Goal: Transaction & Acquisition: Purchase product/service

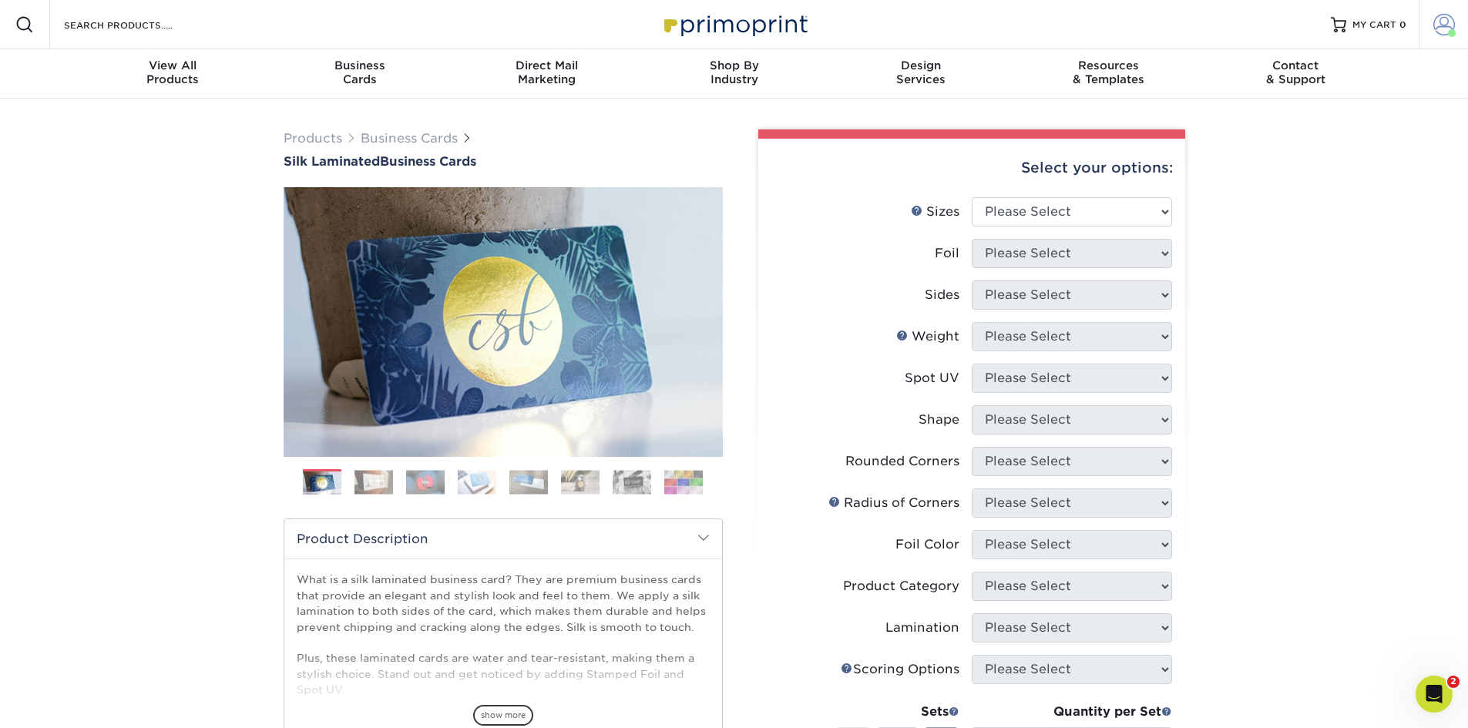
click at [1441, 21] on span at bounding box center [1445, 25] width 22 height 22
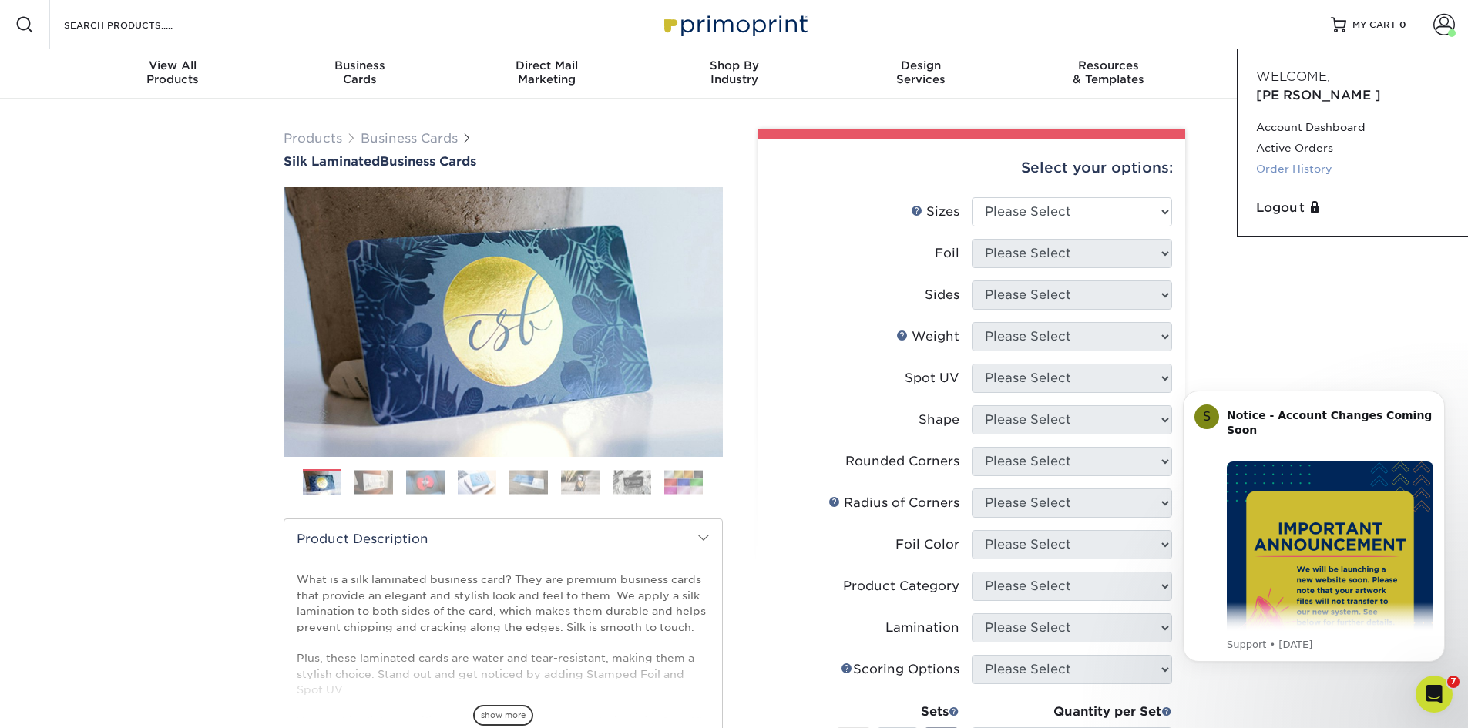
click at [1296, 159] on link "Order History" at bounding box center [1352, 169] width 193 height 21
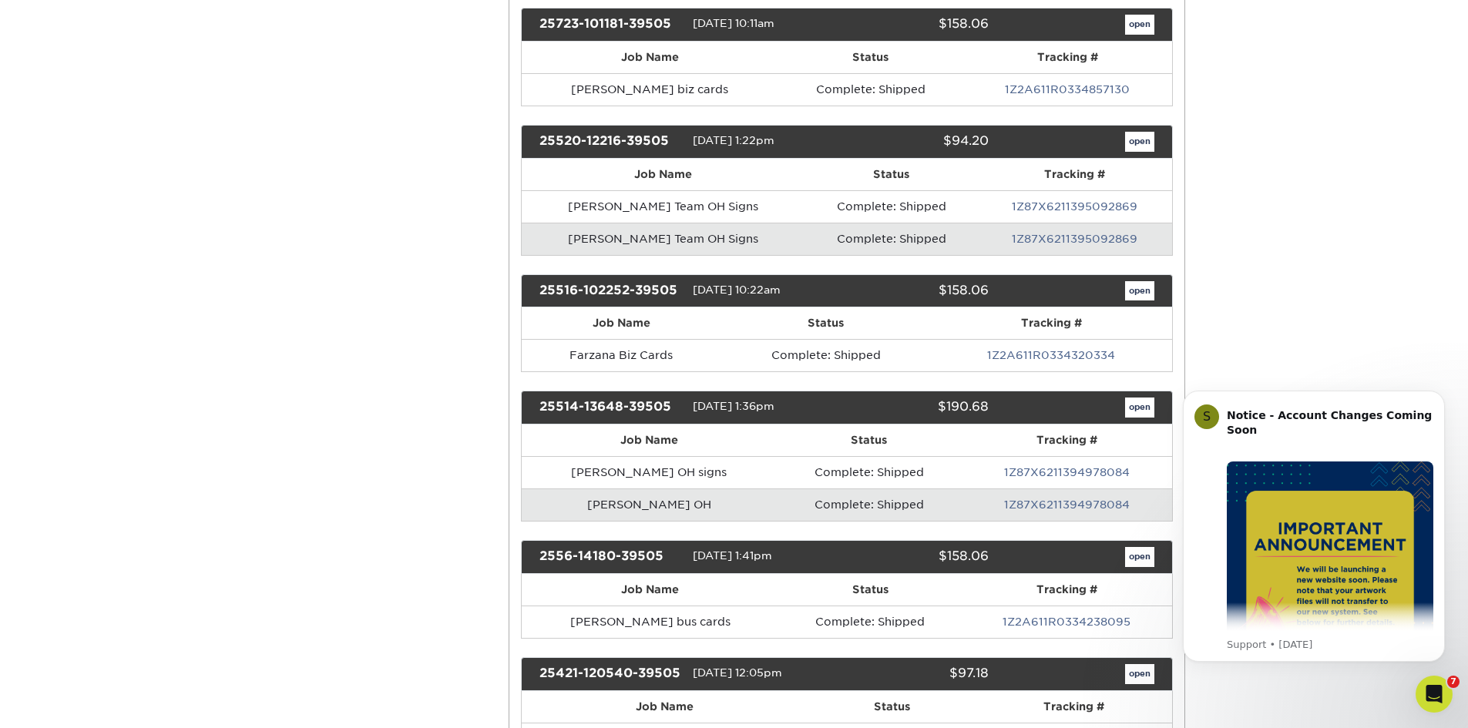
scroll to position [540, 0]
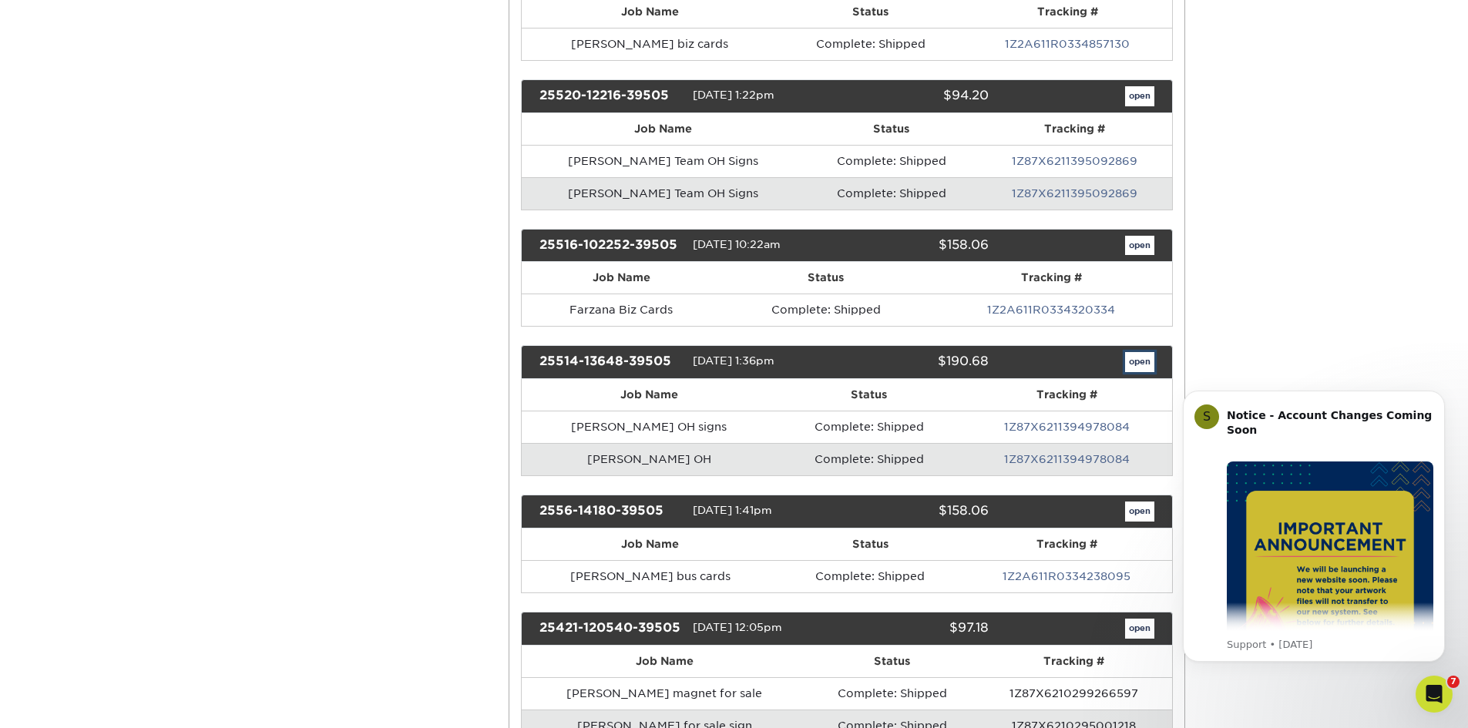
click at [1141, 363] on link "open" at bounding box center [1139, 362] width 29 height 20
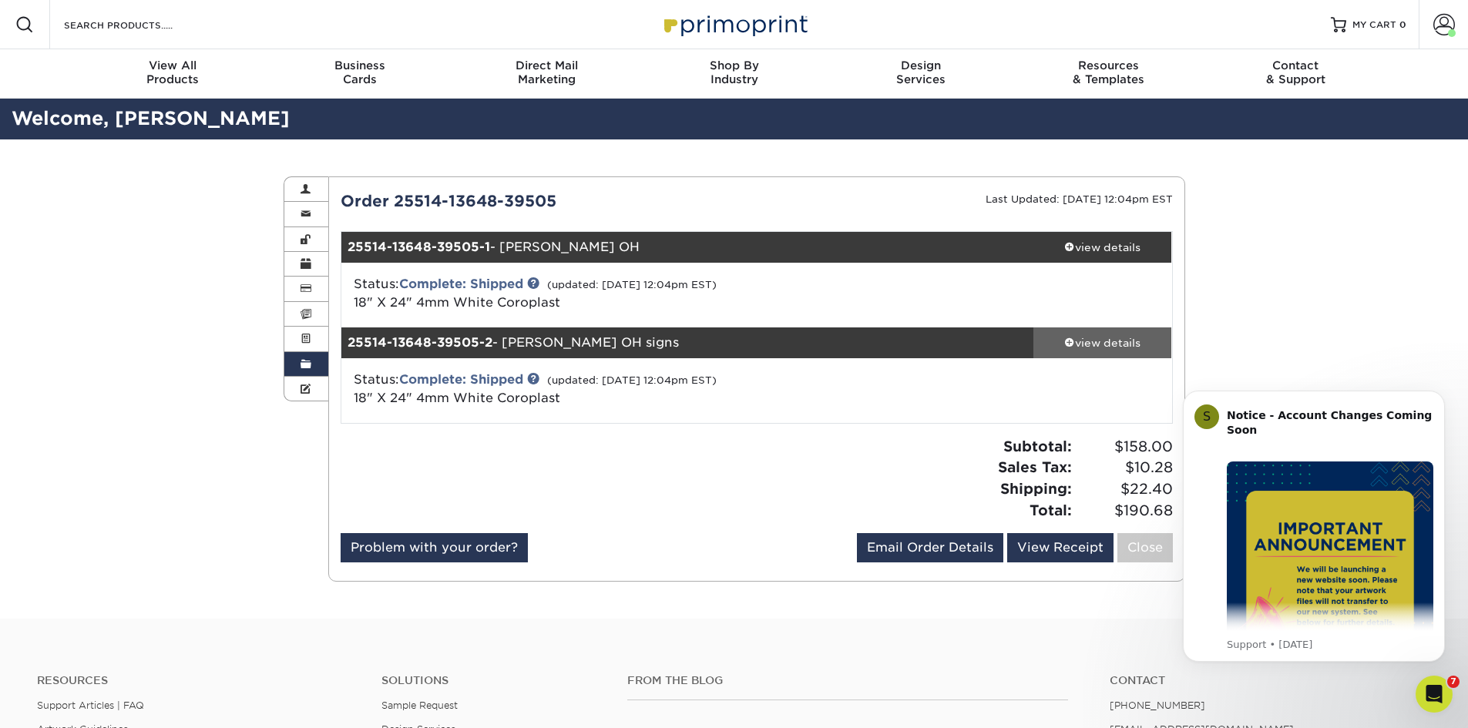
click at [1070, 344] on span at bounding box center [1069, 342] width 11 height 11
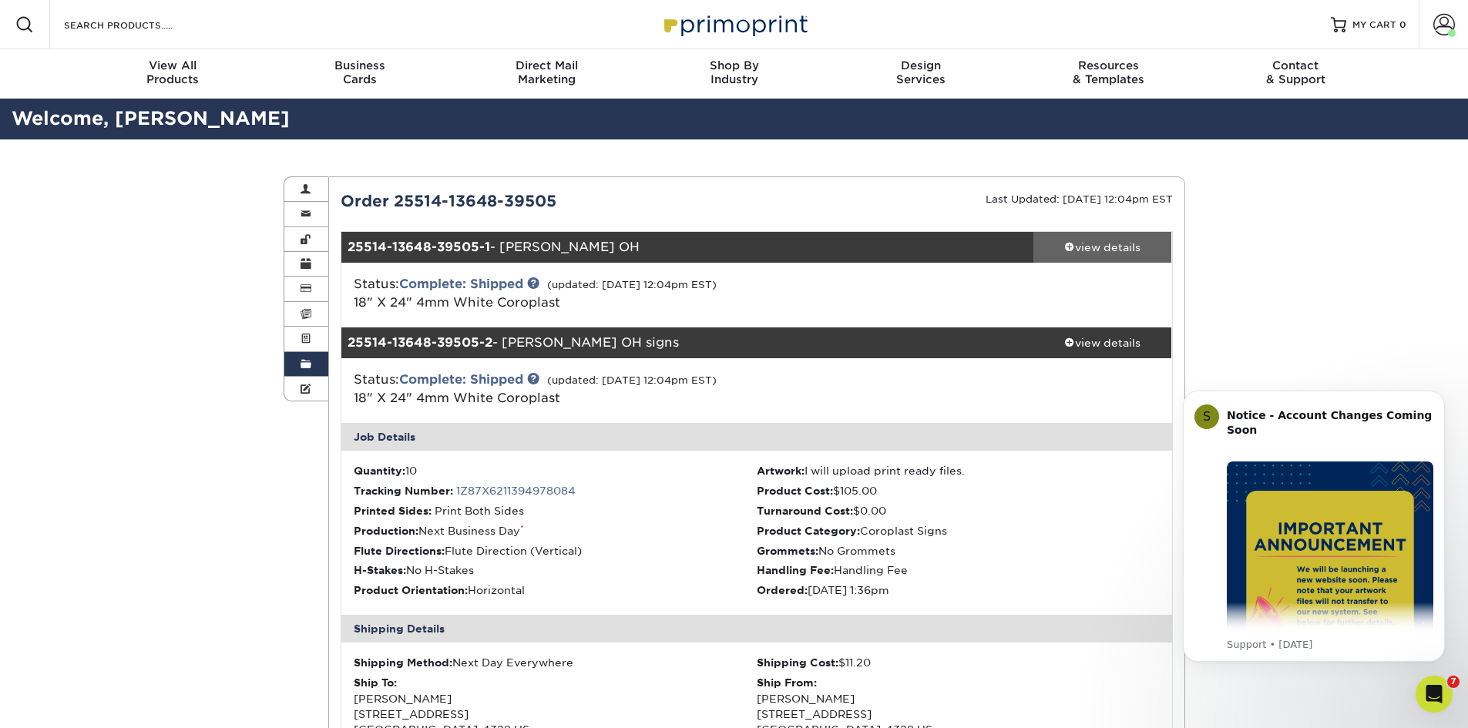
click at [1067, 247] on span at bounding box center [1069, 246] width 11 height 11
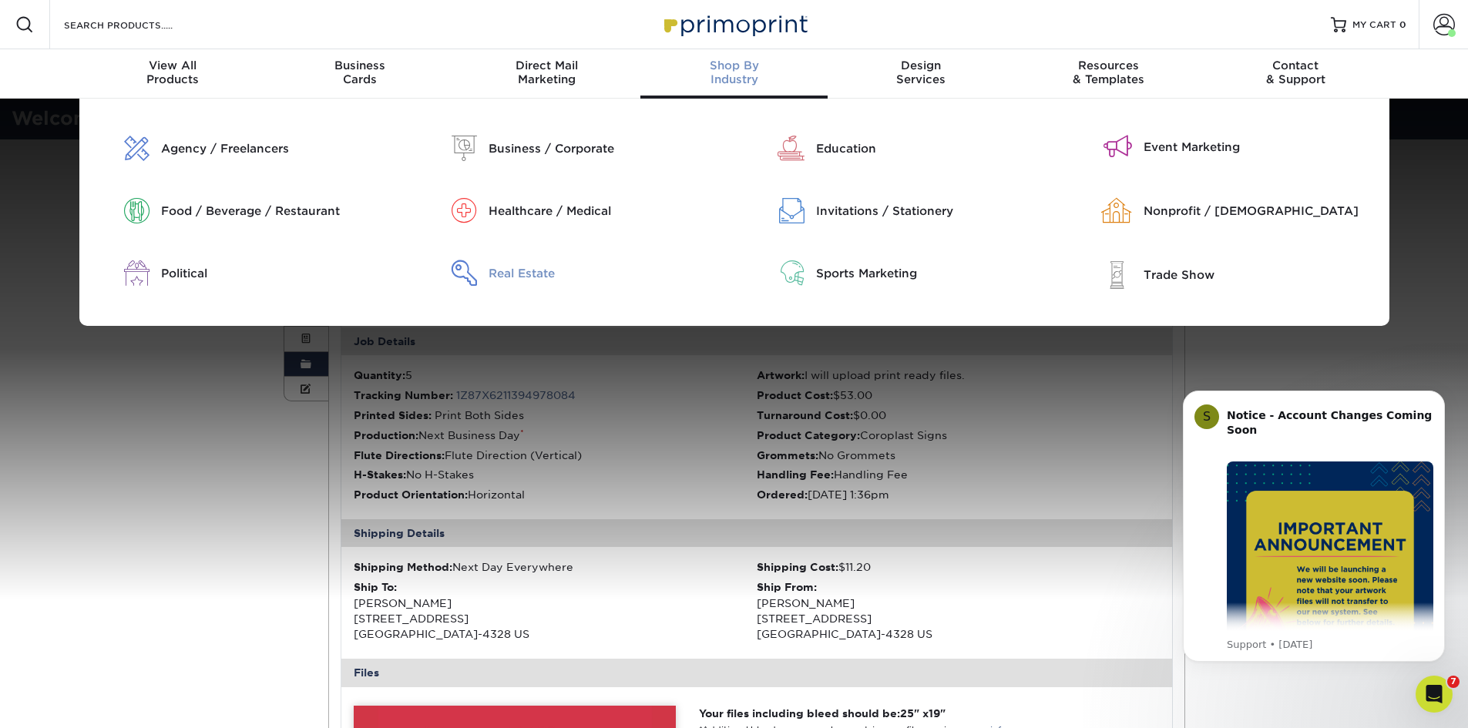
click at [526, 277] on div "Real Estate" at bounding box center [606, 273] width 234 height 17
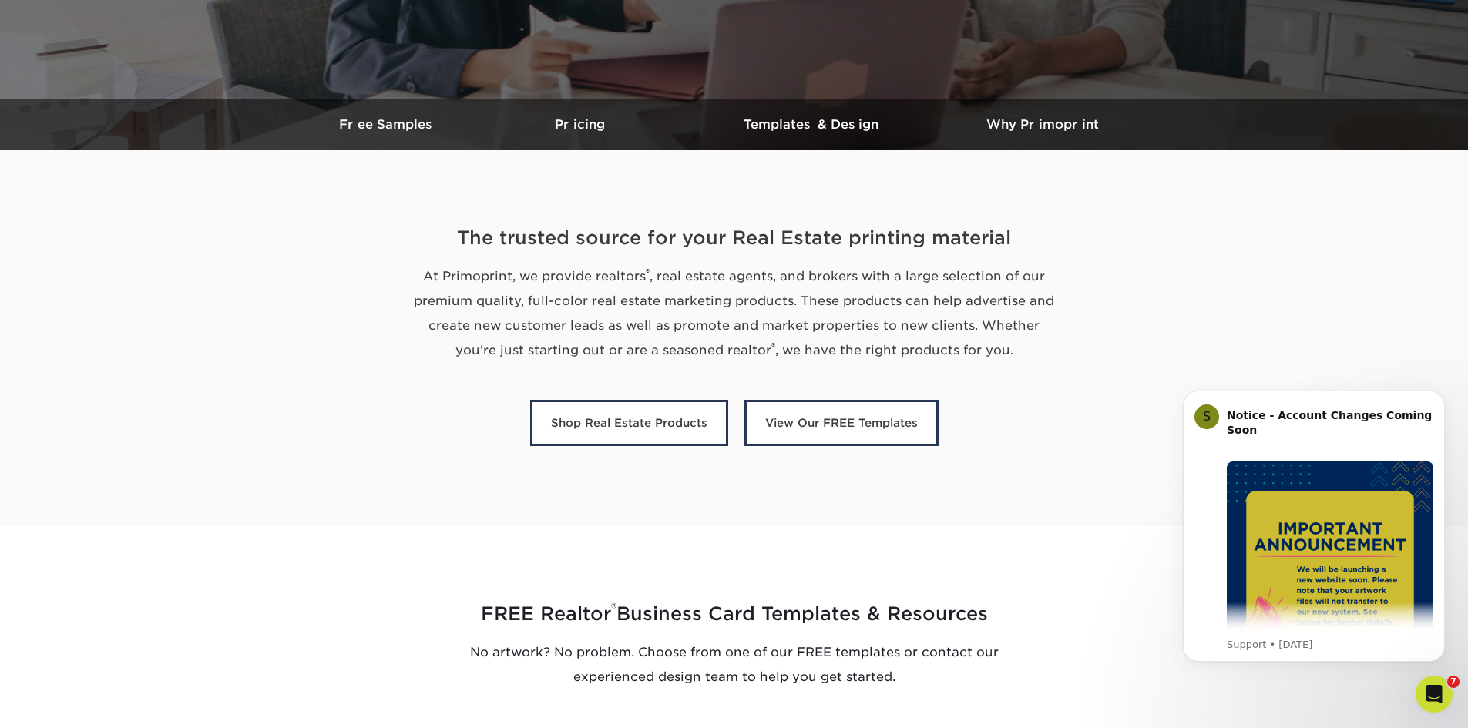
click at [1300, 308] on section "The trusted source for your Real Estate printing material At Primoprint, we pro…" at bounding box center [734, 338] width 1468 height 376
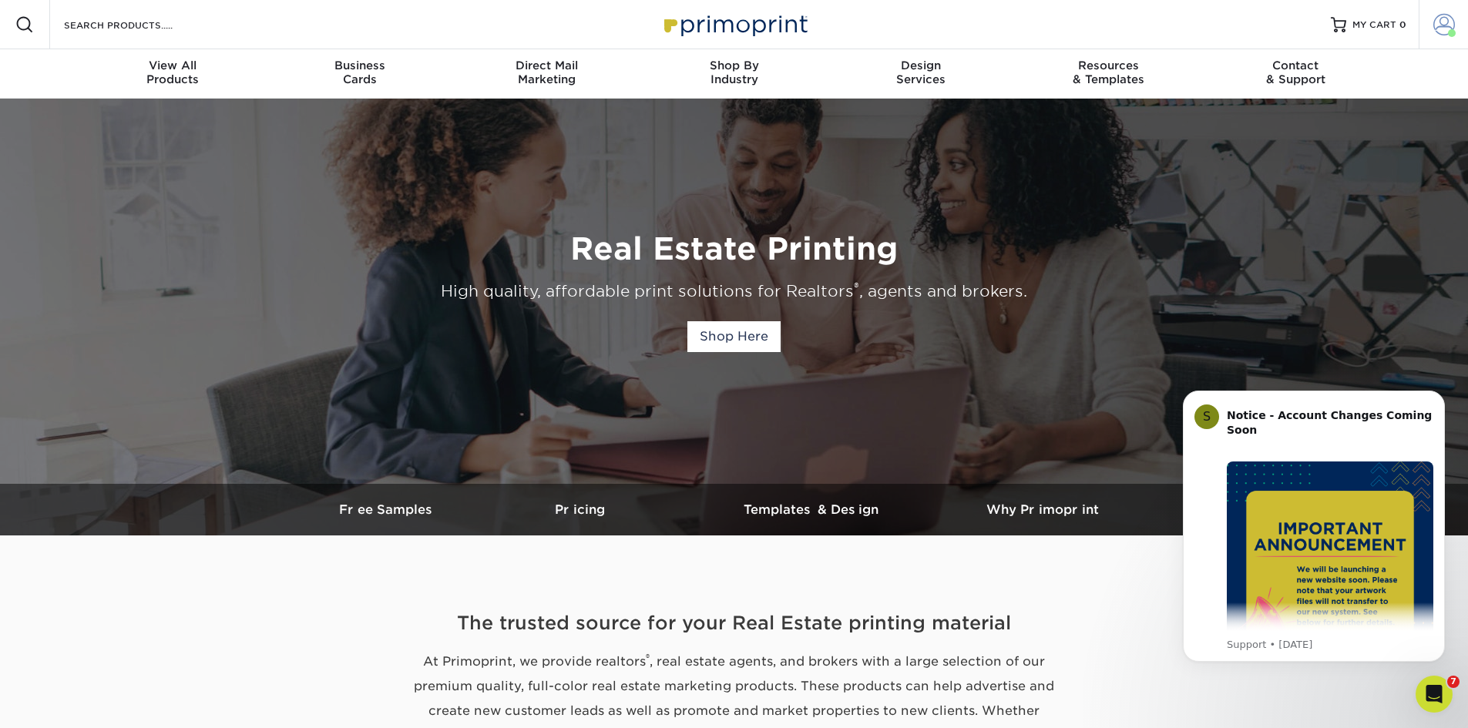
click at [1435, 22] on span at bounding box center [1445, 25] width 22 height 22
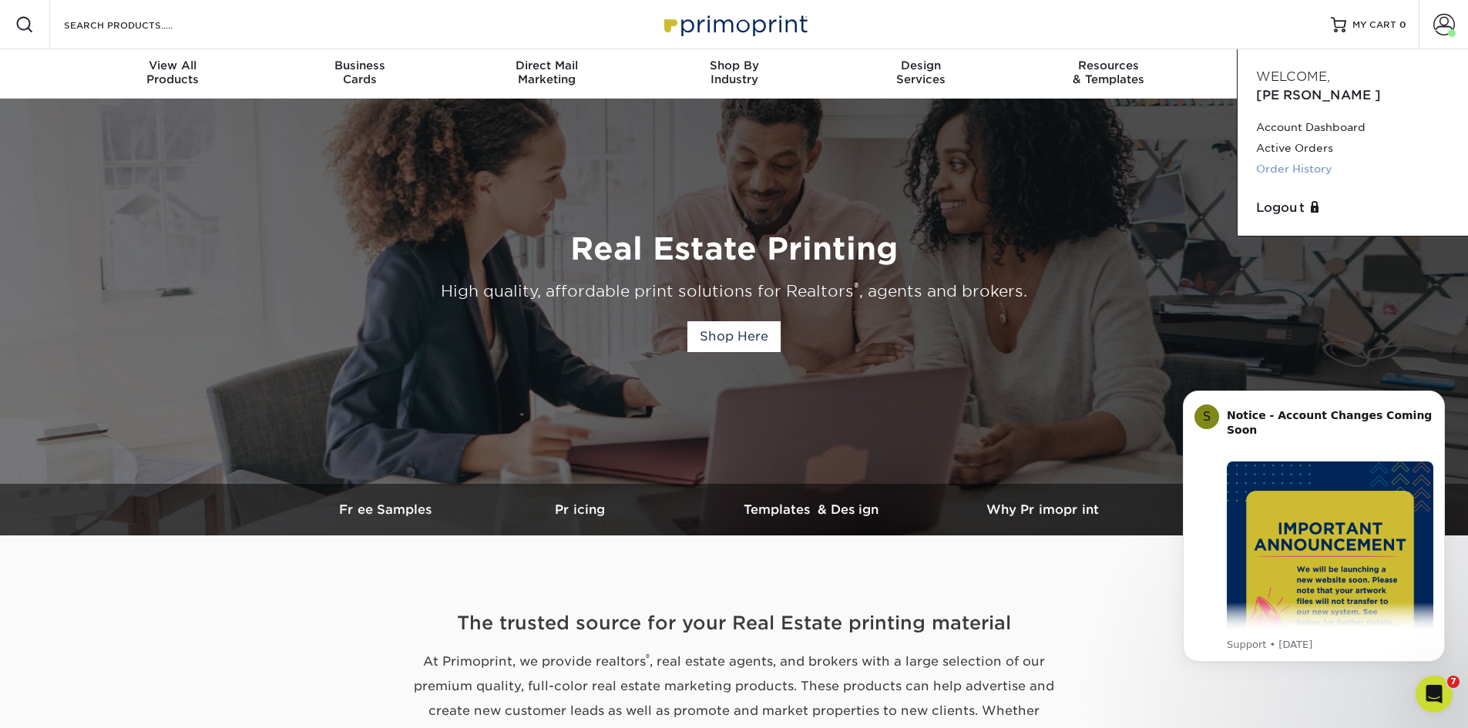
click at [1305, 159] on link "Order History" at bounding box center [1352, 169] width 193 height 21
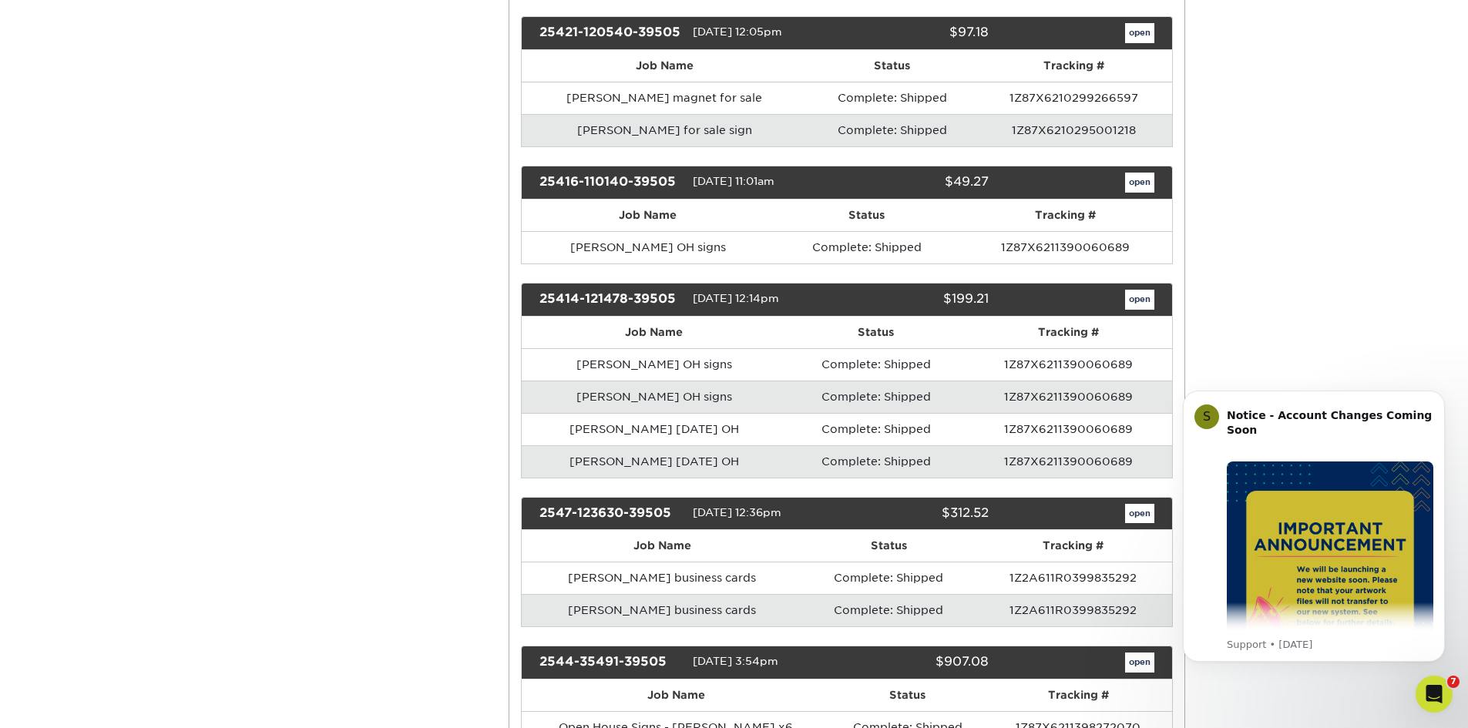
scroll to position [1156, 0]
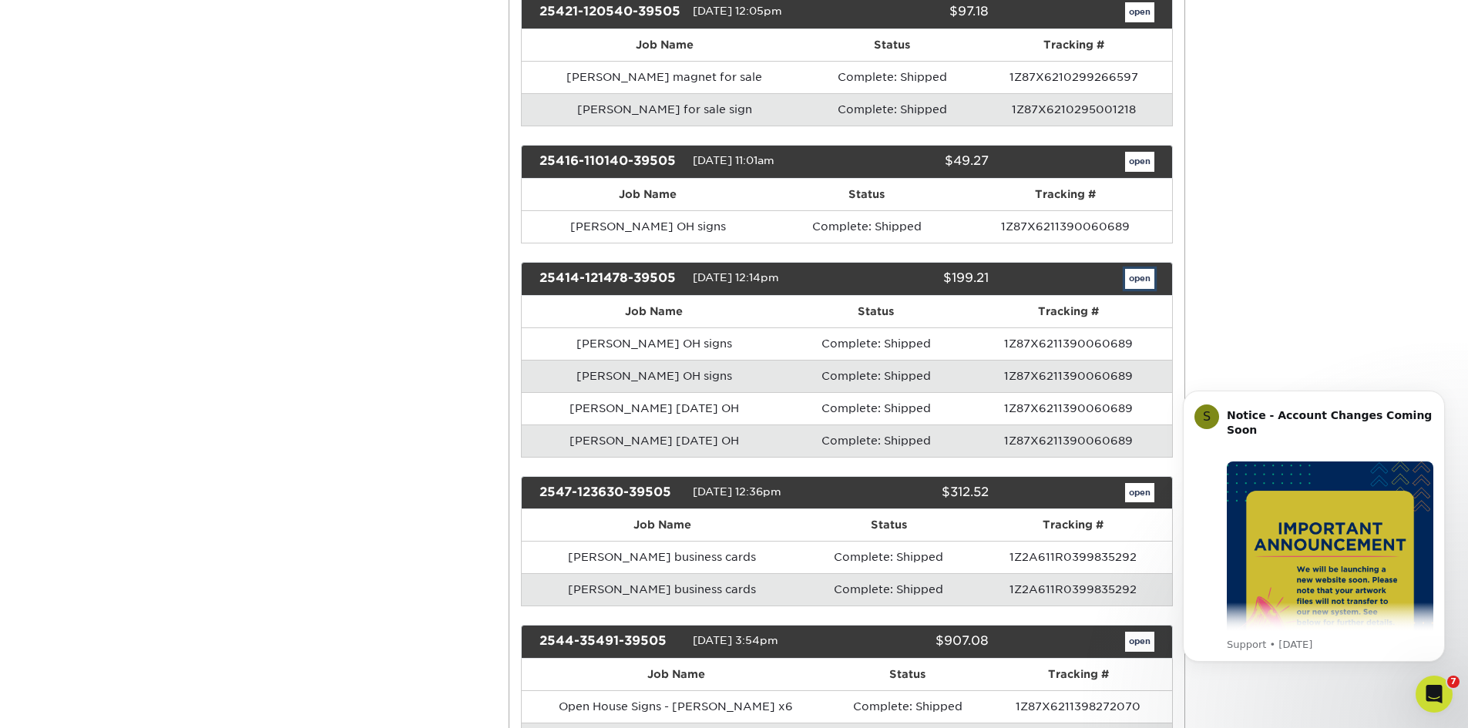
click at [1131, 286] on link "open" at bounding box center [1139, 279] width 29 height 20
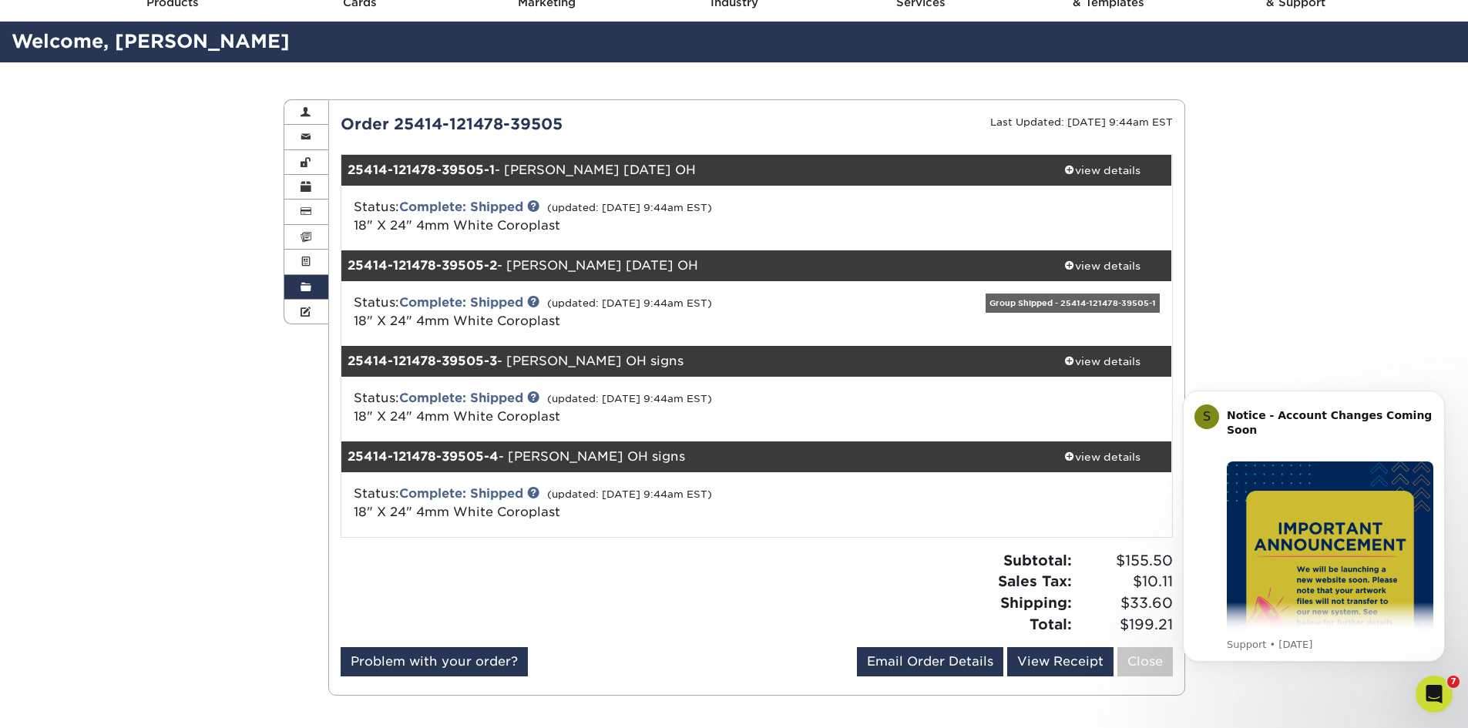
scroll to position [0, 0]
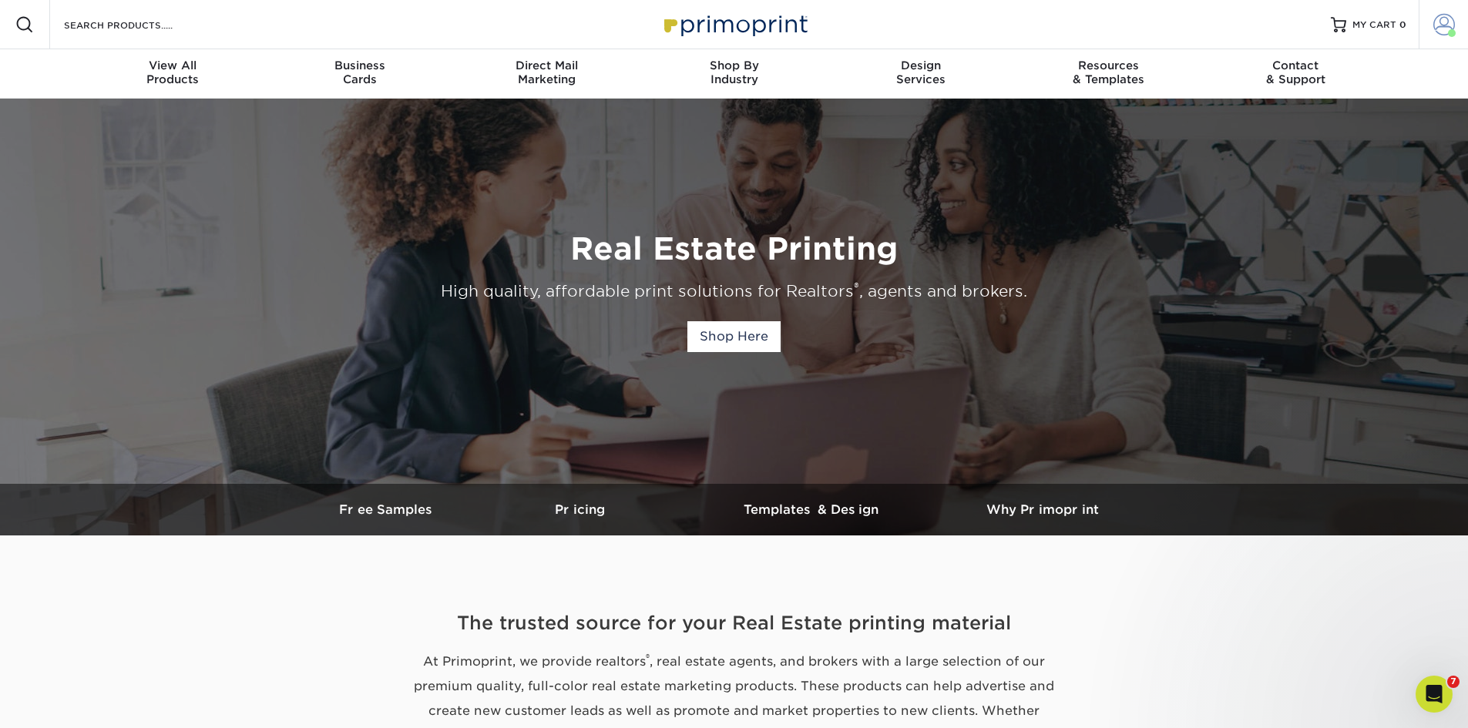
click at [1452, 18] on span at bounding box center [1445, 25] width 22 height 22
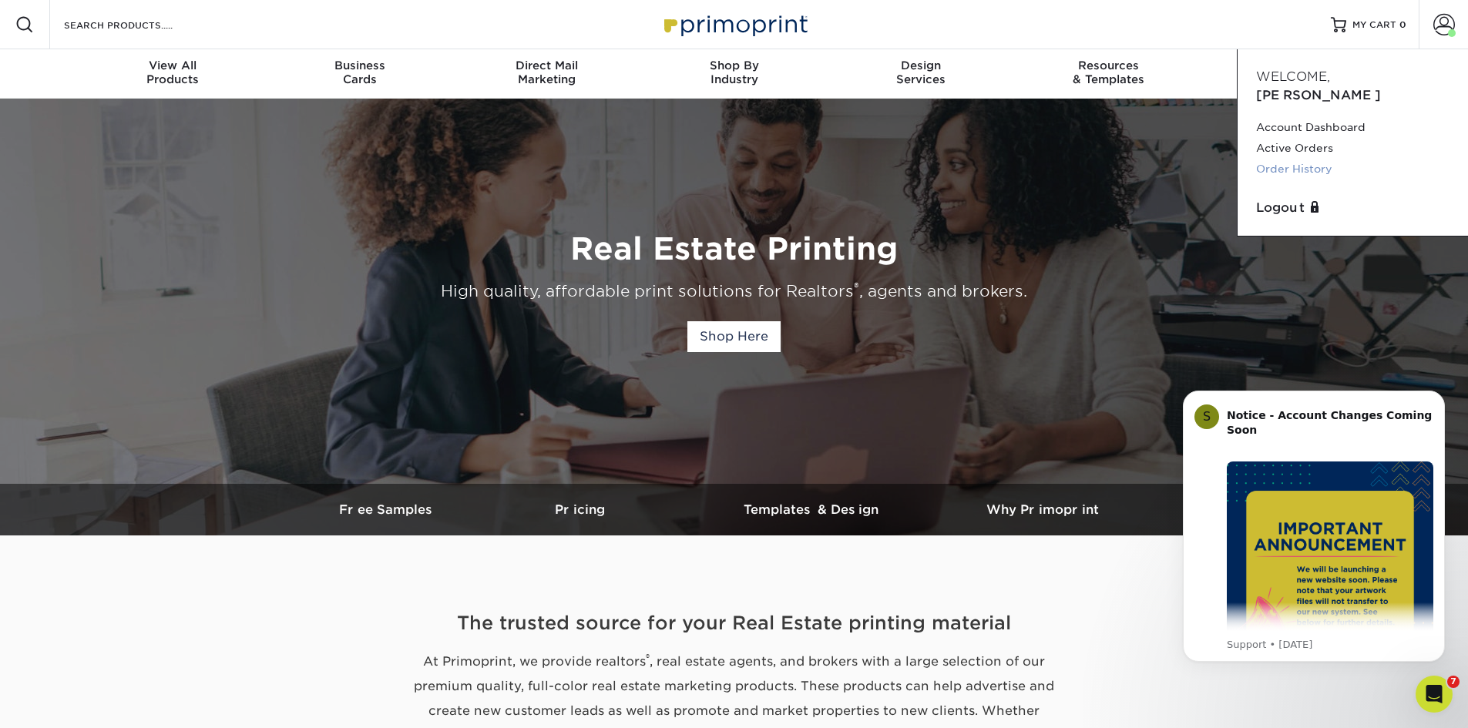
click at [1295, 159] on link "Order History" at bounding box center [1352, 169] width 193 height 21
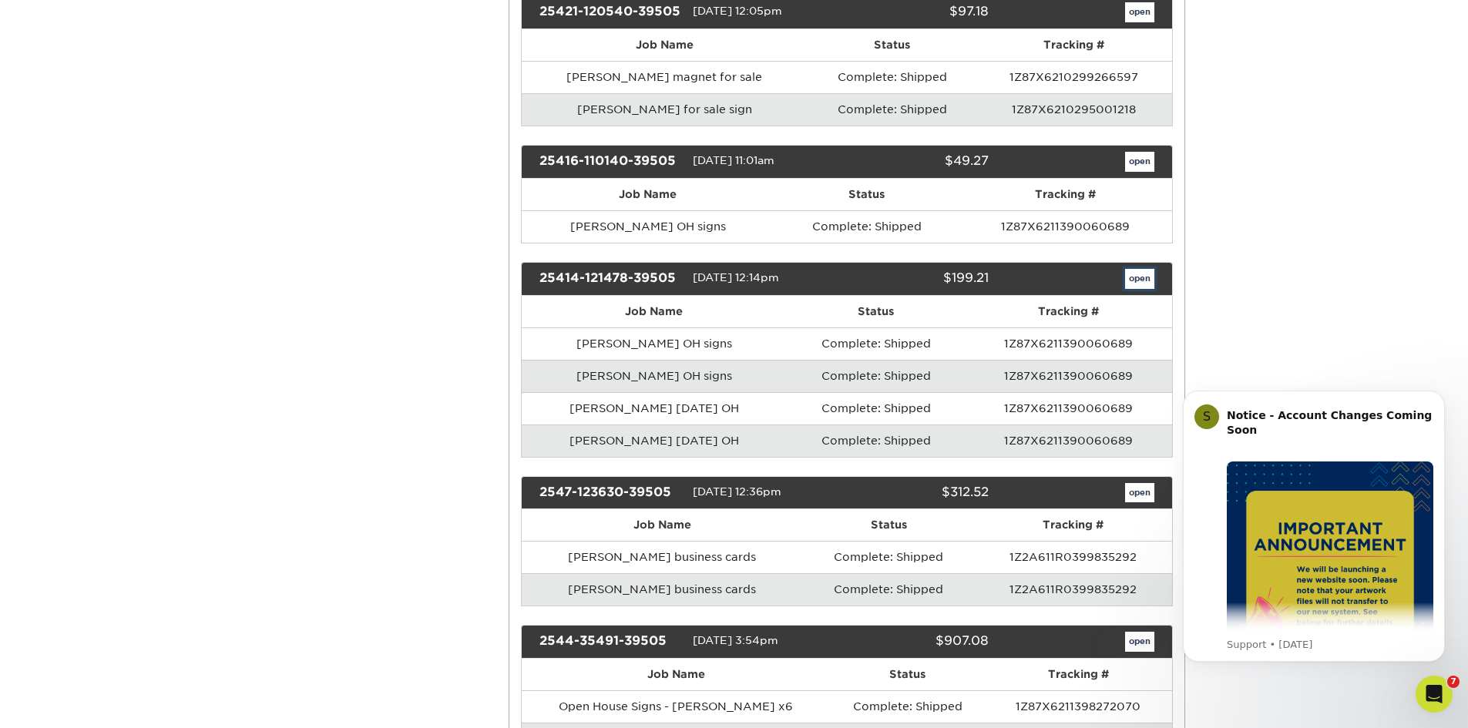
drag, startPoint x: 1136, startPoint y: 279, endPoint x: 1116, endPoint y: 437, distance: 159.3
click at [1136, 278] on link "open" at bounding box center [1139, 279] width 29 height 20
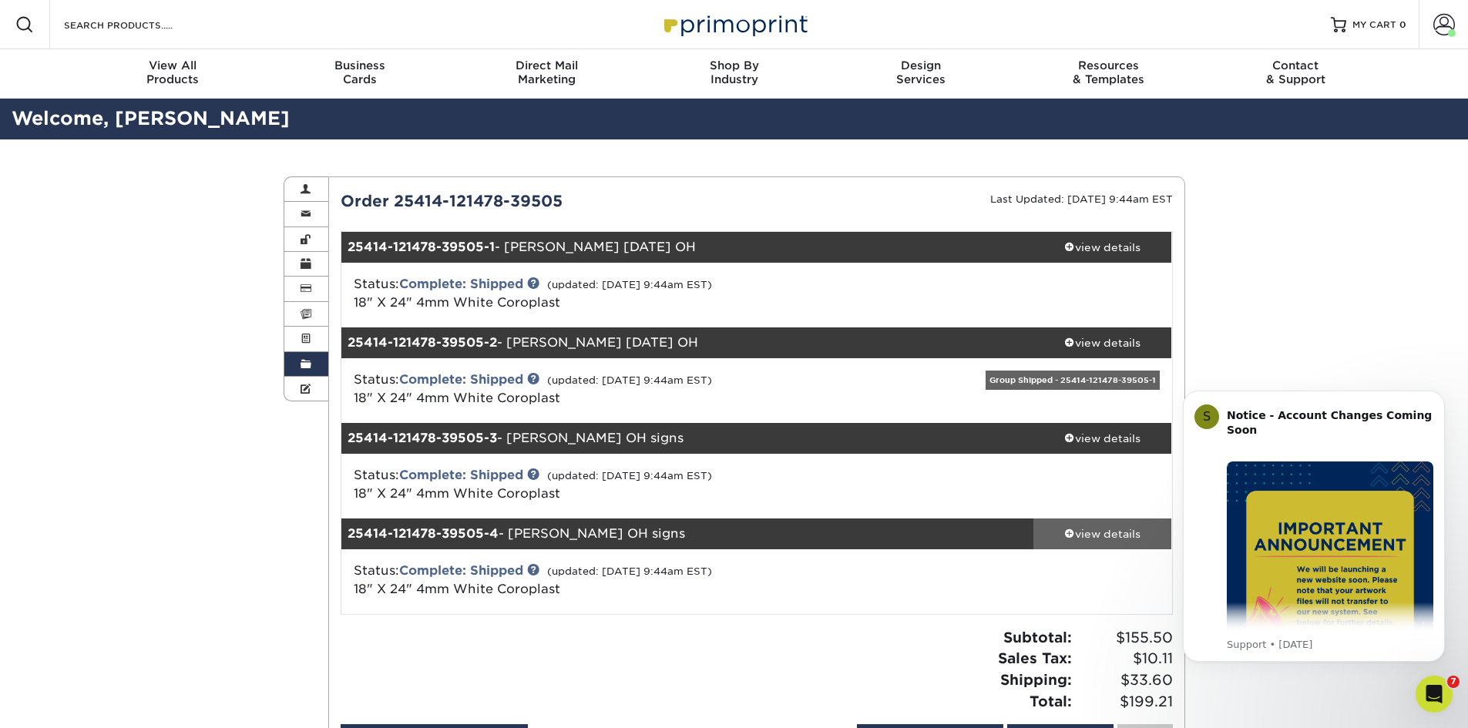
click at [1078, 532] on div "view details" at bounding box center [1103, 533] width 139 height 15
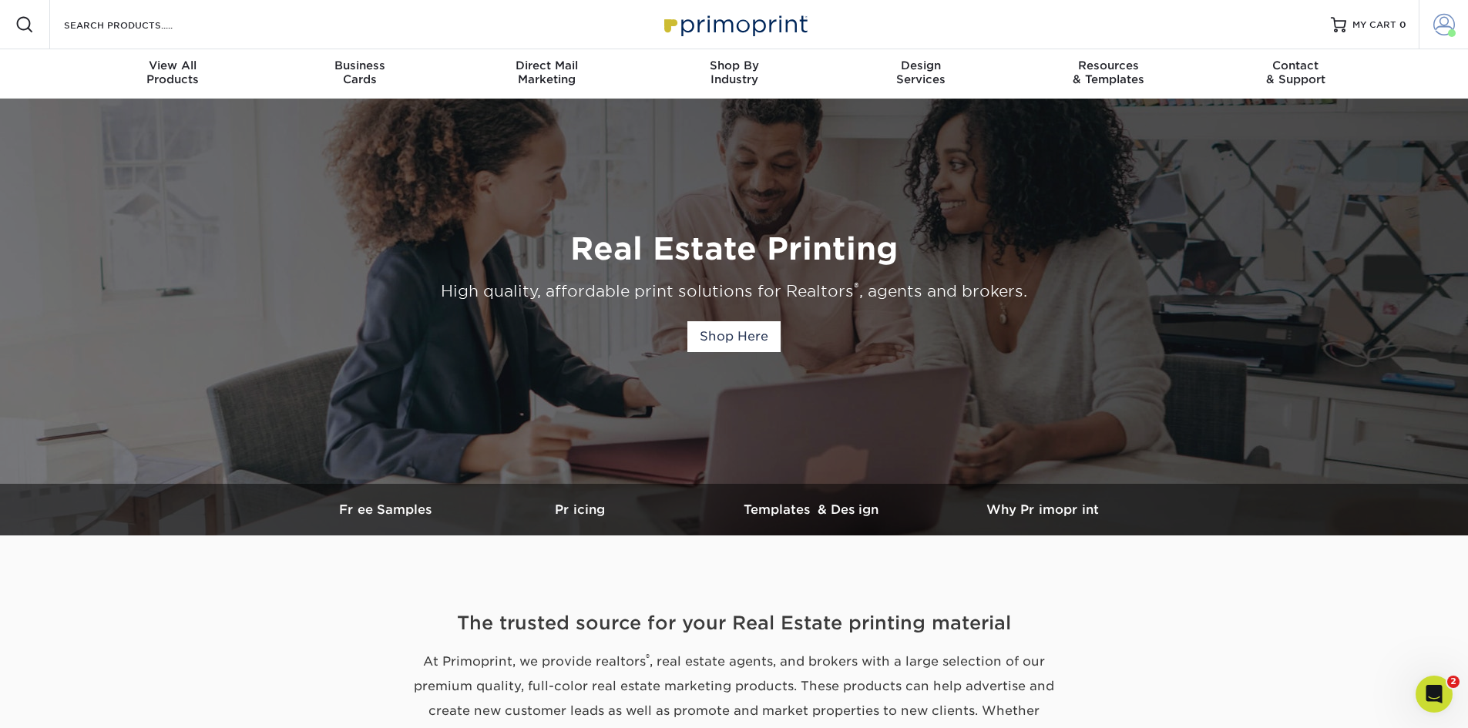
click at [1448, 29] on span at bounding box center [1445, 25] width 22 height 22
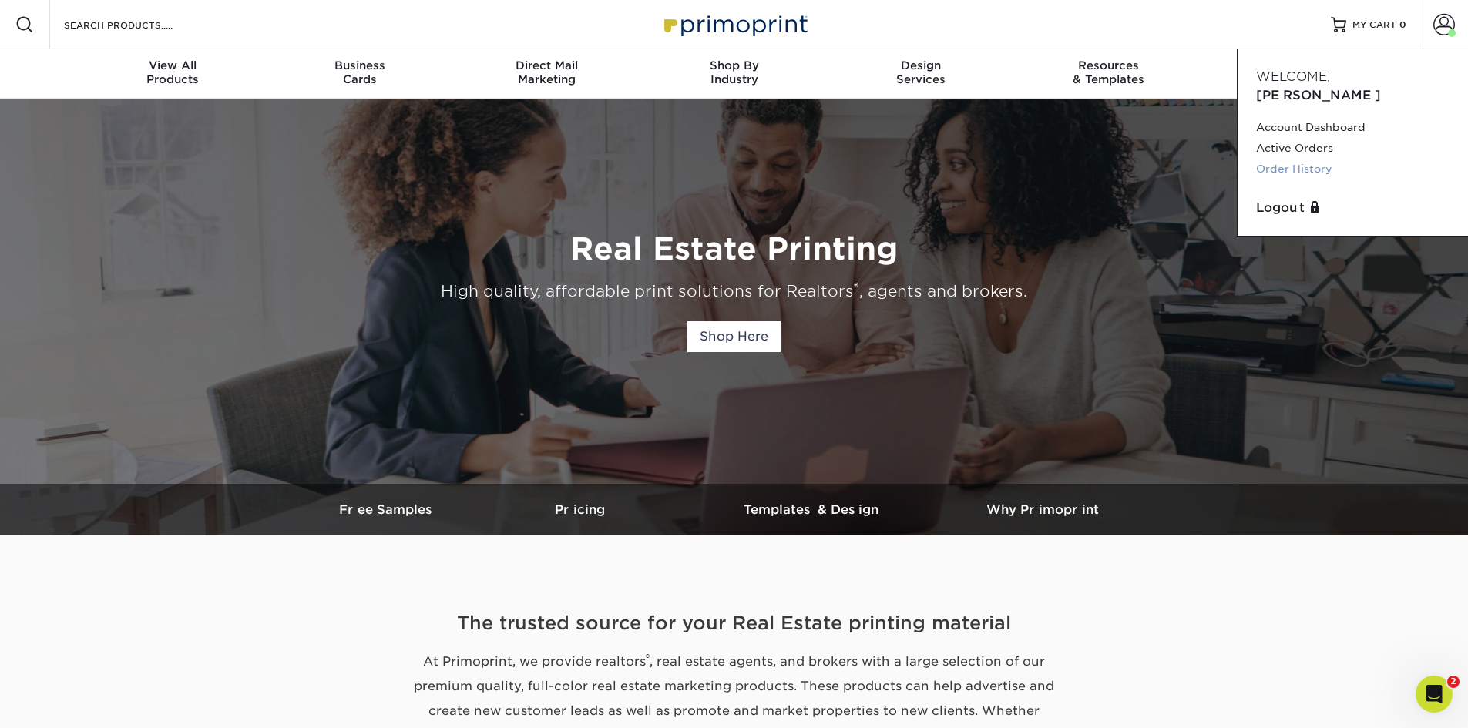
click at [1309, 159] on link "Order History" at bounding box center [1352, 169] width 193 height 21
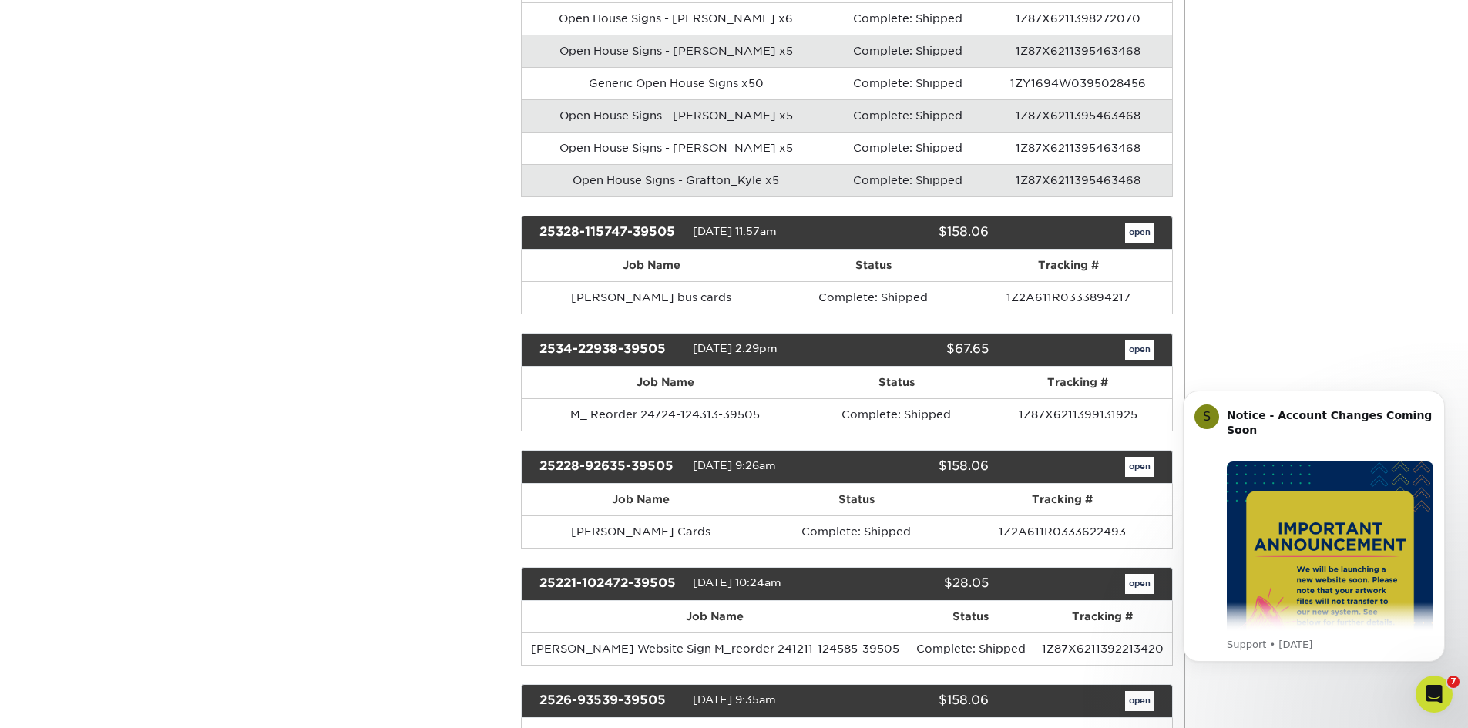
scroll to position [1850, 0]
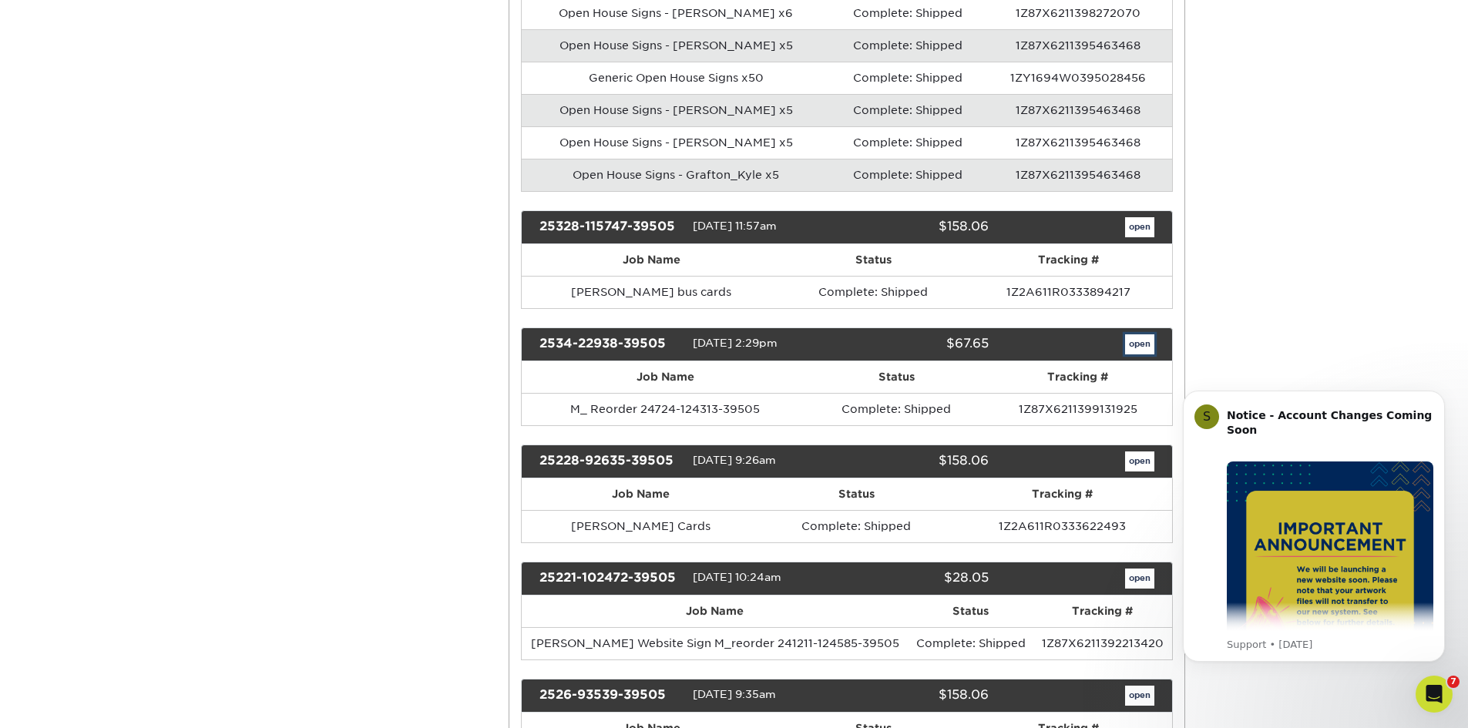
click at [1142, 346] on link "open" at bounding box center [1139, 345] width 29 height 20
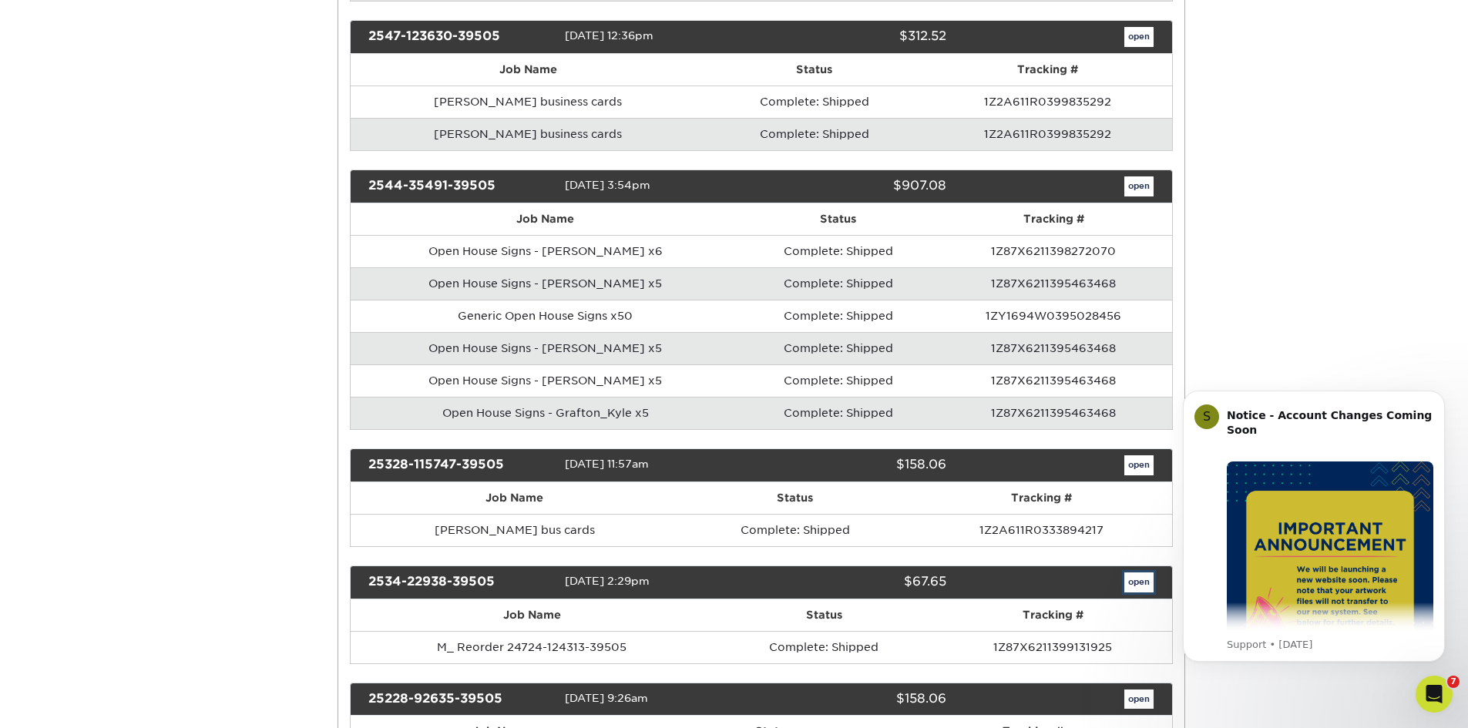
scroll to position [0, 0]
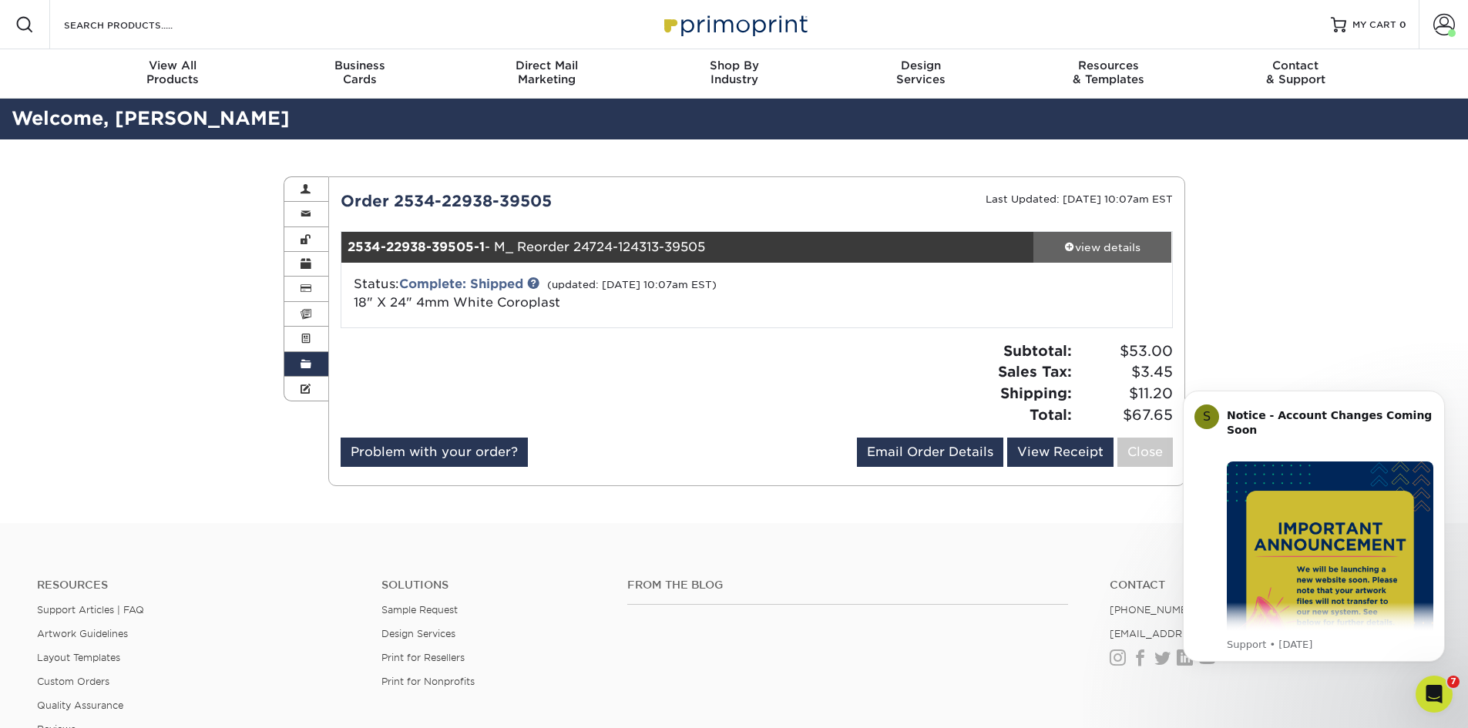
click at [1061, 244] on div "view details" at bounding box center [1103, 247] width 139 height 15
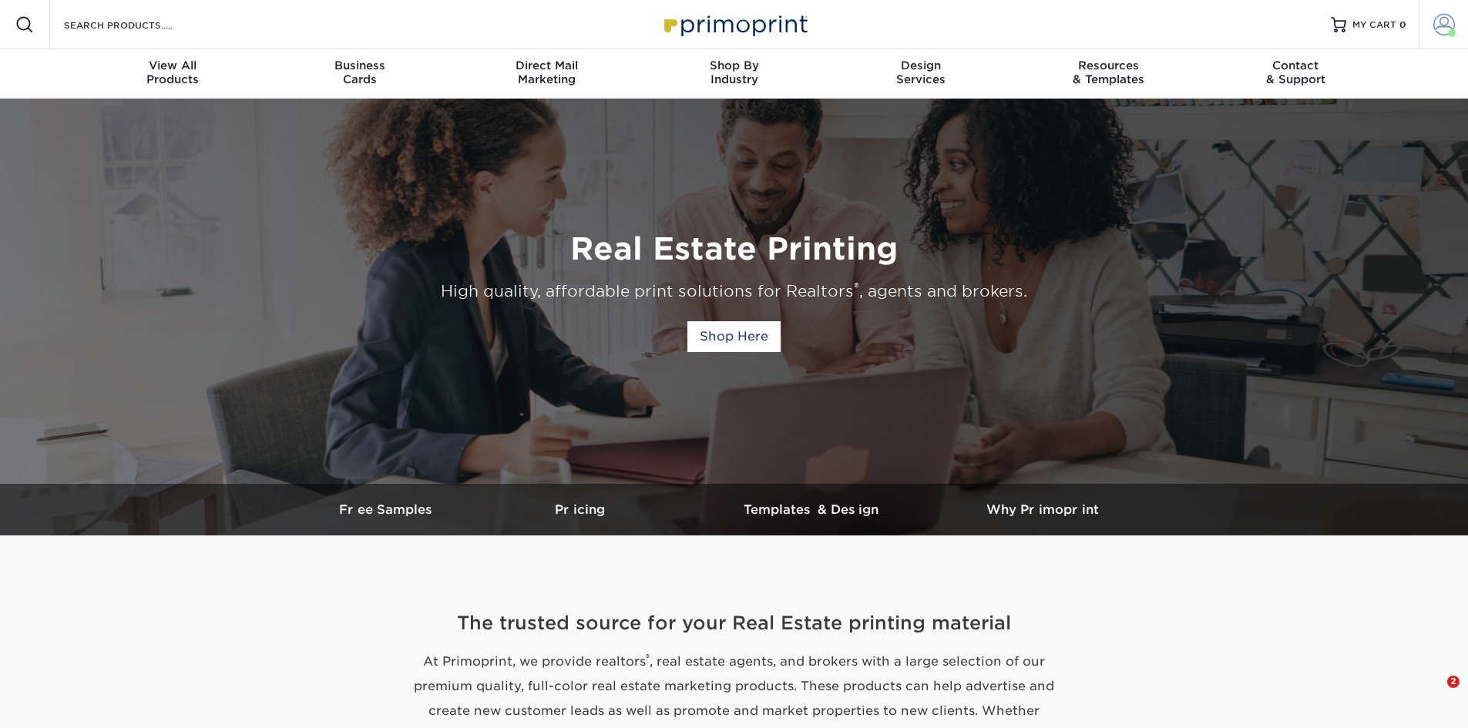
click at [1435, 22] on span at bounding box center [1445, 25] width 22 height 22
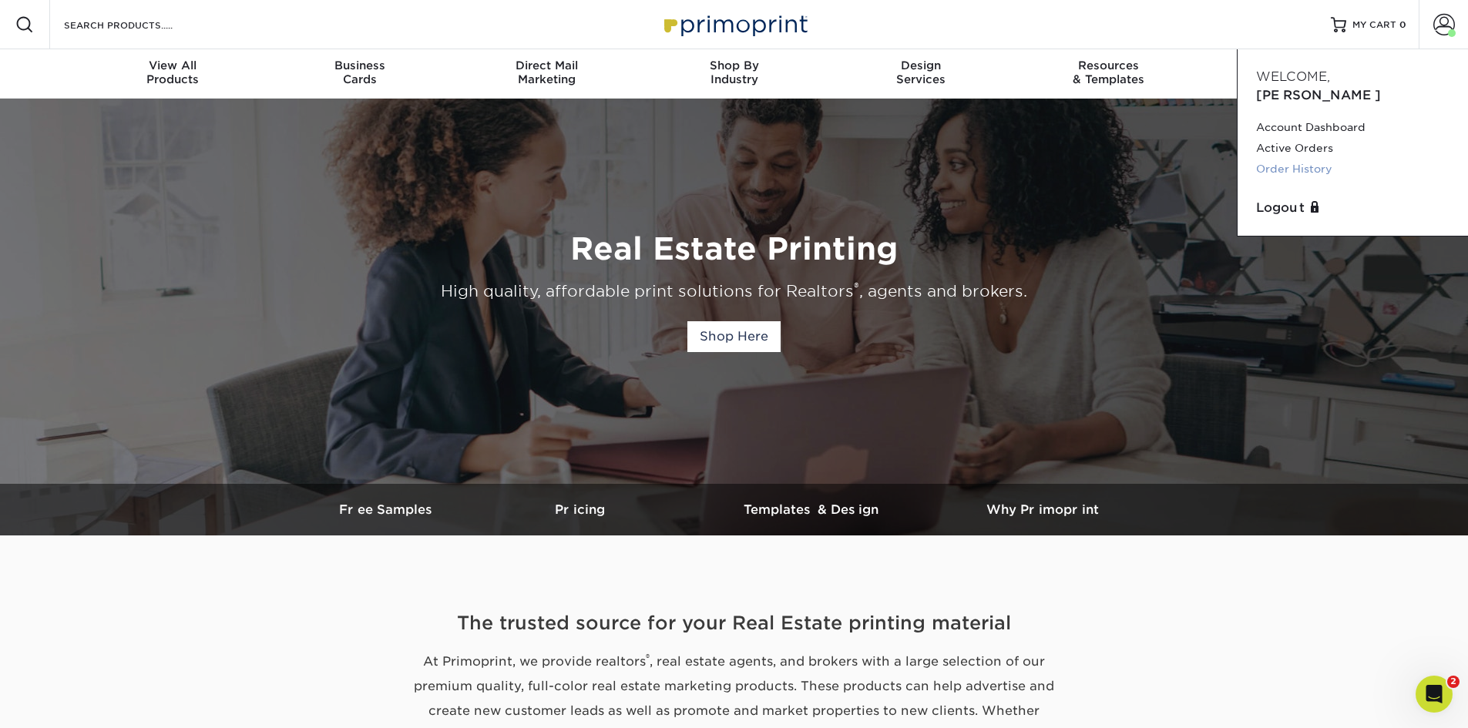
click at [1317, 159] on link "Order History" at bounding box center [1352, 169] width 193 height 21
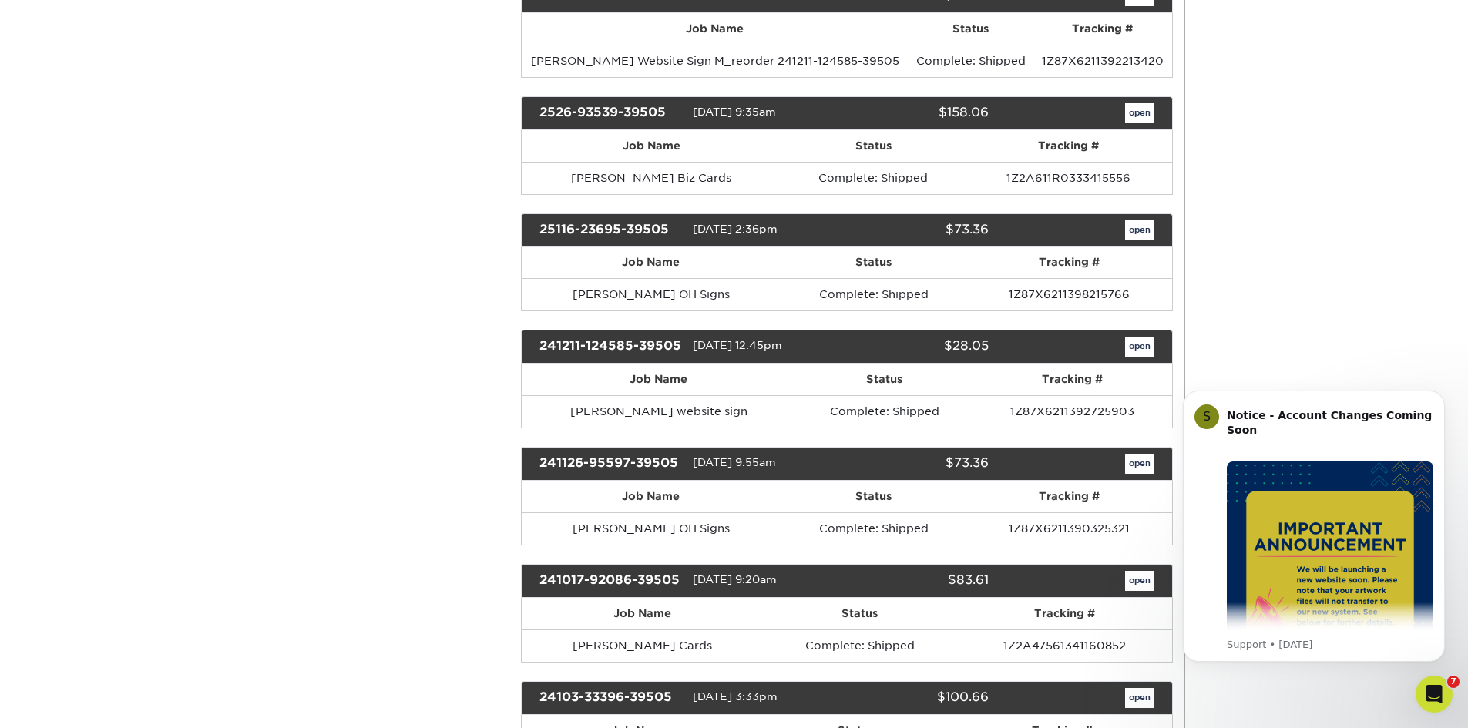
scroll to position [2467, 0]
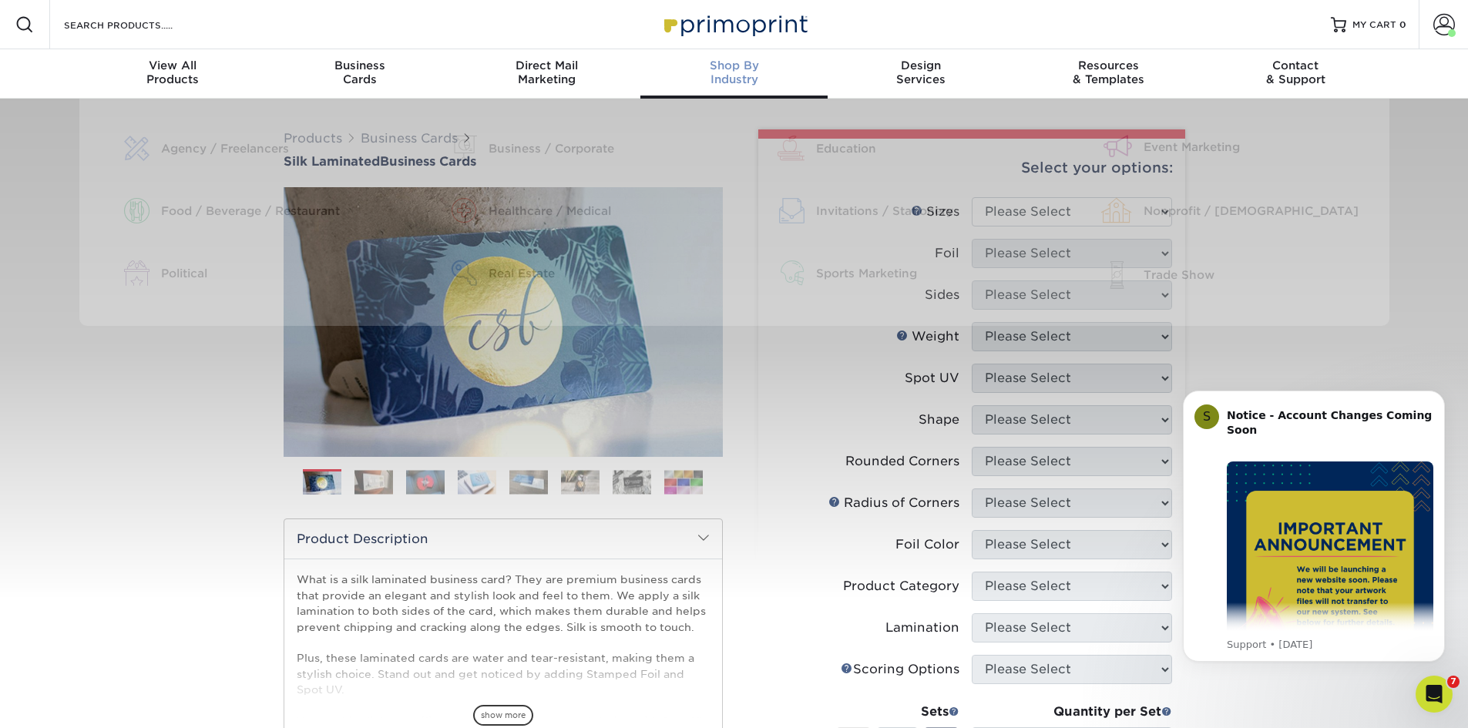
click at [721, 63] on span "Shop By" at bounding box center [734, 66] width 187 height 14
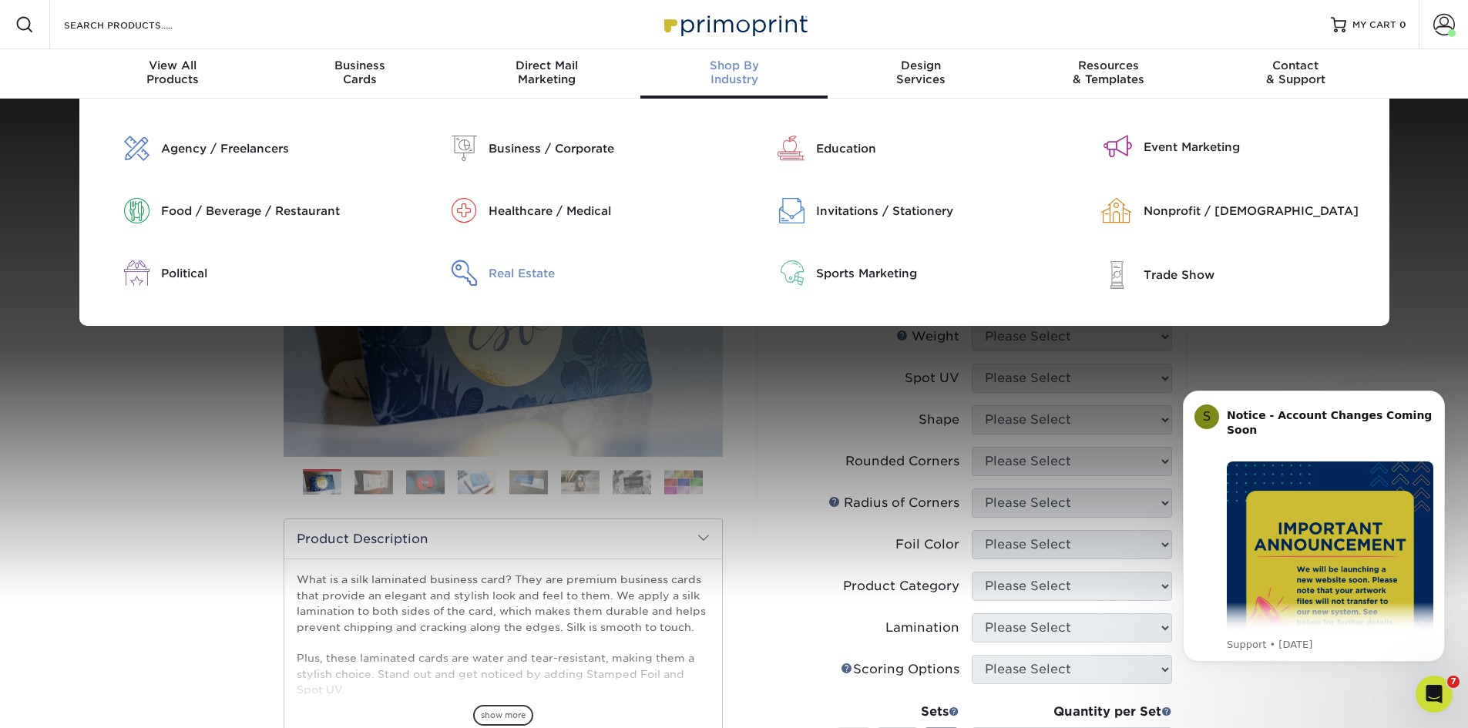
click at [513, 271] on div "Real Estate" at bounding box center [606, 273] width 234 height 17
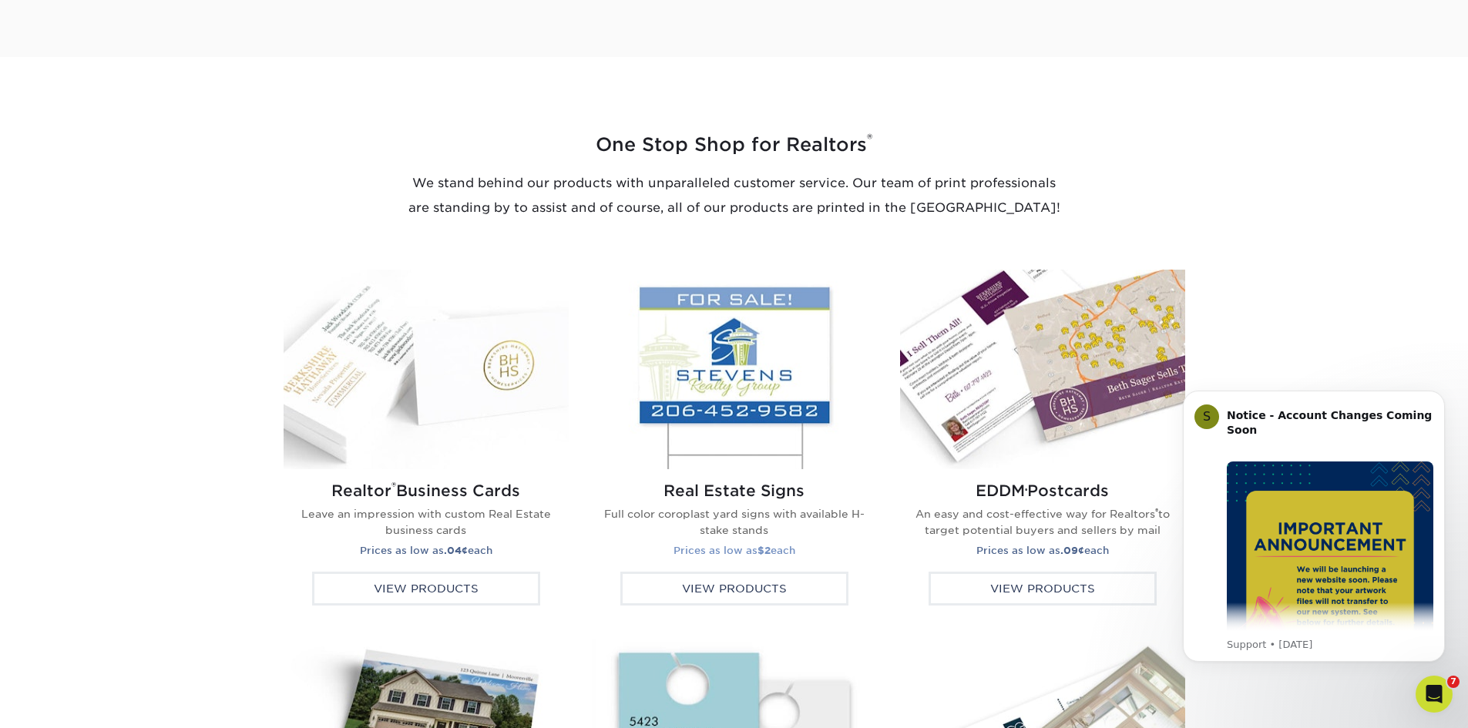
click at [705, 301] on img at bounding box center [734, 370] width 285 height 200
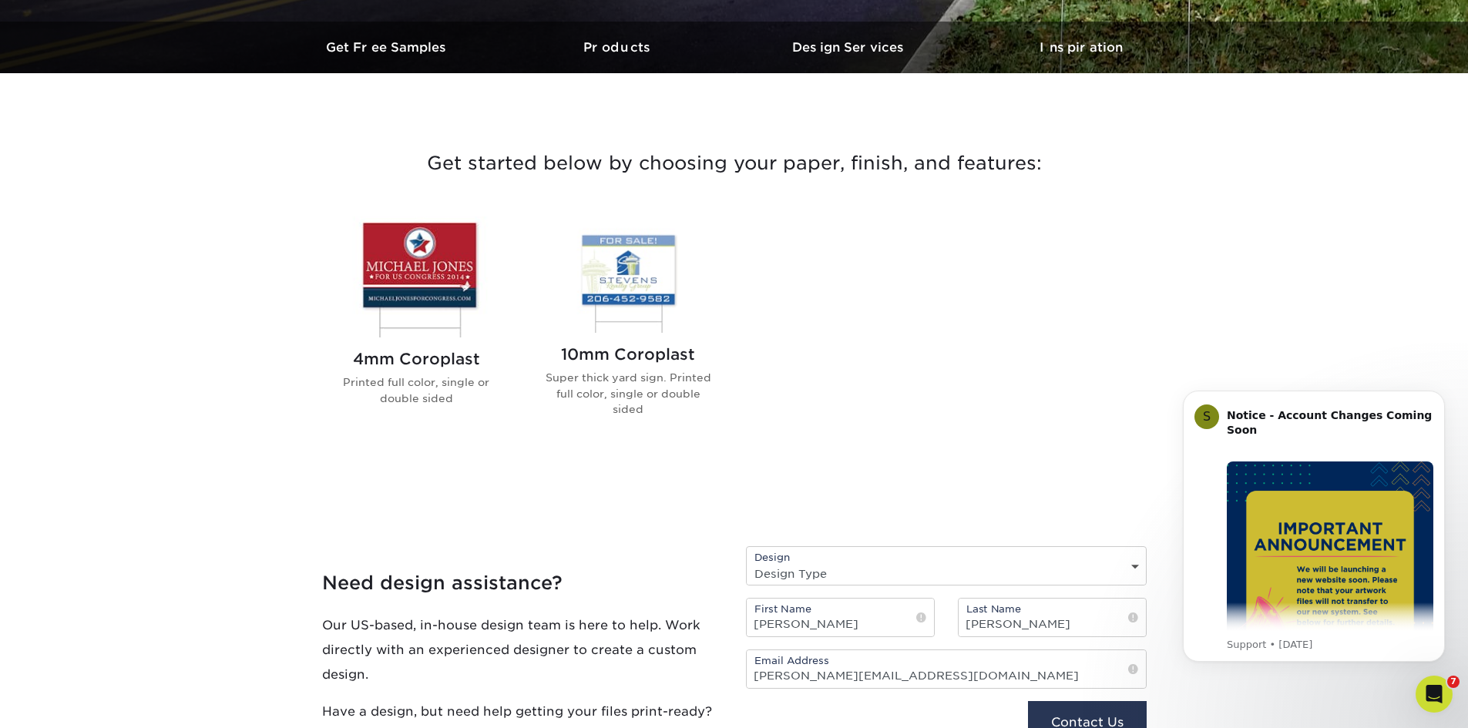
click at [442, 288] on img at bounding box center [416, 277] width 175 height 121
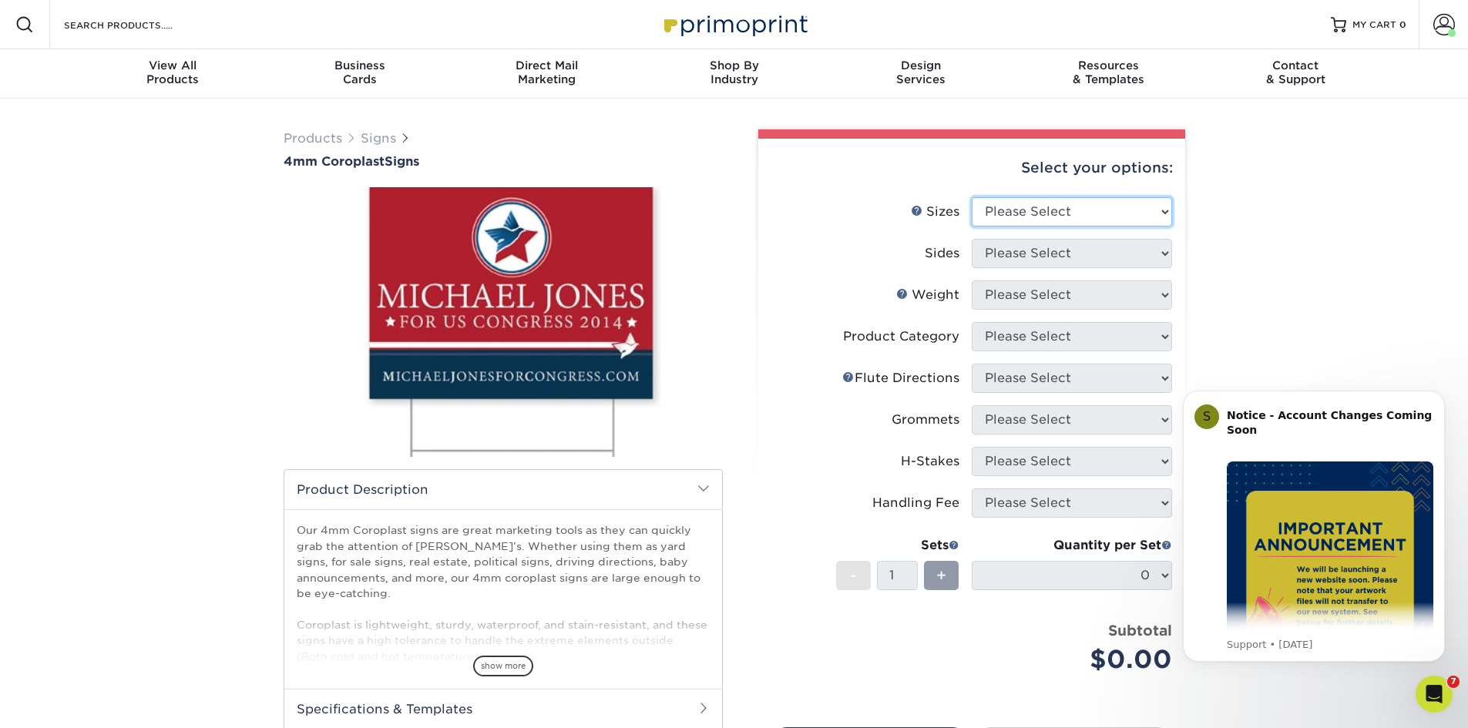
click at [1142, 214] on select "Please Select 12" x 18" 18" x 24" 24" x 24" 24" x 36"" at bounding box center [1072, 211] width 200 height 29
select select "18.00x24.00"
click at [972, 197] on select "Please Select 12" x 18" 18" x 24" 24" x 24" 24" x 36"" at bounding box center [1072, 211] width 200 height 29
click at [1060, 262] on select "Please Select Print Both Sides Print Front Only" at bounding box center [1072, 253] width 200 height 29
select select "13abbda7-1d64-4f25-8bb2-c179b224825d"
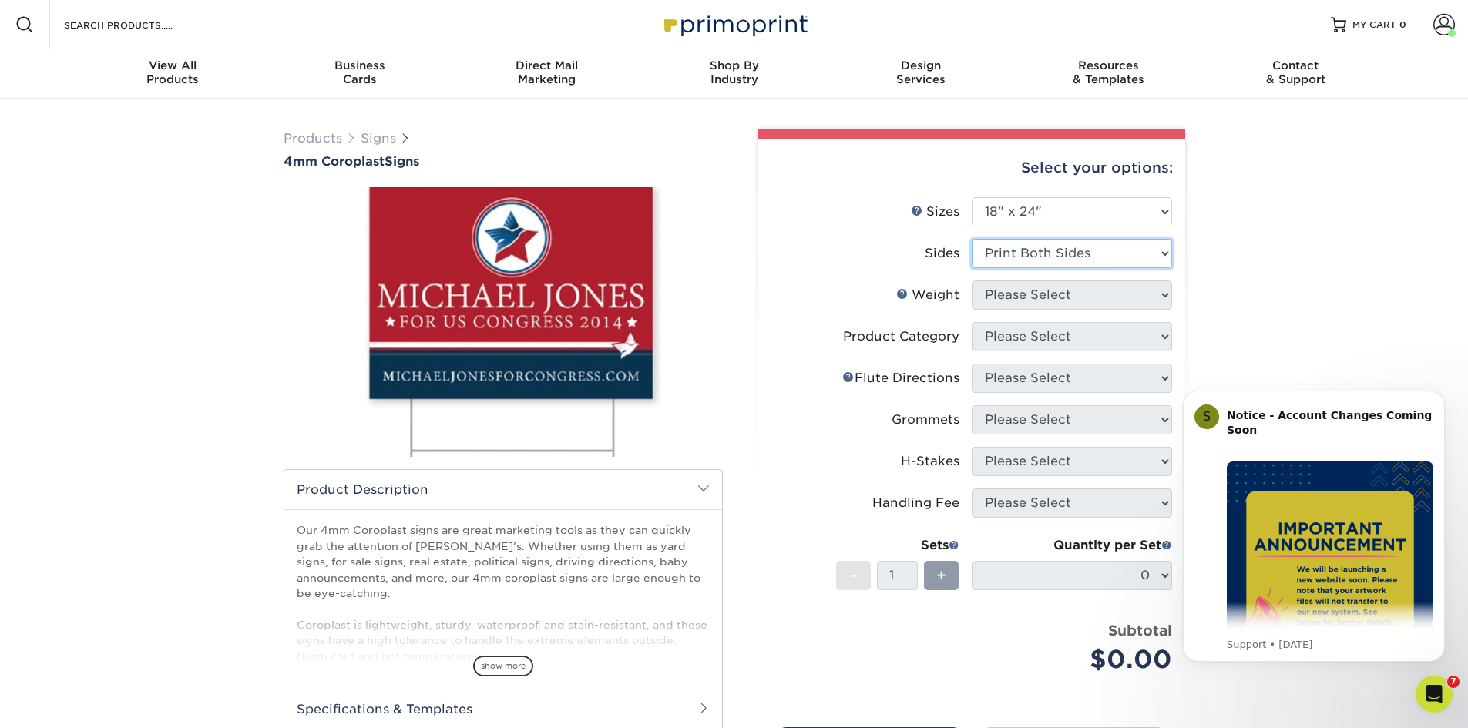
click at [972, 239] on select "Please Select Print Both Sides Print Front Only" at bounding box center [1072, 253] width 200 height 29
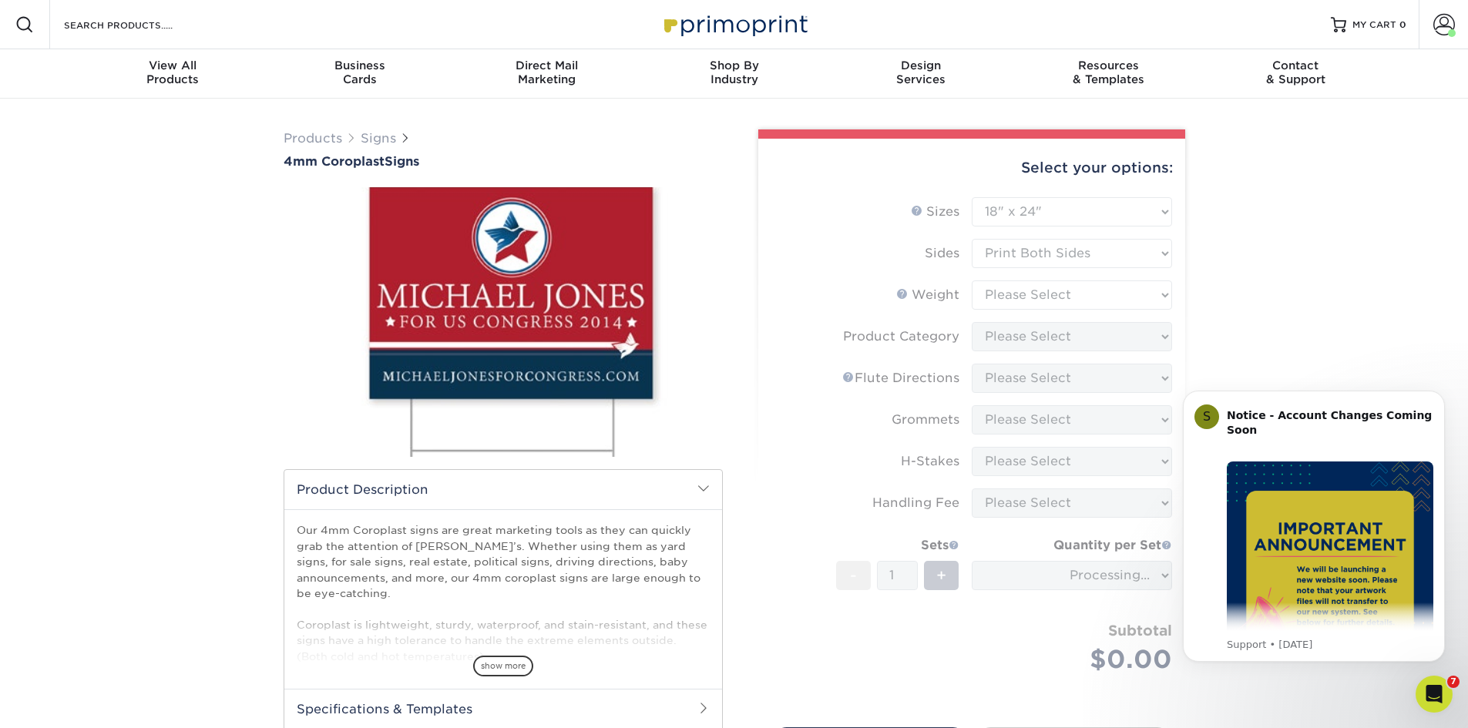
click at [1056, 299] on form "Sizes Help Sizes Please Select 12" x 18" 18" x 24" 24" x 24" 24" x 36" Sides Pl…" at bounding box center [972, 453] width 402 height 513
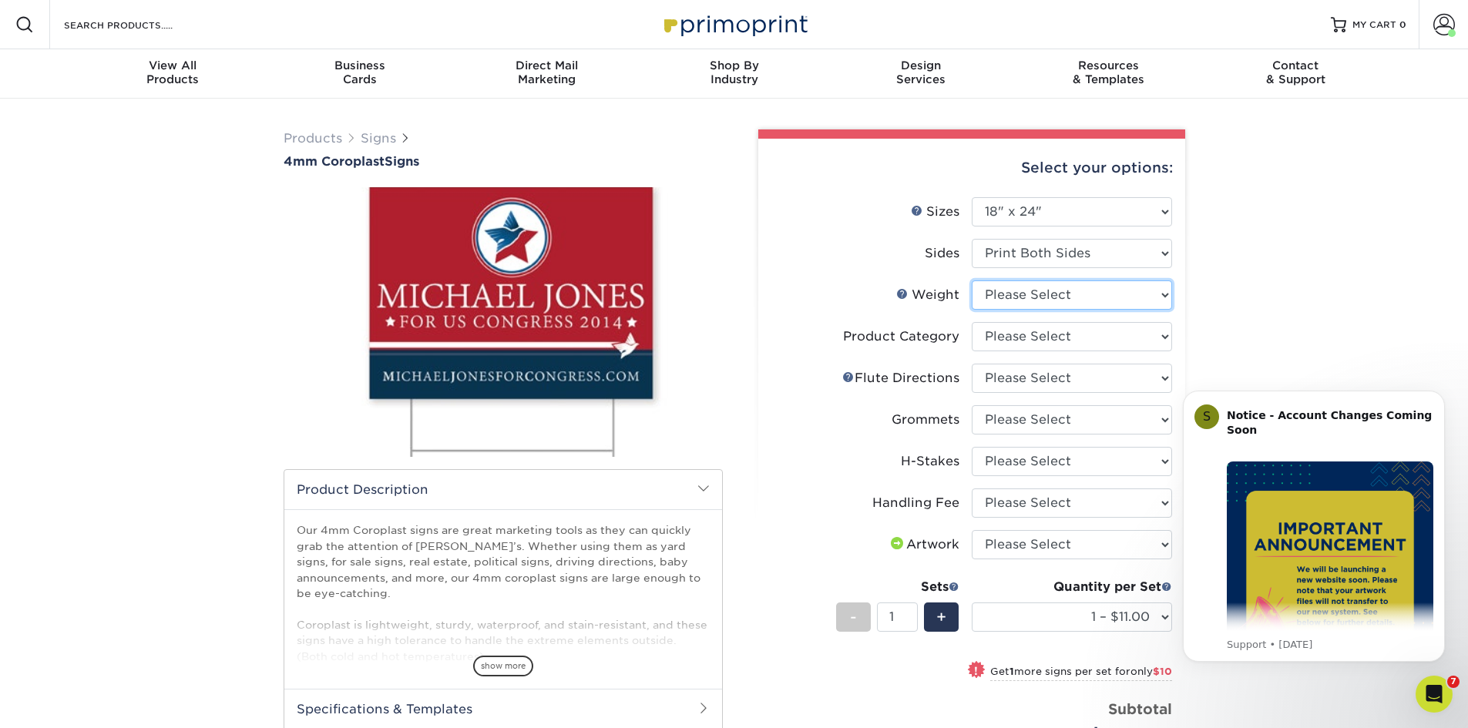
click at [1164, 293] on select "Please Select 4CORO" at bounding box center [1072, 295] width 200 height 29
select select "4CORO"
click at [972, 281] on select "Please Select 4CORO" at bounding box center [1072, 295] width 200 height 29
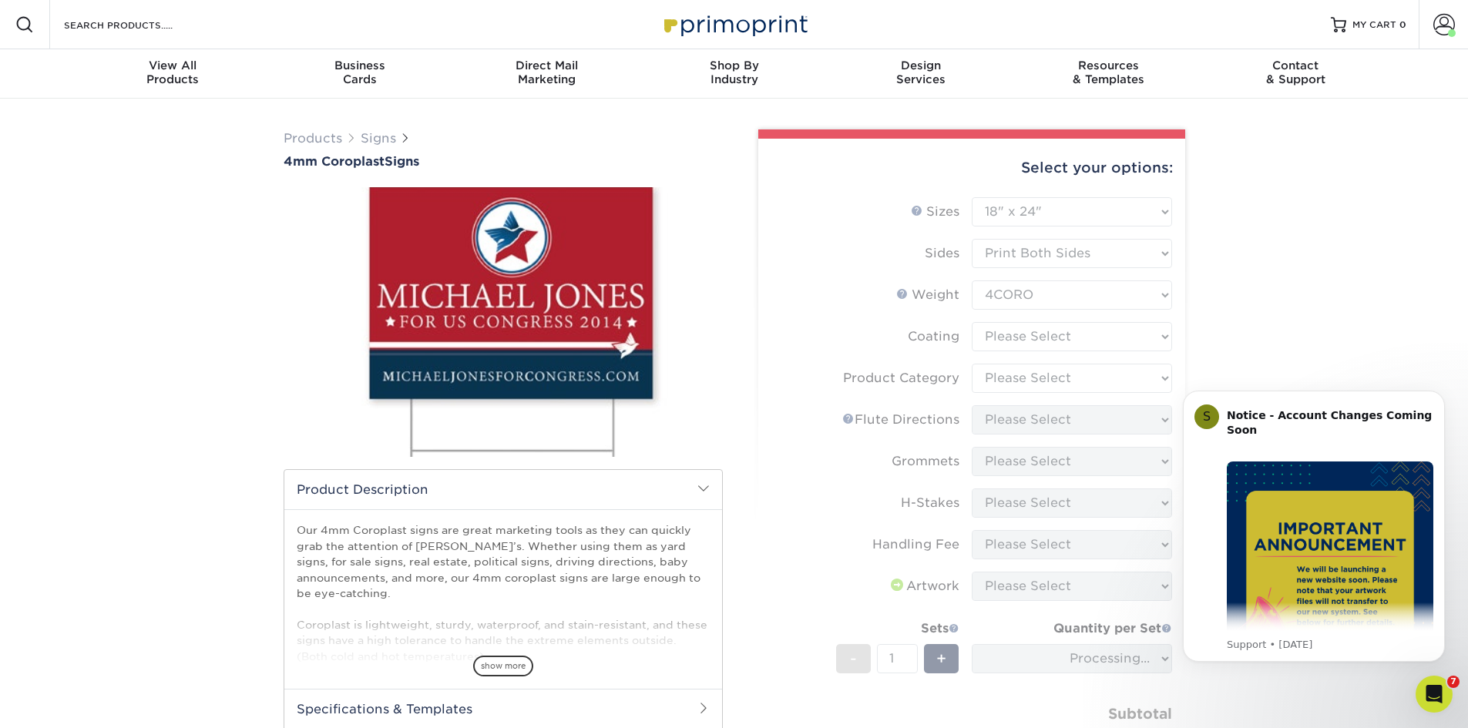
click at [1068, 351] on form "Sizes Help Sizes Please Select 12" x 18" 18" x 24" 24" x 24" 24" x 36" Sides Pl…" at bounding box center [972, 495] width 402 height 596
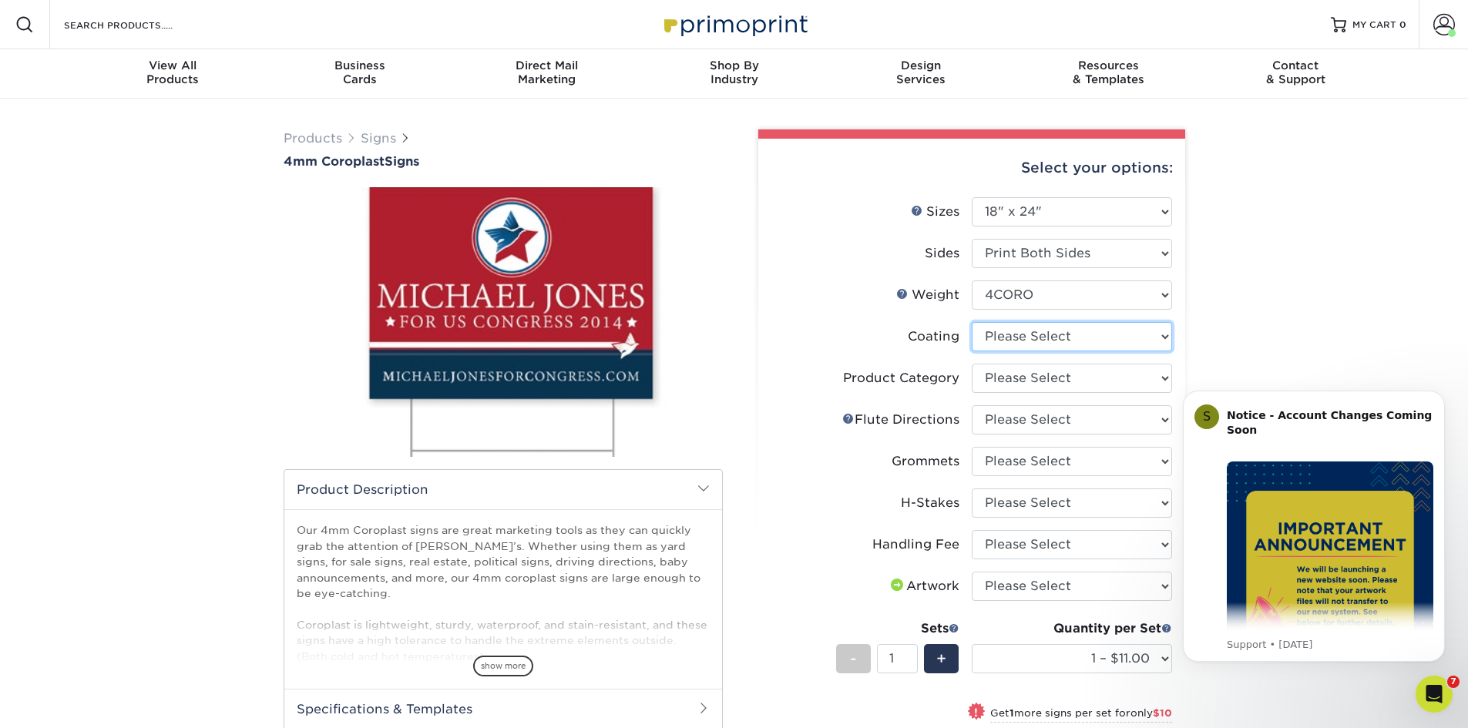
click at [1074, 337] on select at bounding box center [1072, 336] width 200 height 29
select select "3e7618de-abca-4bda-9f97-8b9129e913d8"
click at [972, 322] on select at bounding box center [1072, 336] width 200 height 29
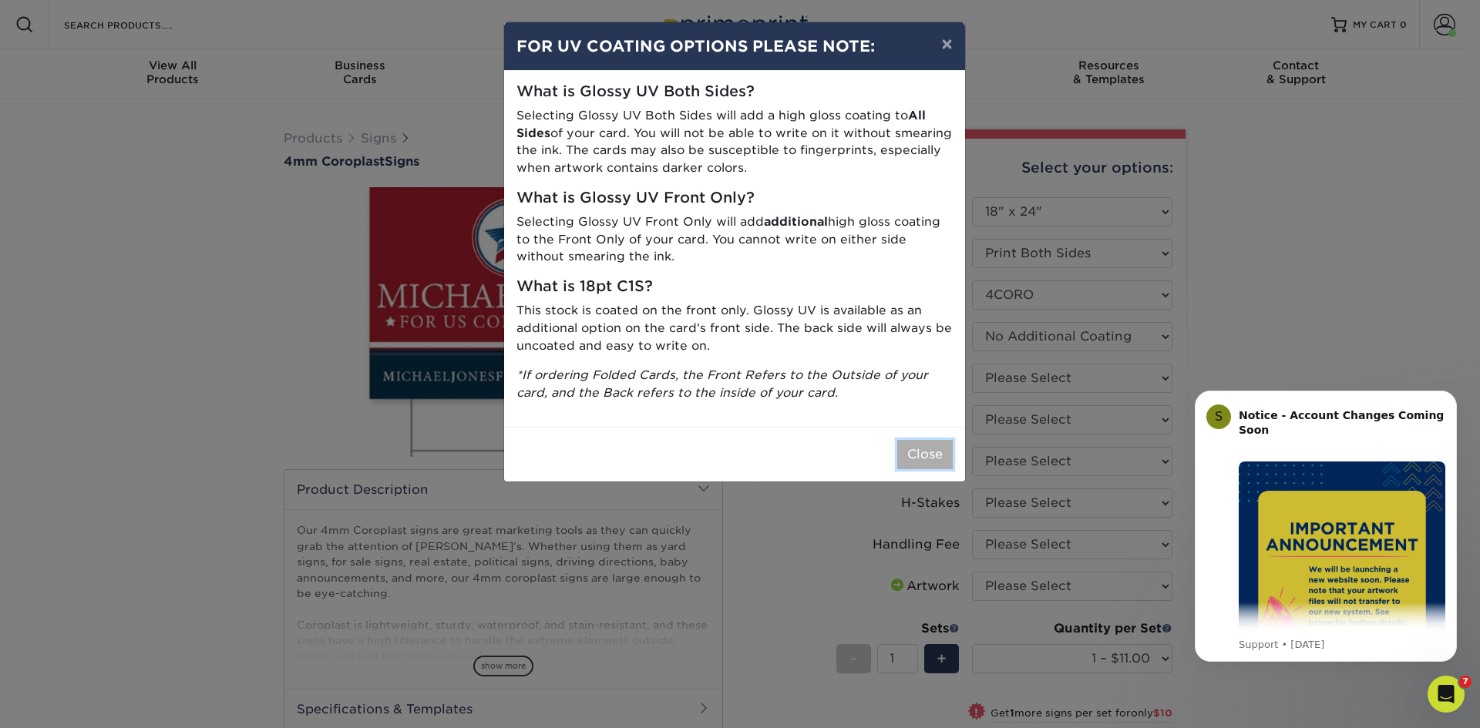
click at [919, 456] on button "Close" at bounding box center [924, 454] width 55 height 29
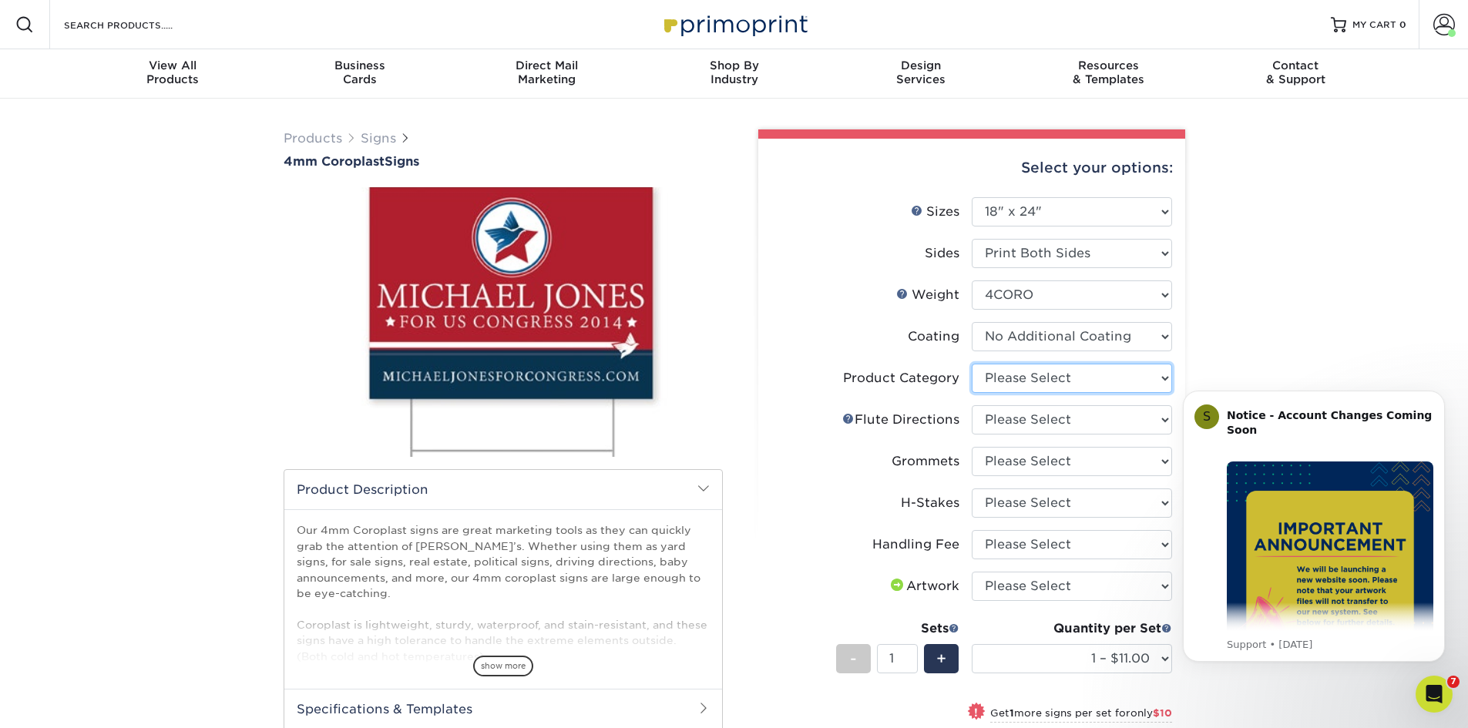
click at [1039, 371] on select "Please Select Coroplast Signs" at bounding box center [1072, 378] width 200 height 29
select select "b3582ed5-6912-492c-8440-2cc51afdb8e1"
click at [972, 364] on select "Please Select Coroplast Signs" at bounding box center [1072, 378] width 200 height 29
click at [1024, 418] on select "Please Select Flute Direction (Horizontal) Flute Direction (Vertical)" at bounding box center [1072, 419] width 200 height 29
select select "b9474d6d-25b7-40b8-b284-85b7690982f8"
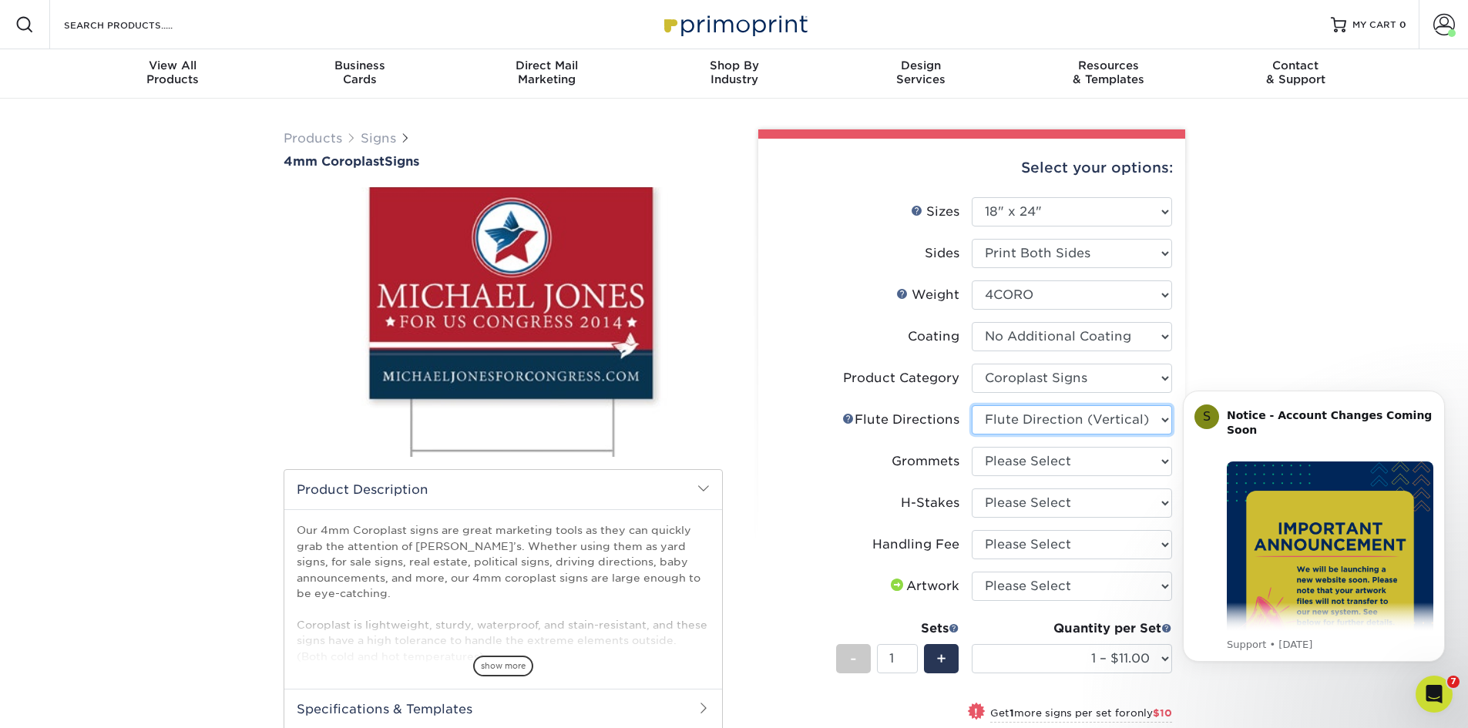
click at [972, 405] on select "Please Select Flute Direction (Horizontal) Flute Direction (Vertical)" at bounding box center [1072, 419] width 200 height 29
click at [1016, 458] on select "Please Select No Grommets Yes, Grommet All 4 Corners Yes, Grommets Top Corners …" at bounding box center [1072, 461] width 200 height 29
select select "90d329df-db80-4206-b821-ff9d3f363977"
click at [972, 447] on select "Please Select No Grommets Yes, Grommet All 4 Corners Yes, Grommets Top Corners …" at bounding box center [1072, 461] width 200 height 29
click at [1032, 503] on select "Please Select No H-Stakes Yes" at bounding box center [1072, 503] width 200 height 29
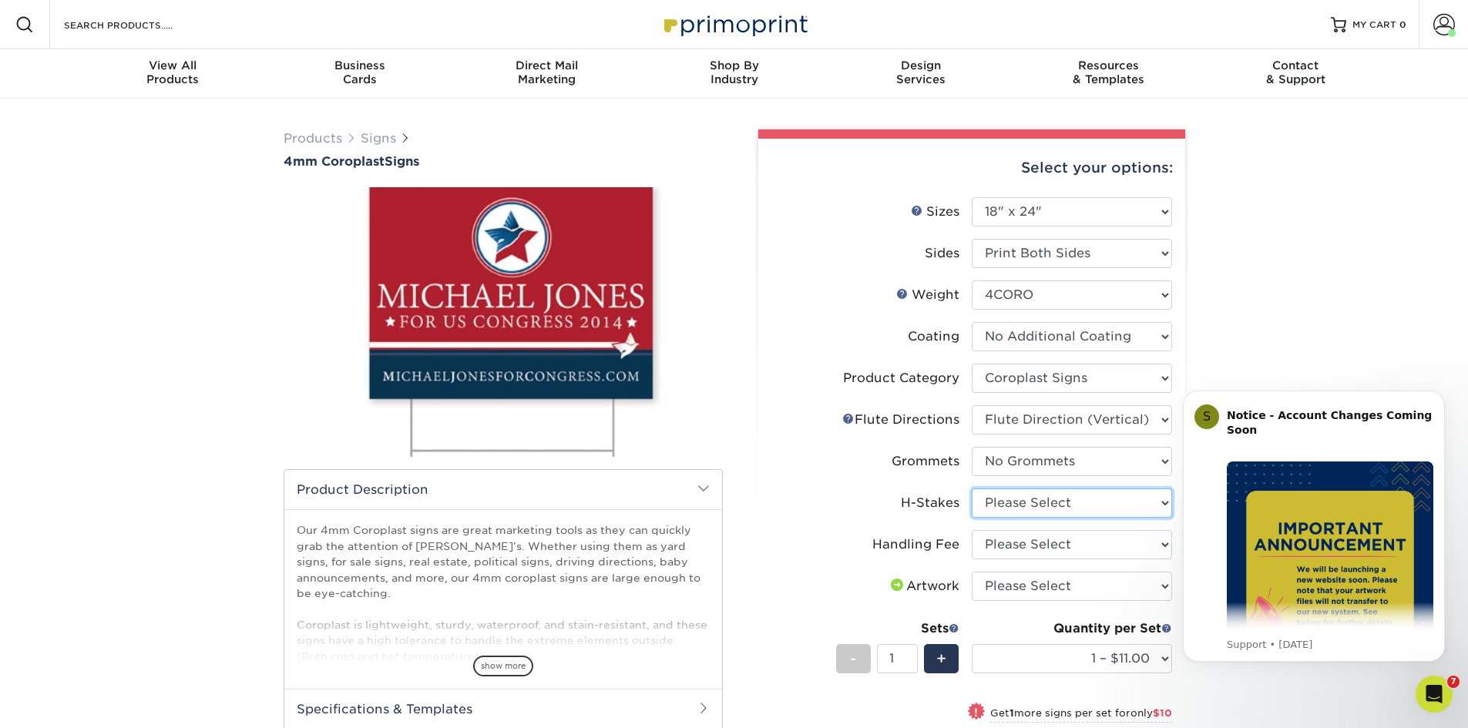
select select "8c85e97e-8b3a-46d2-b88d-acee5fa20222"
click at [972, 489] on select "Please Select No H-Stakes Yes" at bounding box center [1072, 503] width 200 height 29
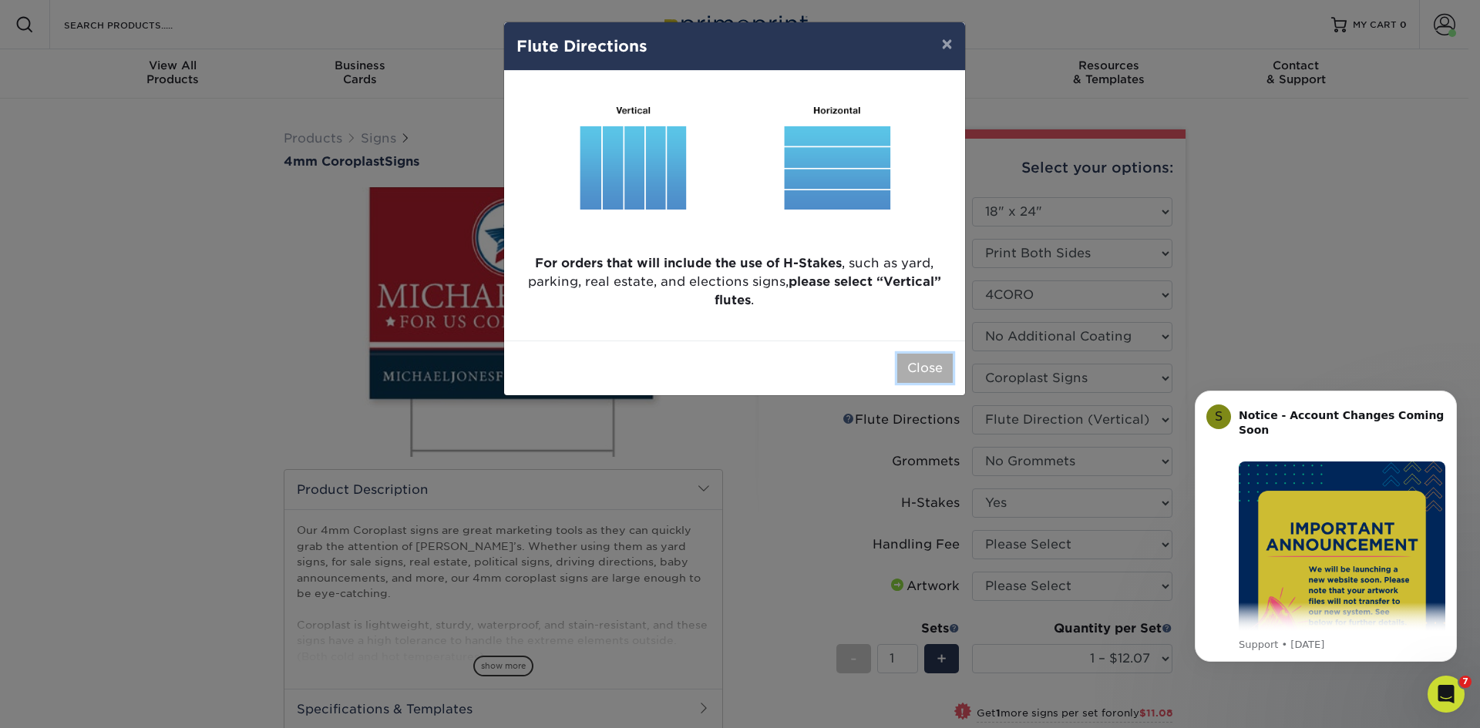
click at [916, 366] on button "Close" at bounding box center [924, 368] width 55 height 29
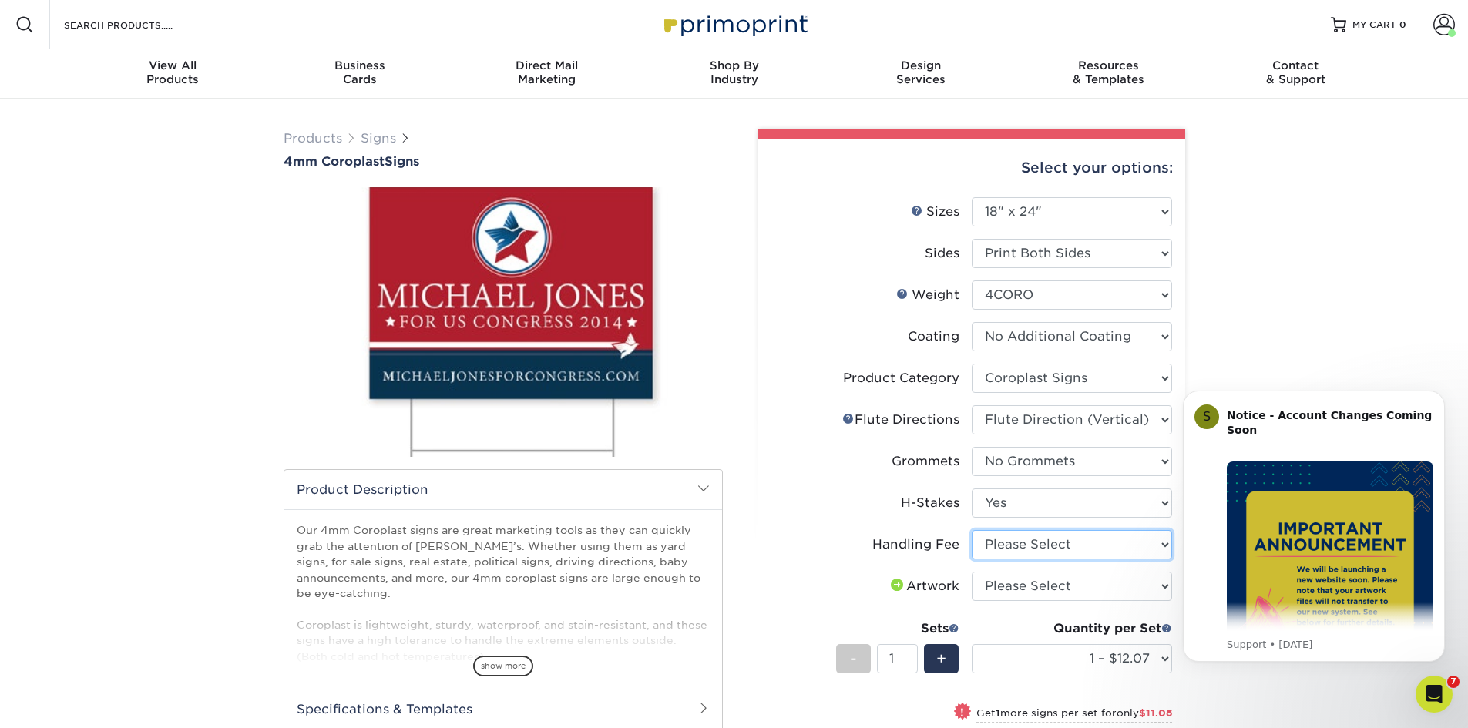
click at [1022, 551] on select "Please Select Handling Fee" at bounding box center [1072, 544] width 200 height 29
select select "ab74c079-444c-4260-ae6a-e09bdee8073c"
click at [972, 530] on select "Please Select Handling Fee" at bounding box center [1072, 544] width 200 height 29
click at [1060, 589] on select "Please Select I will upload files I need a design - $50" at bounding box center [1072, 586] width 200 height 29
select select "upload"
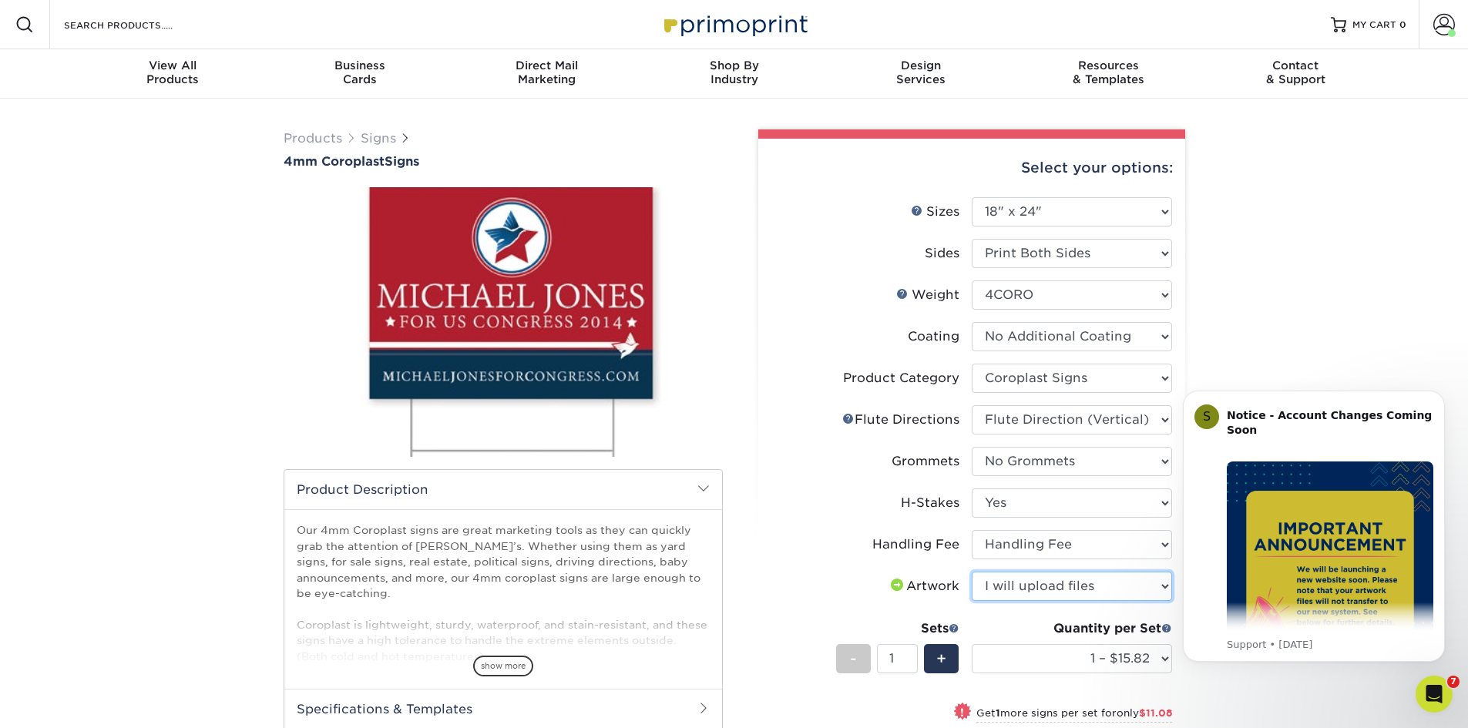
click at [972, 572] on select "Please Select I will upload files I need a design - $50" at bounding box center [1072, 586] width 200 height 29
click at [1048, 647] on select "1 – $15.82 2 – $26.90 3 – $38.97 4 – $46.29 5 – $58.37 6 – $69.44 7 – $81.51 8 …" at bounding box center [1072, 658] width 200 height 29
select select "8 – $92.59"
click at [972, 644] on select "1 – $15.82 2 – $26.90 3 – $38.97 4 – $46.29 5 – $58.37 6 – $69.44 7 – $81.51 8 …" at bounding box center [1072, 658] width 200 height 29
click at [1312, 320] on div "Products Signs 4mm Coroplast Signs /" at bounding box center [734, 563] width 1468 height 929
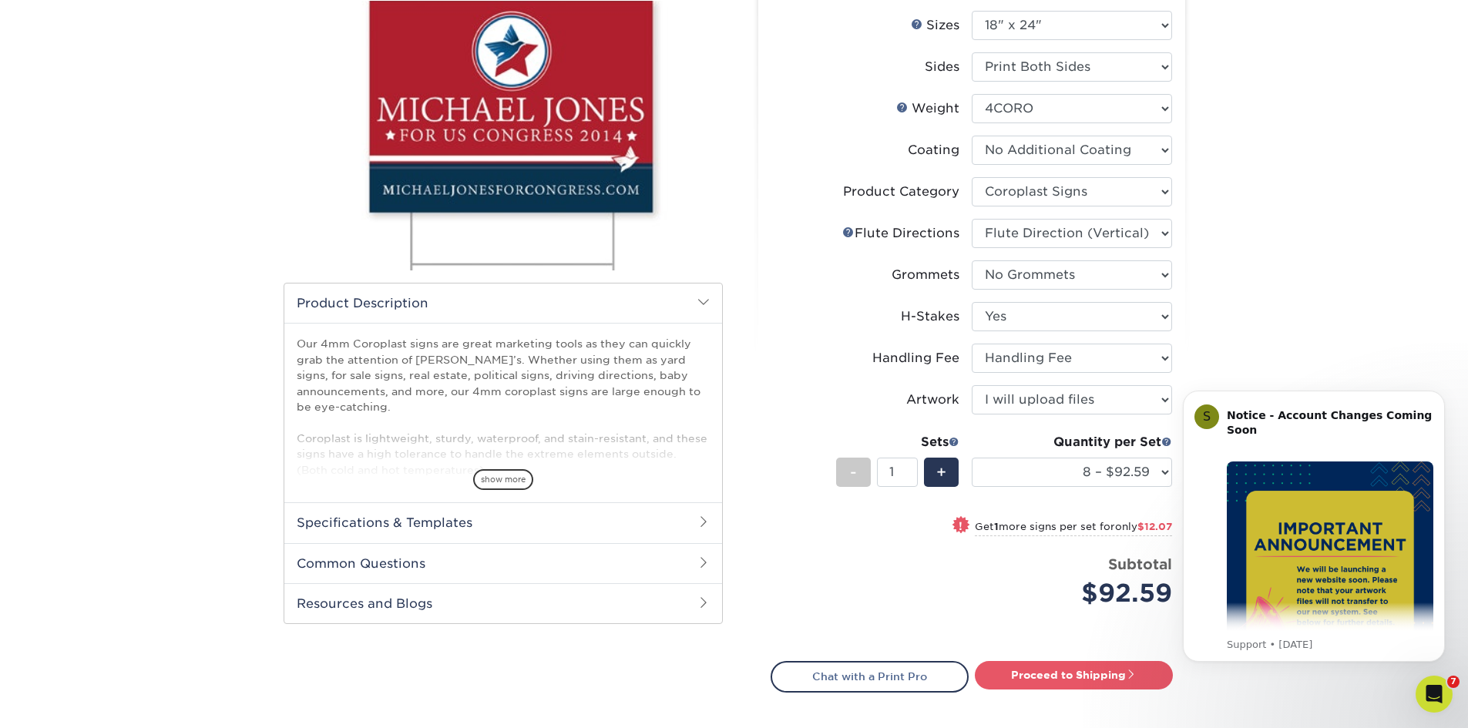
scroll to position [231, 0]
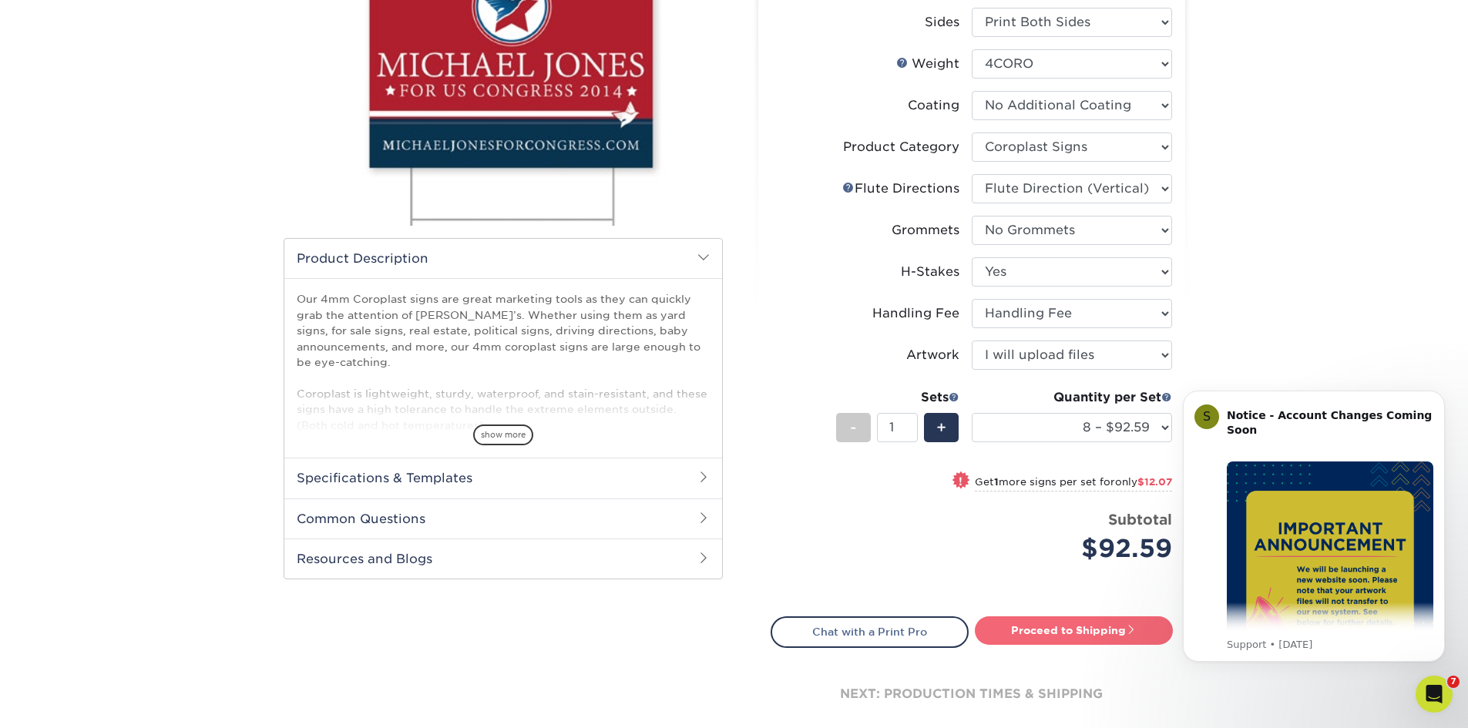
click at [1053, 627] on link "Proceed to Shipping" at bounding box center [1074, 631] width 198 height 28
type input "Set 1"
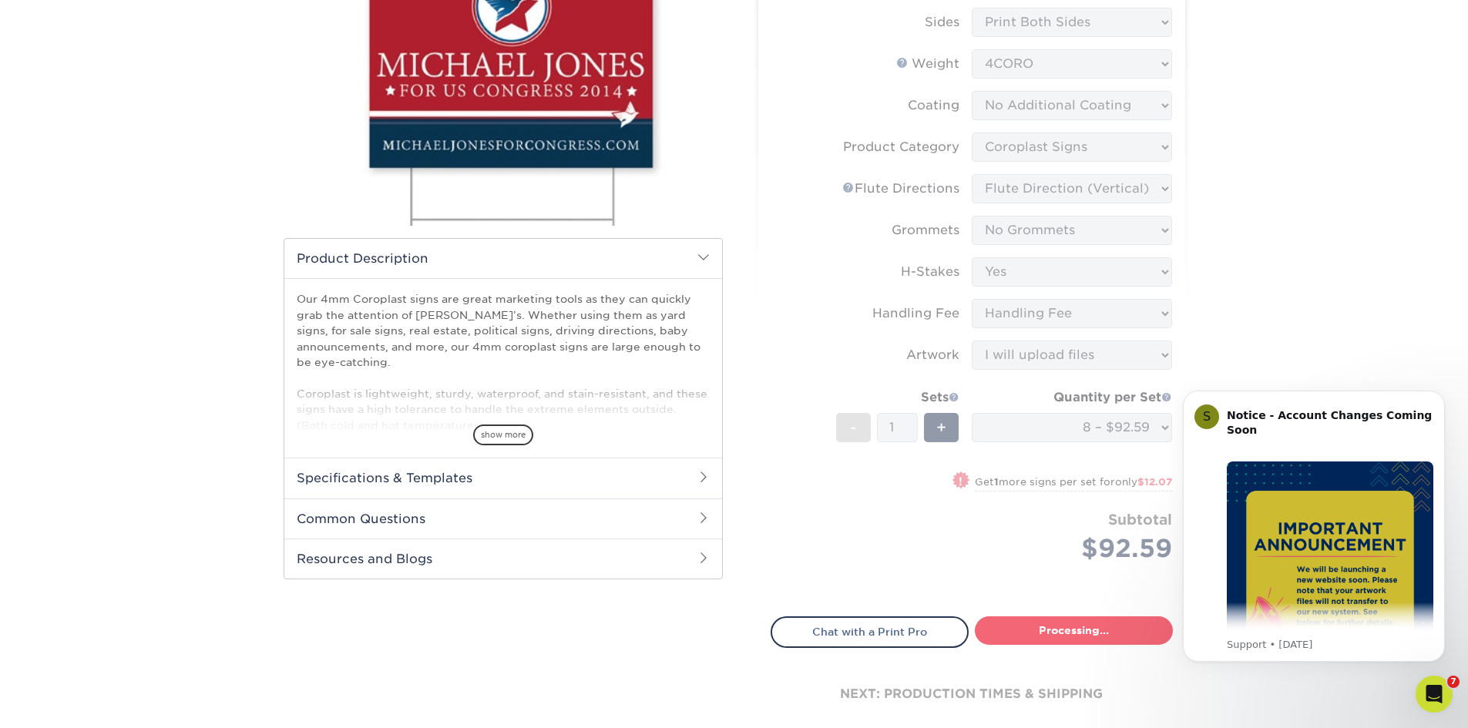
select select "6d19671f-3401-4982-bd9d-2012f6fd6824"
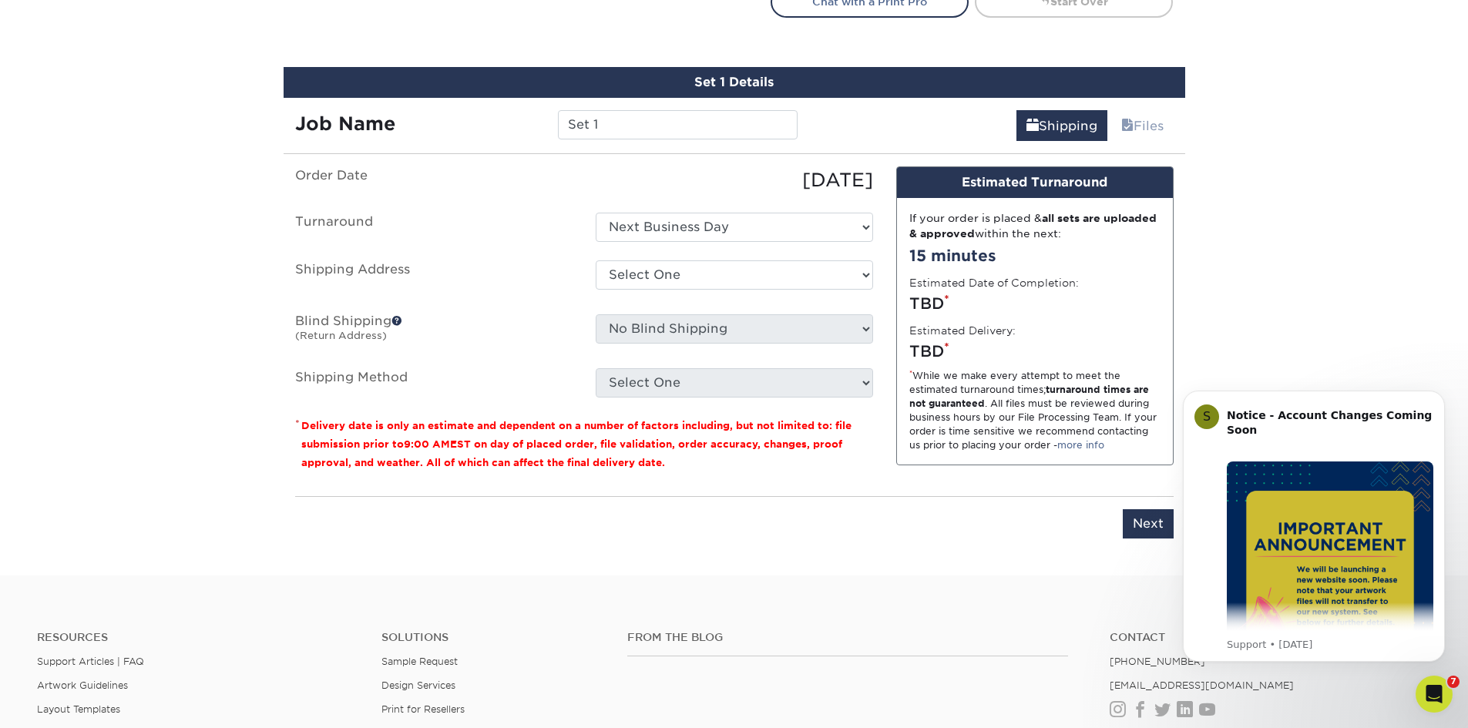
scroll to position [890, 0]
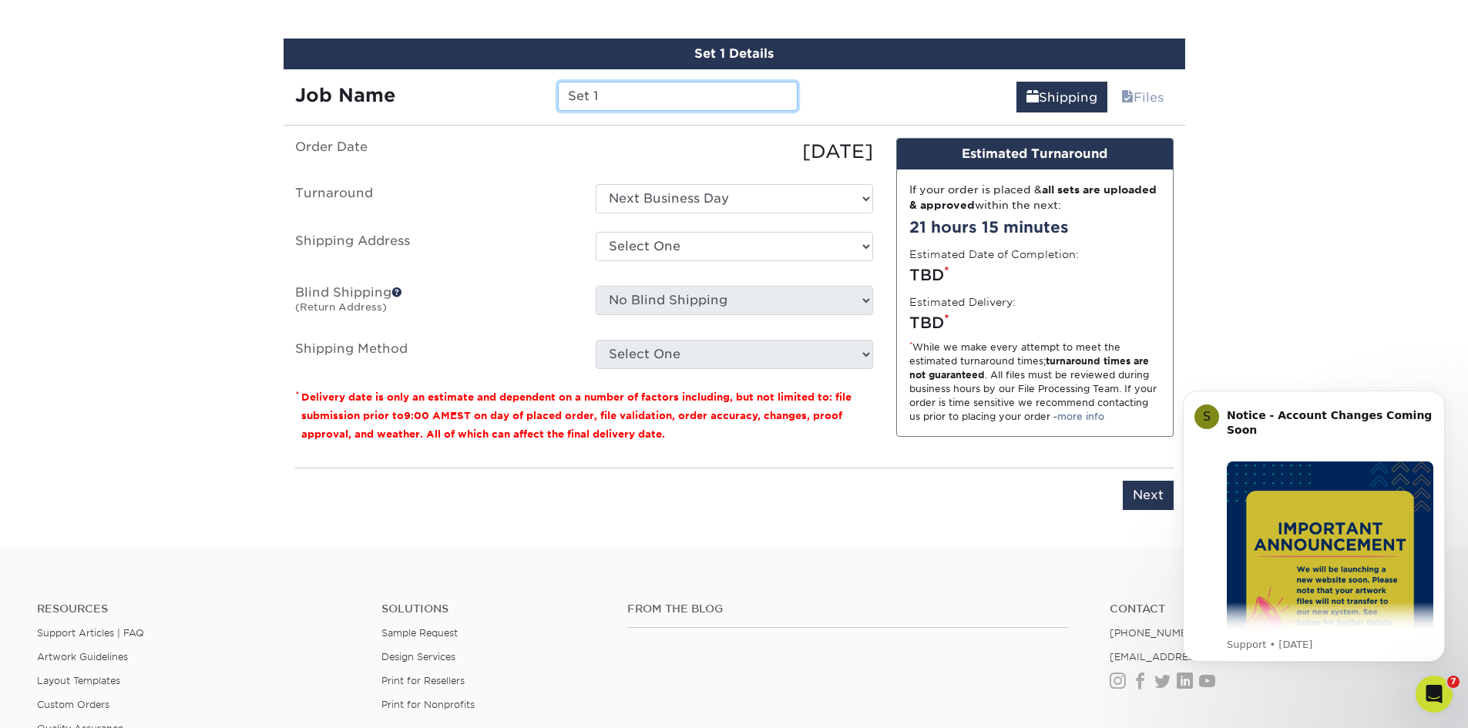
drag, startPoint x: 626, startPoint y: 85, endPoint x: 311, endPoint y: 109, distance: 316.2
click at [311, 109] on div "Job Name Set 1" at bounding box center [547, 96] width 526 height 29
type input "[PERSON_NAME] Signs"
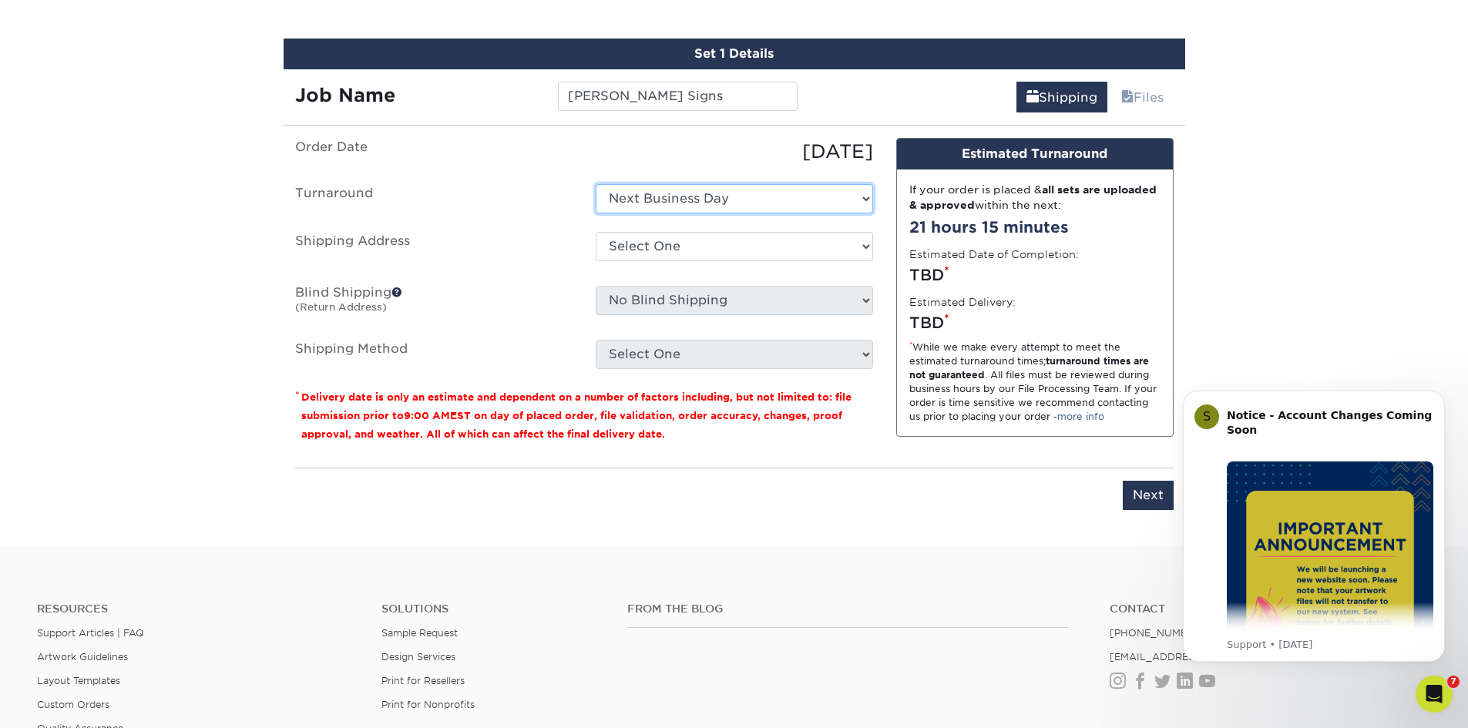
click at [754, 193] on select "Select One Next Business Day" at bounding box center [734, 198] width 277 height 29
click at [722, 261] on div "Select One FH+A Office + Add New Address" at bounding box center [734, 249] width 301 height 35
drag, startPoint x: 721, startPoint y: 242, endPoint x: 721, endPoint y: 256, distance: 13.9
click at [721, 242] on select "Select One FH+A Office + Add New Address" at bounding box center [734, 246] width 277 height 29
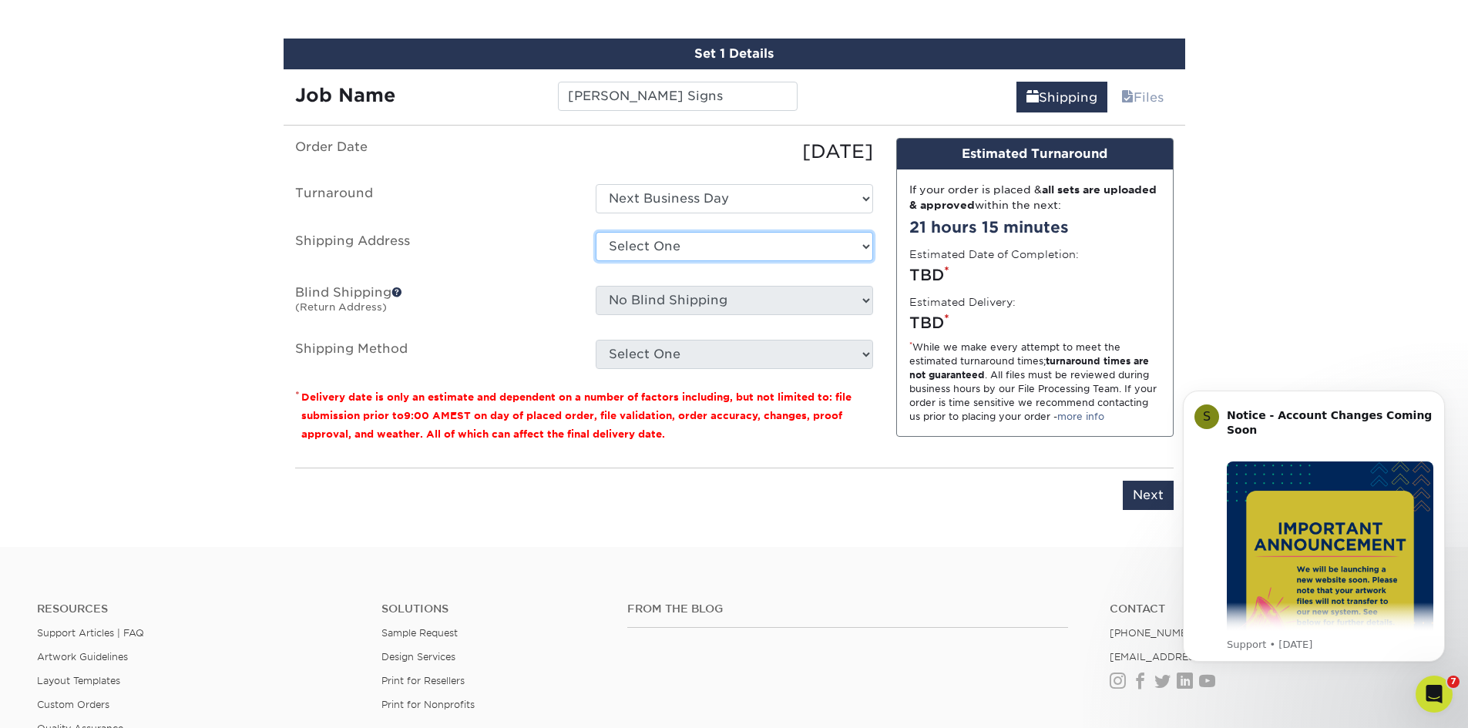
select select "146956"
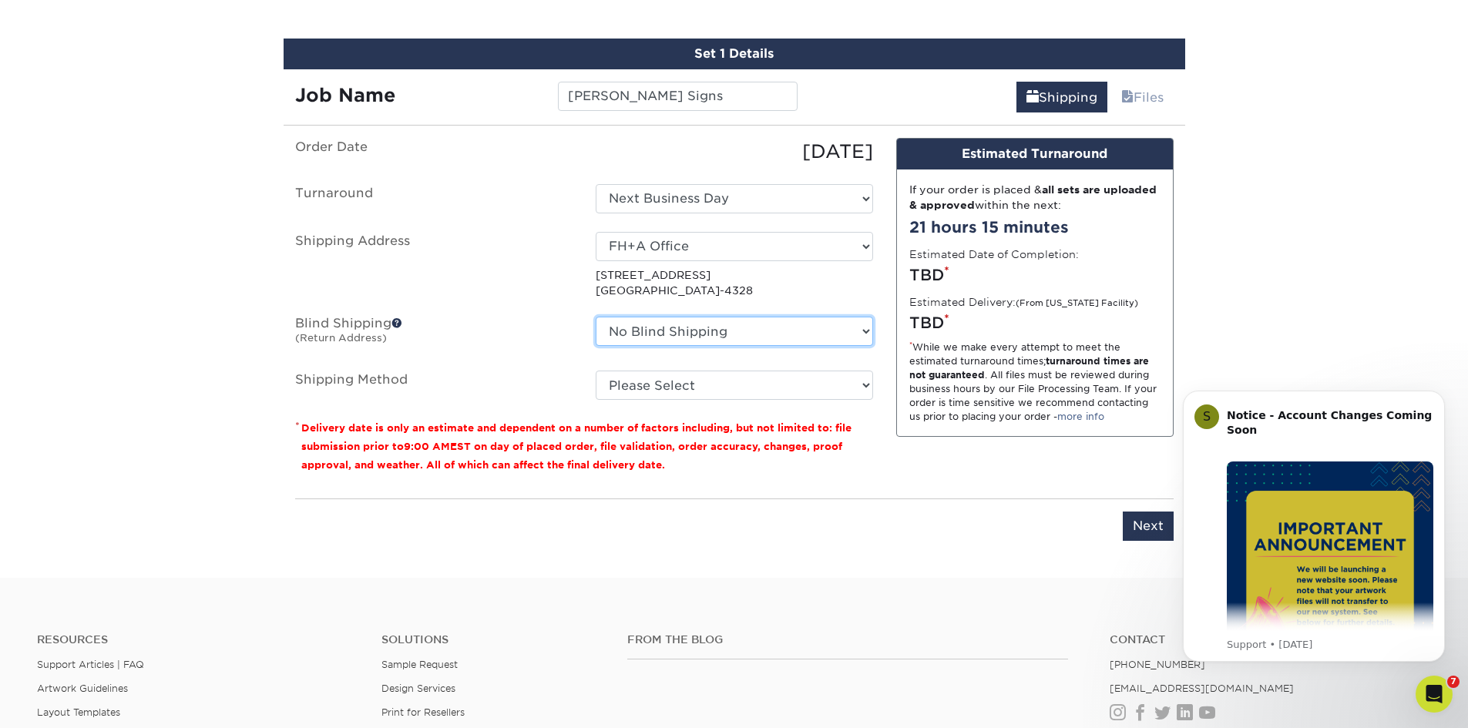
click at [763, 340] on select "No Blind Shipping FH+A Office + Add New Address" at bounding box center [734, 331] width 277 height 29
select select "146956"
click at [596, 317] on select "No Blind Shipping FH+A Office + Add New Address" at bounding box center [734, 331] width 277 height 29
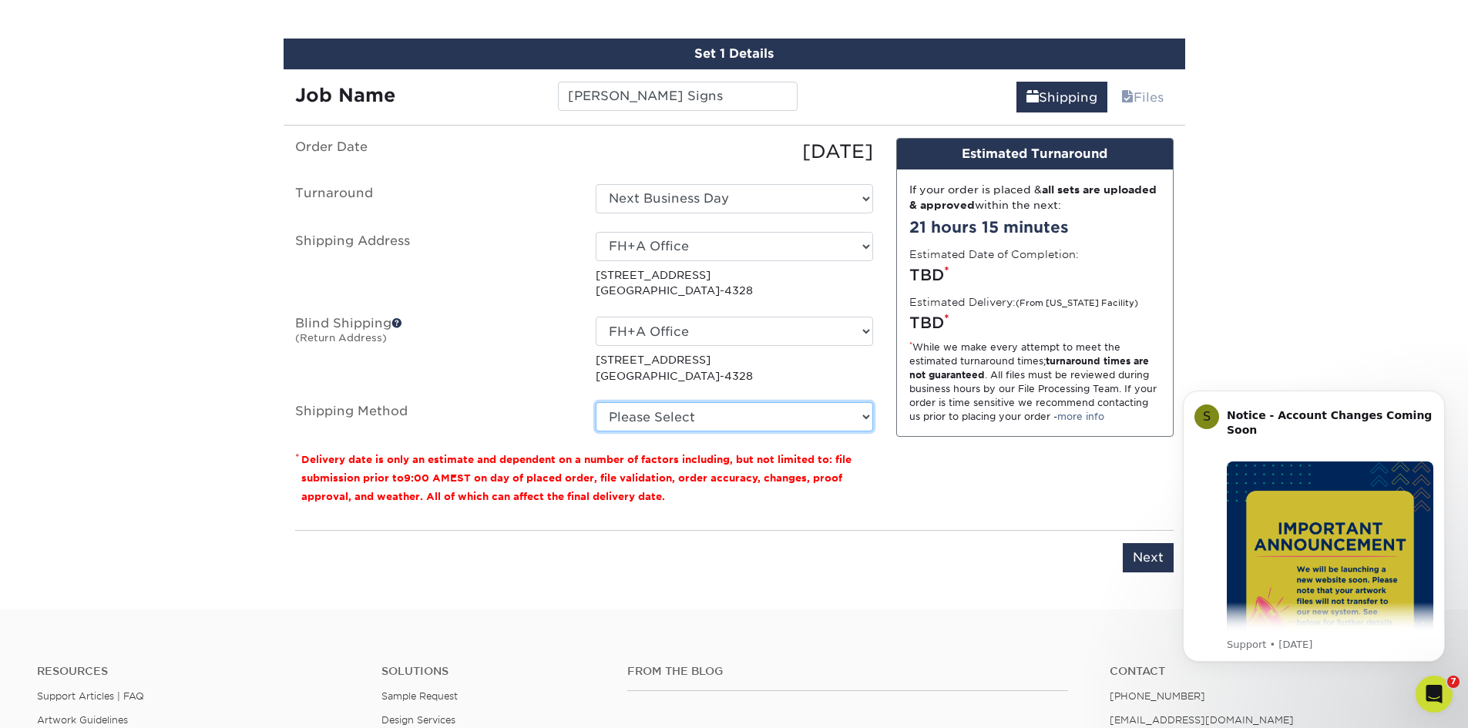
click at [755, 412] on select "Please Select Next Day Everywhere (+$11.20) Ground Shipping (+$26.10) 3 Day Shi…" at bounding box center [734, 416] width 277 height 29
select select "NEXTDAYEVERYWHERE"
click at [596, 402] on select "Please Select Next Day Everywhere (+$11.20) Ground Shipping (+$26.10) 3 Day Shi…" at bounding box center [734, 416] width 277 height 29
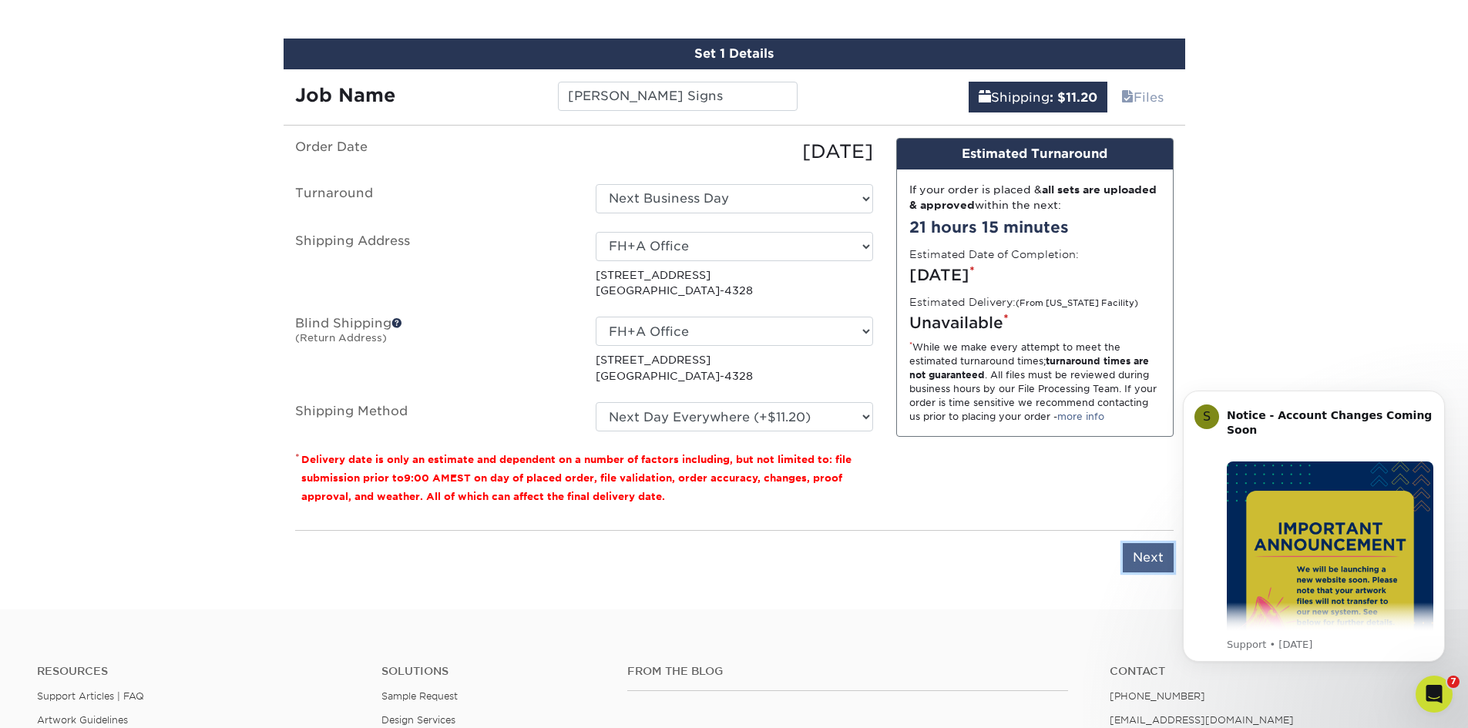
click at [1165, 559] on input "Next" at bounding box center [1148, 557] width 51 height 29
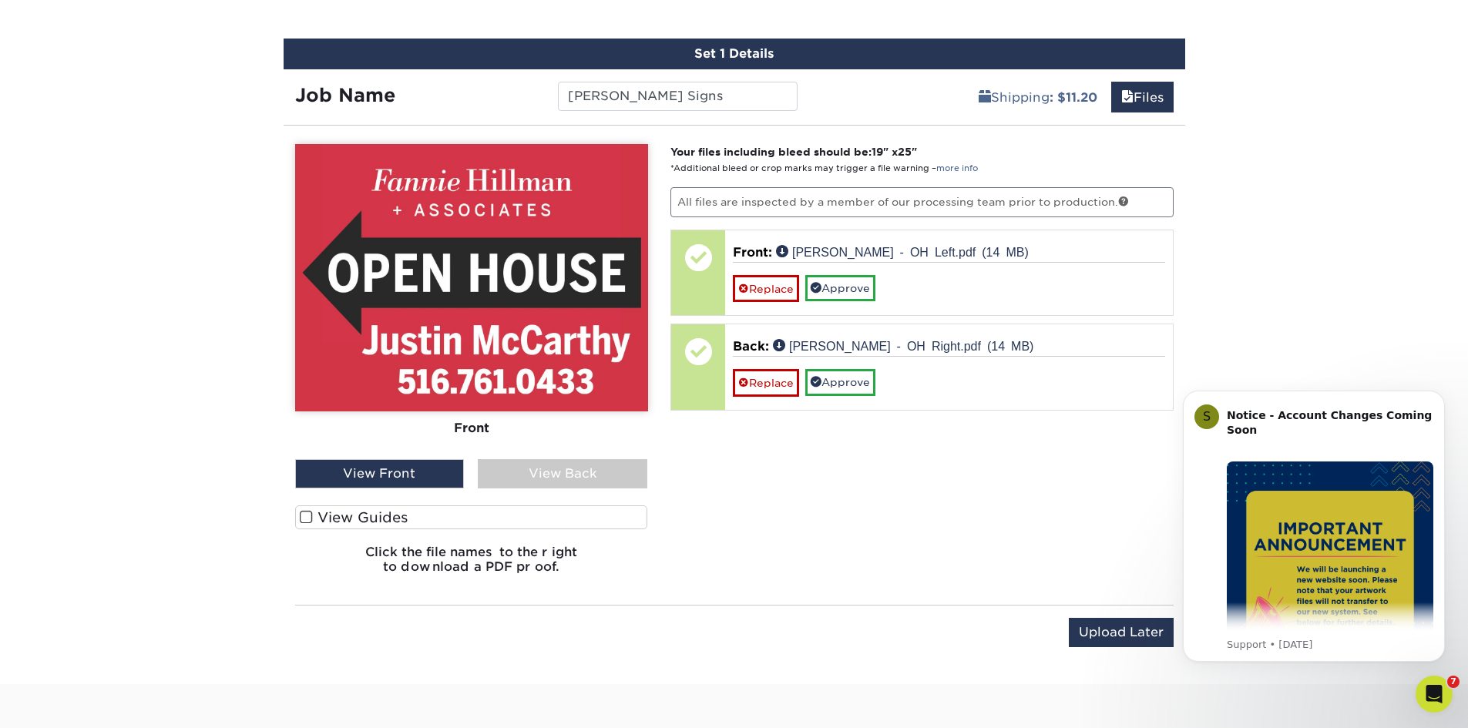
click at [509, 474] on div "View Back" at bounding box center [563, 473] width 170 height 29
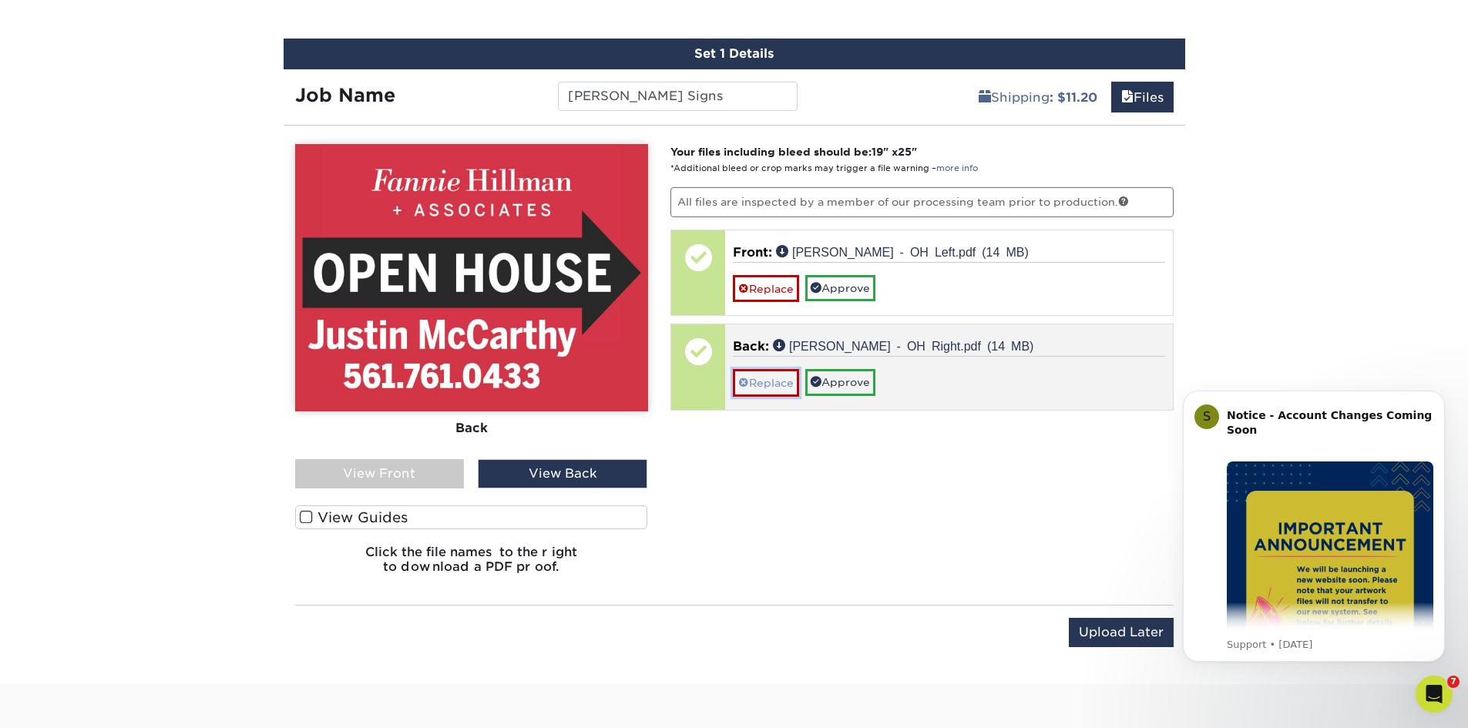
click at [769, 375] on link "Replace" at bounding box center [766, 382] width 66 height 27
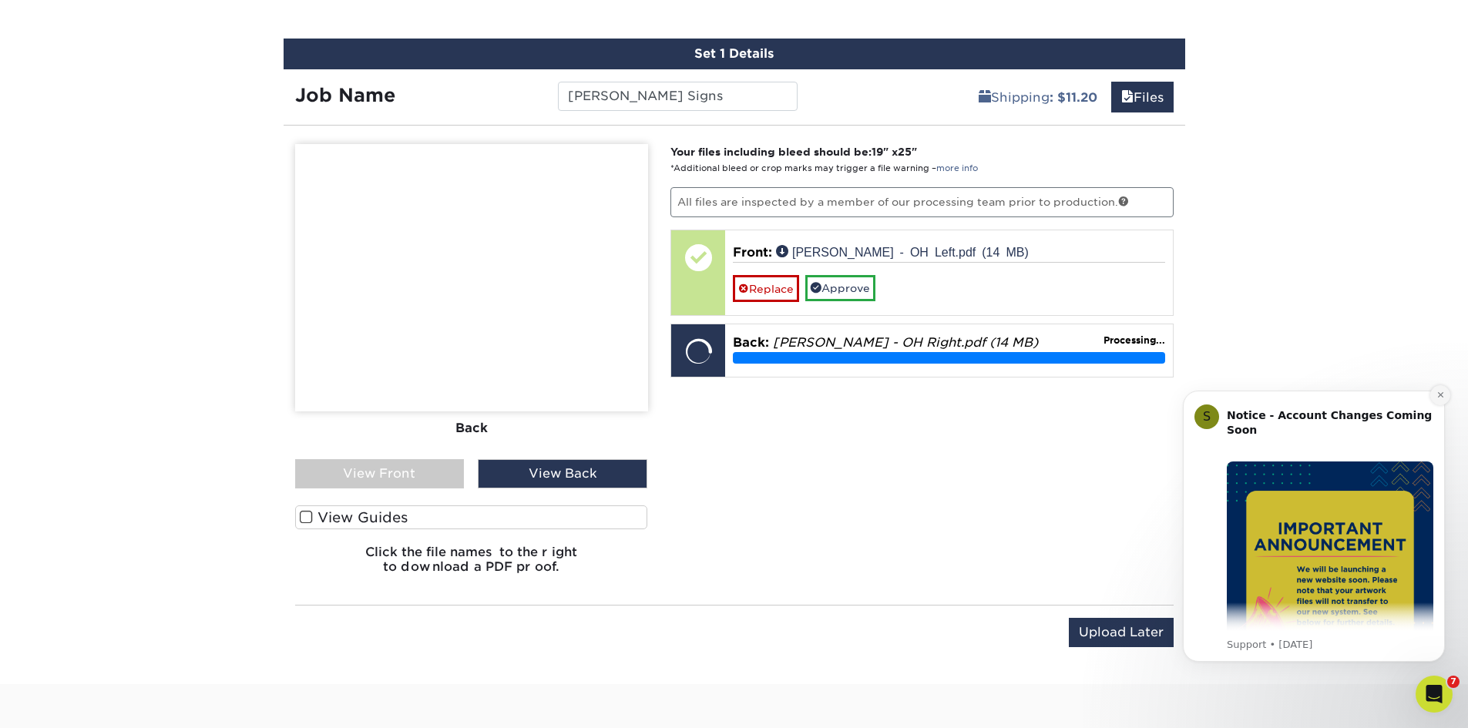
click at [1434, 396] on button "Dismiss notification" at bounding box center [1441, 395] width 20 height 20
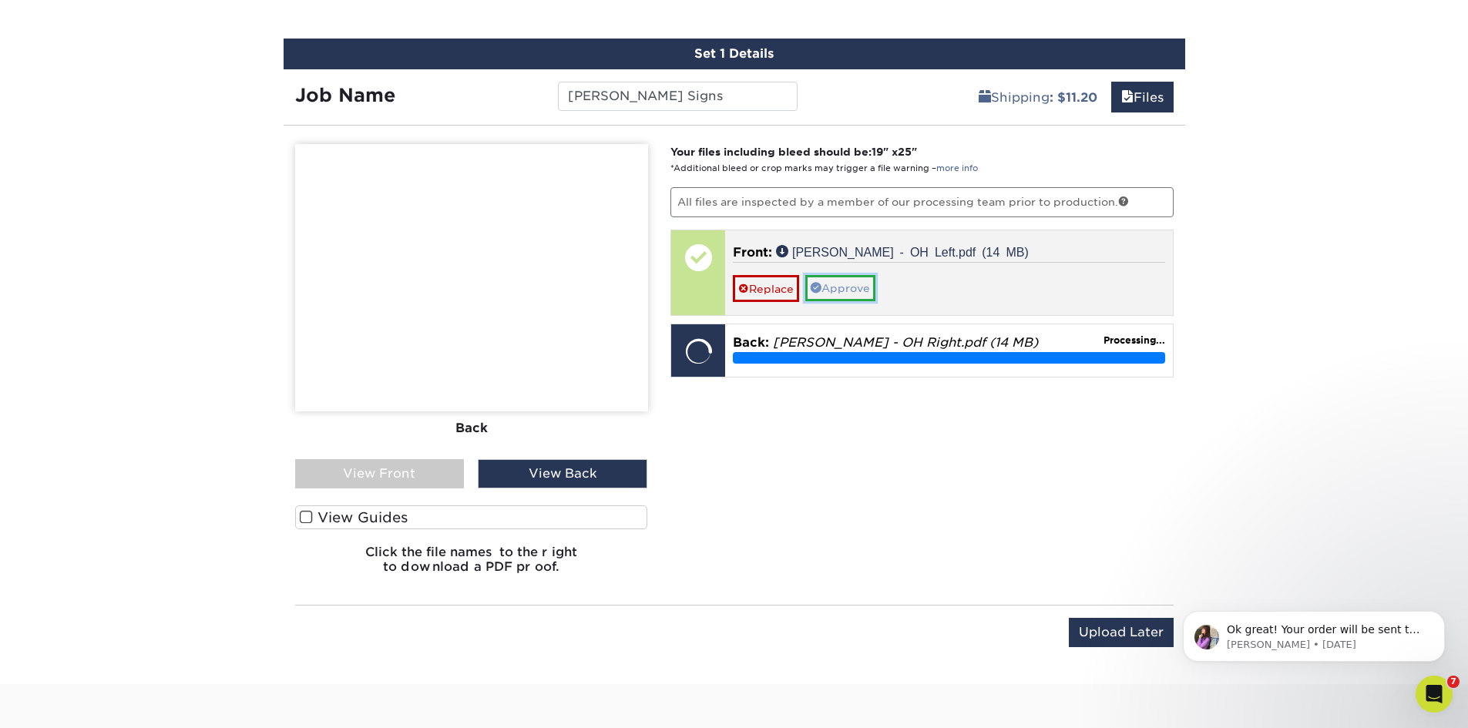
click at [841, 282] on link "Approve" at bounding box center [840, 288] width 70 height 26
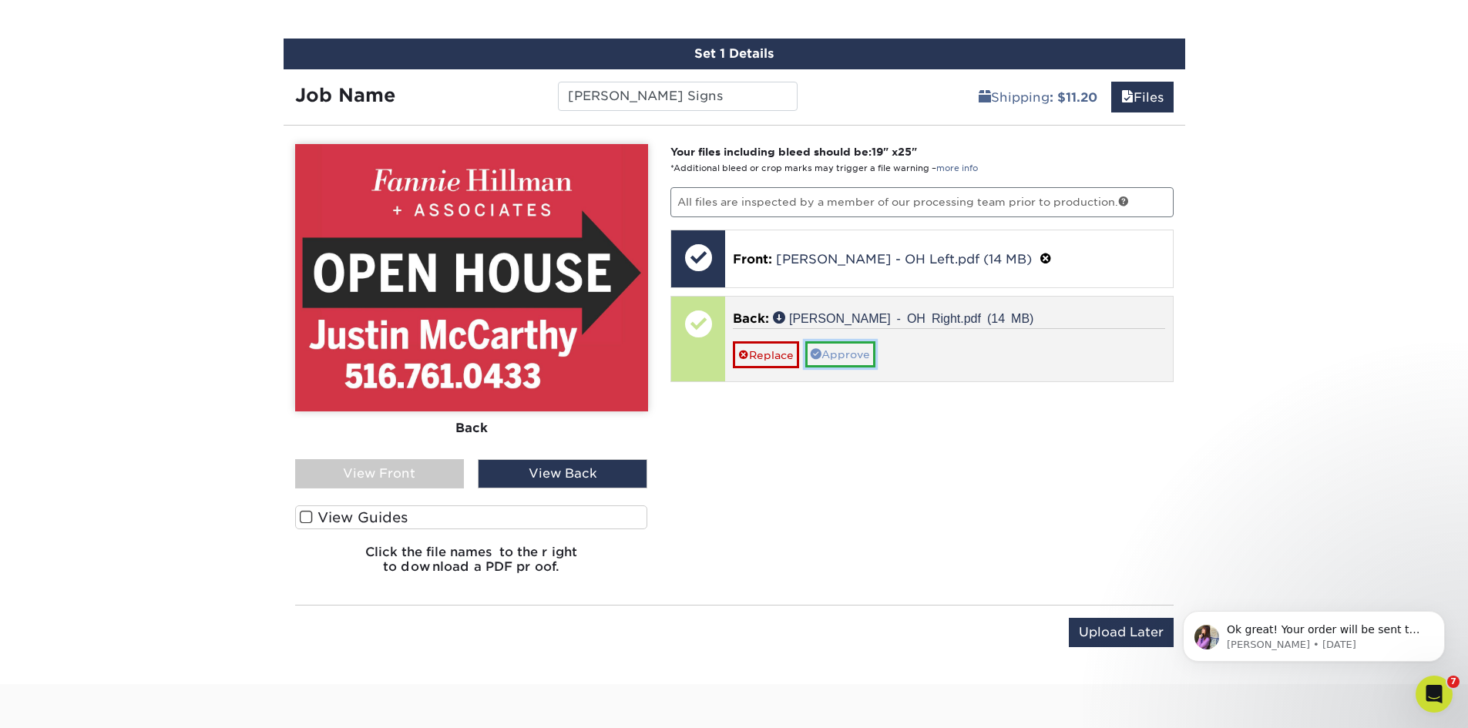
click at [859, 365] on link "Approve" at bounding box center [840, 354] width 70 height 26
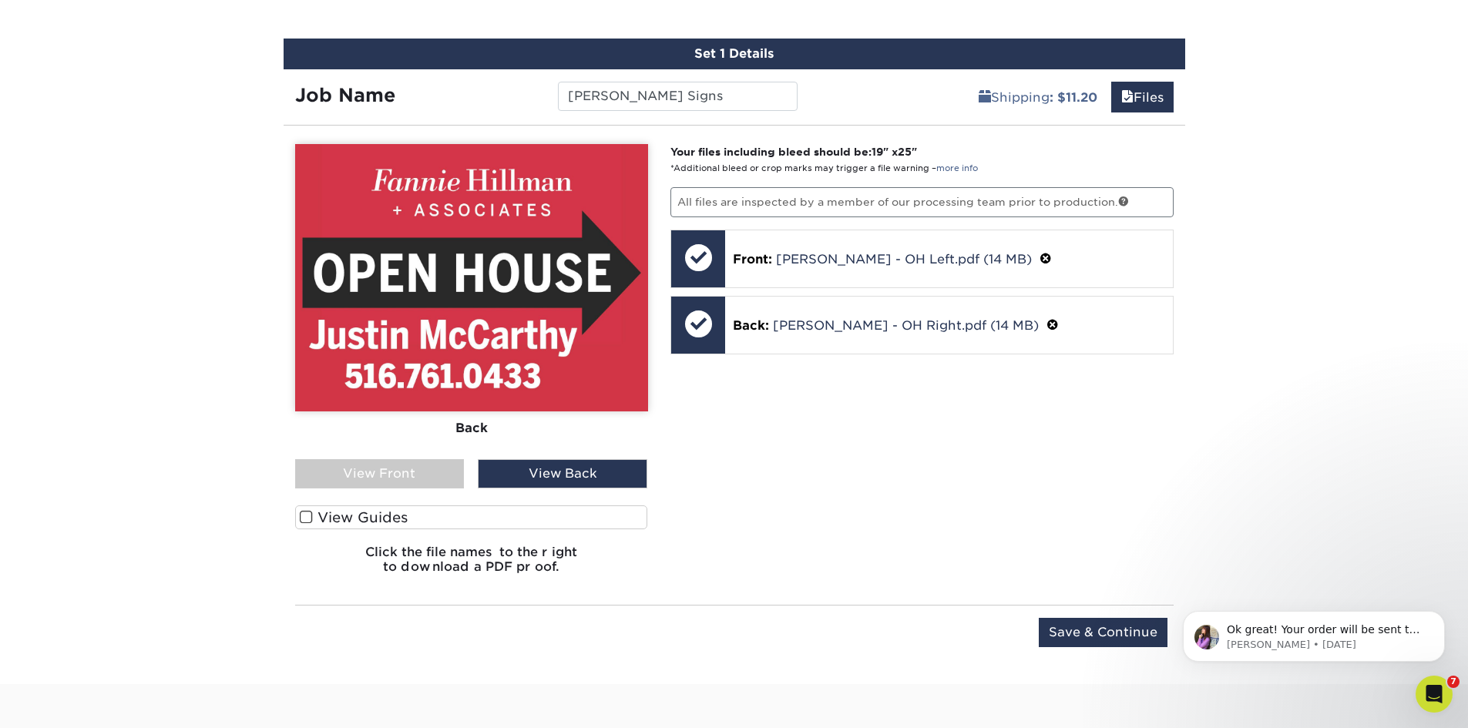
click at [406, 471] on div "View Front" at bounding box center [380, 473] width 170 height 29
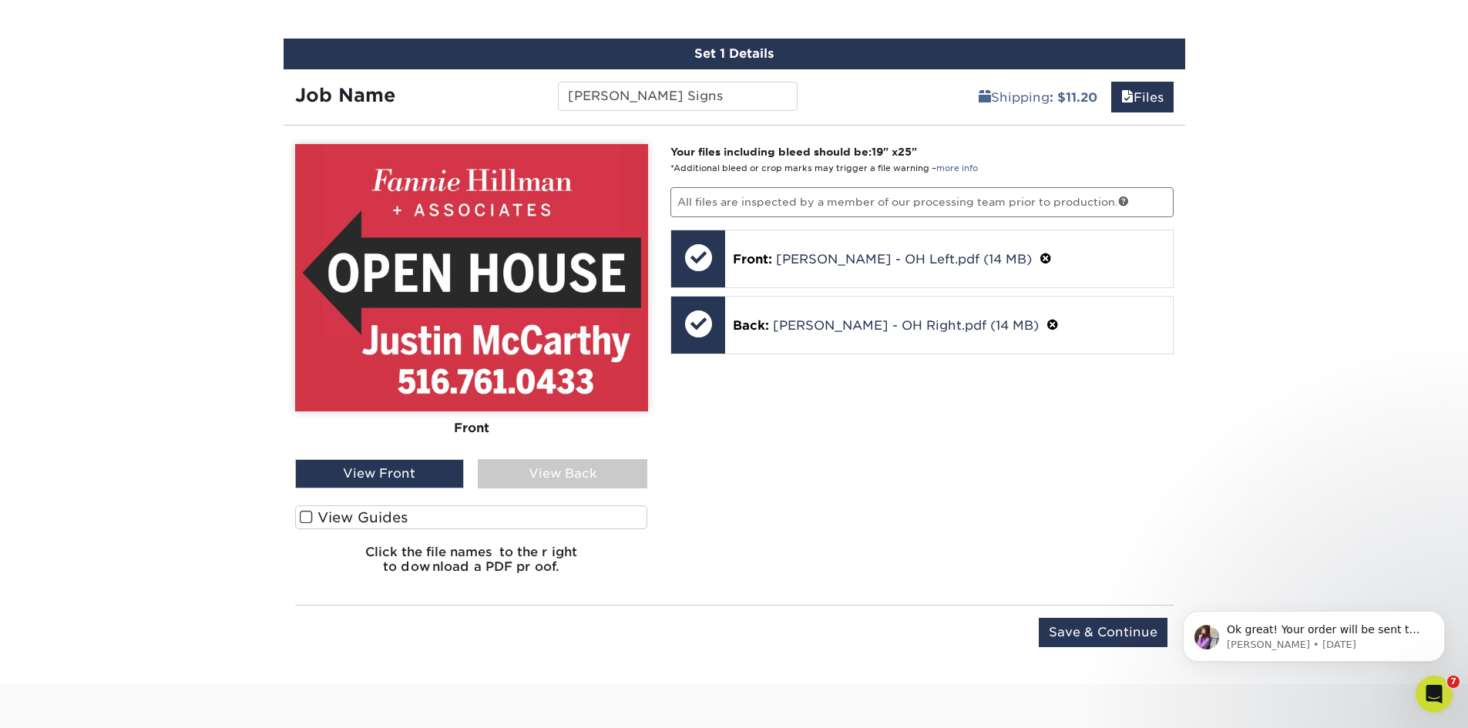
click at [536, 472] on div "View Back" at bounding box center [563, 473] width 170 height 29
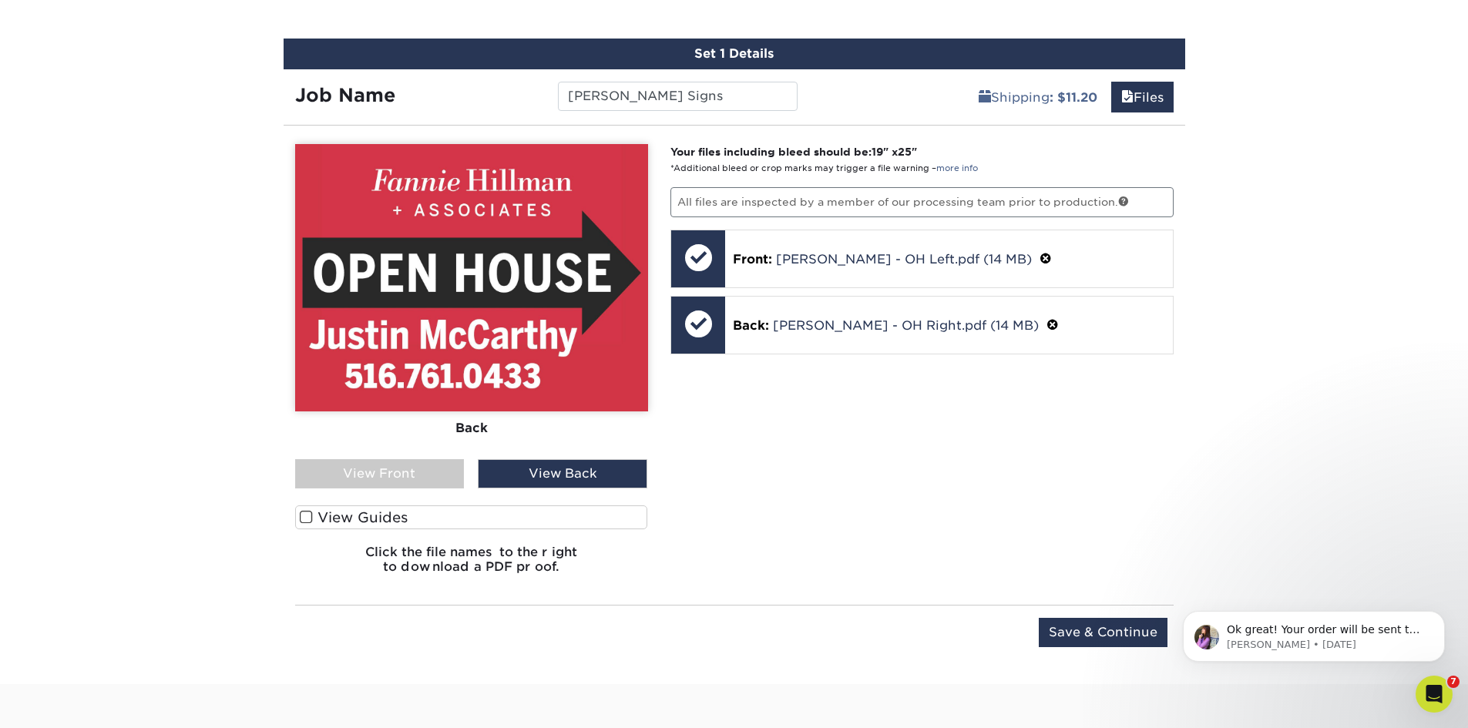
click at [428, 477] on div "View Front" at bounding box center [380, 473] width 170 height 29
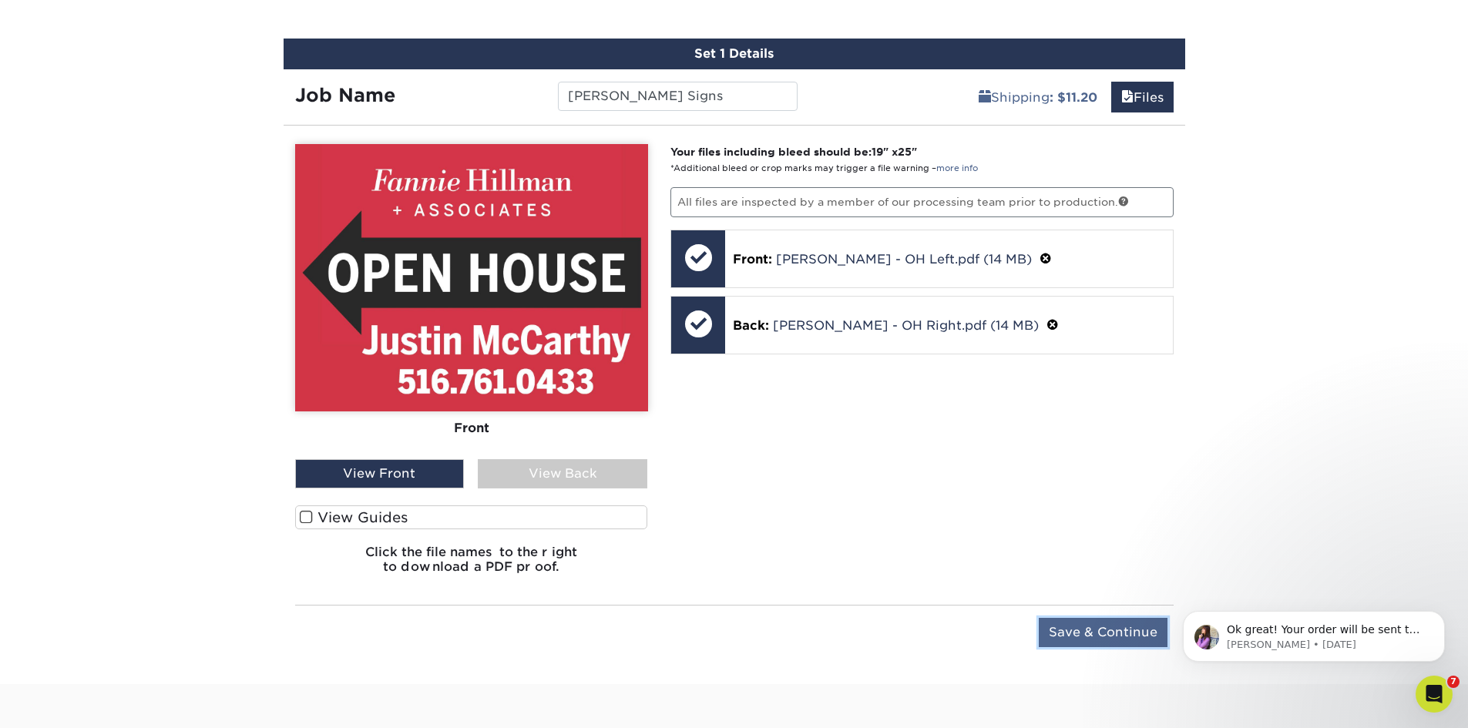
click at [1141, 628] on input "Save & Continue" at bounding box center [1103, 632] width 129 height 29
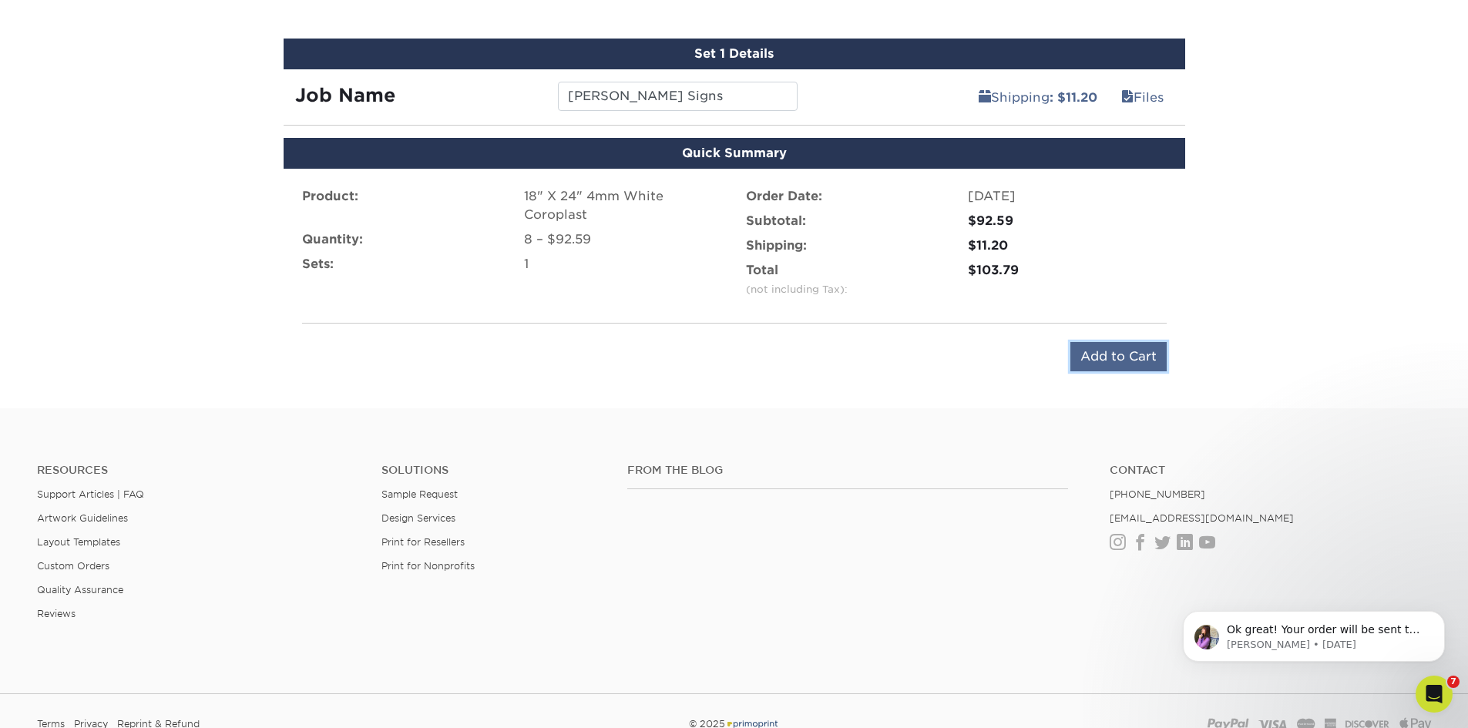
click at [1085, 370] on input "Add to Cart" at bounding box center [1119, 356] width 96 height 29
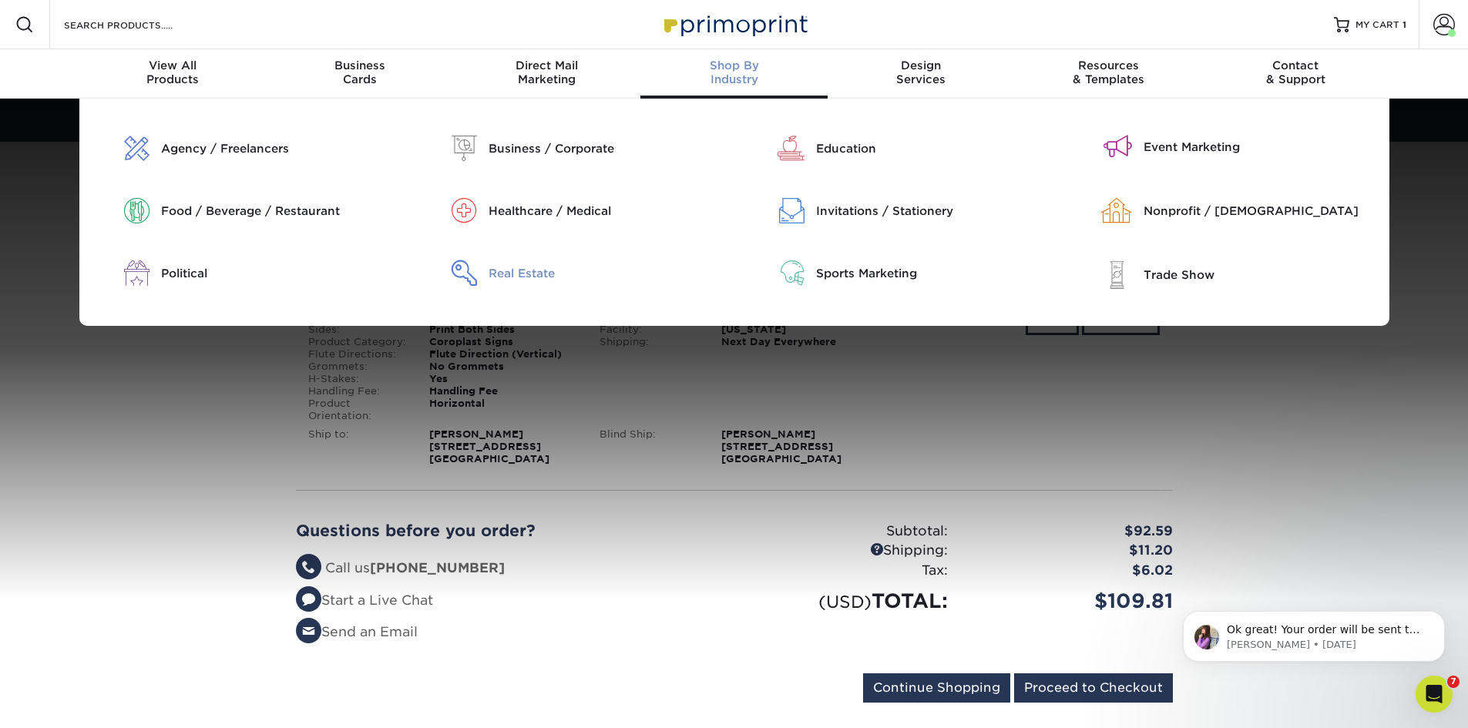
click at [518, 284] on div "Real Estate" at bounding box center [612, 273] width 246 height 25
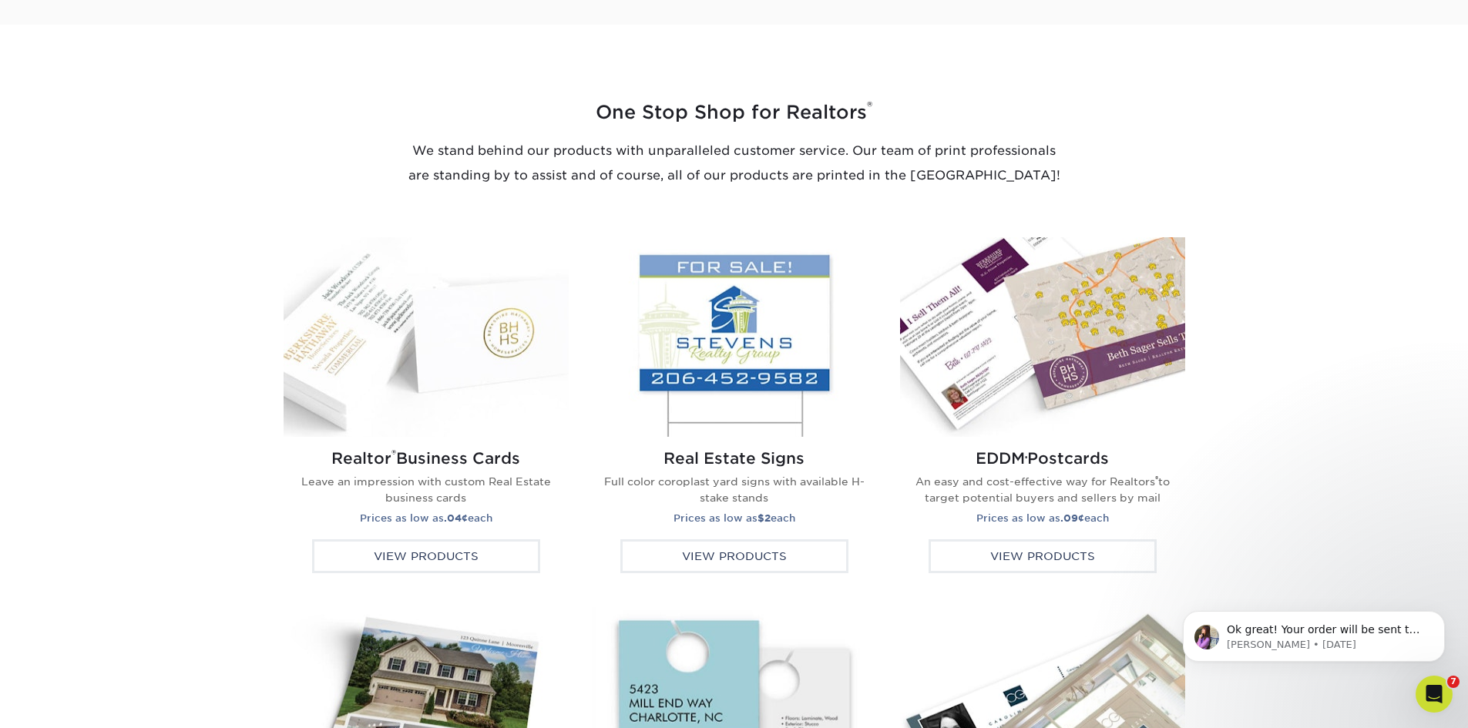
scroll to position [2312, 0]
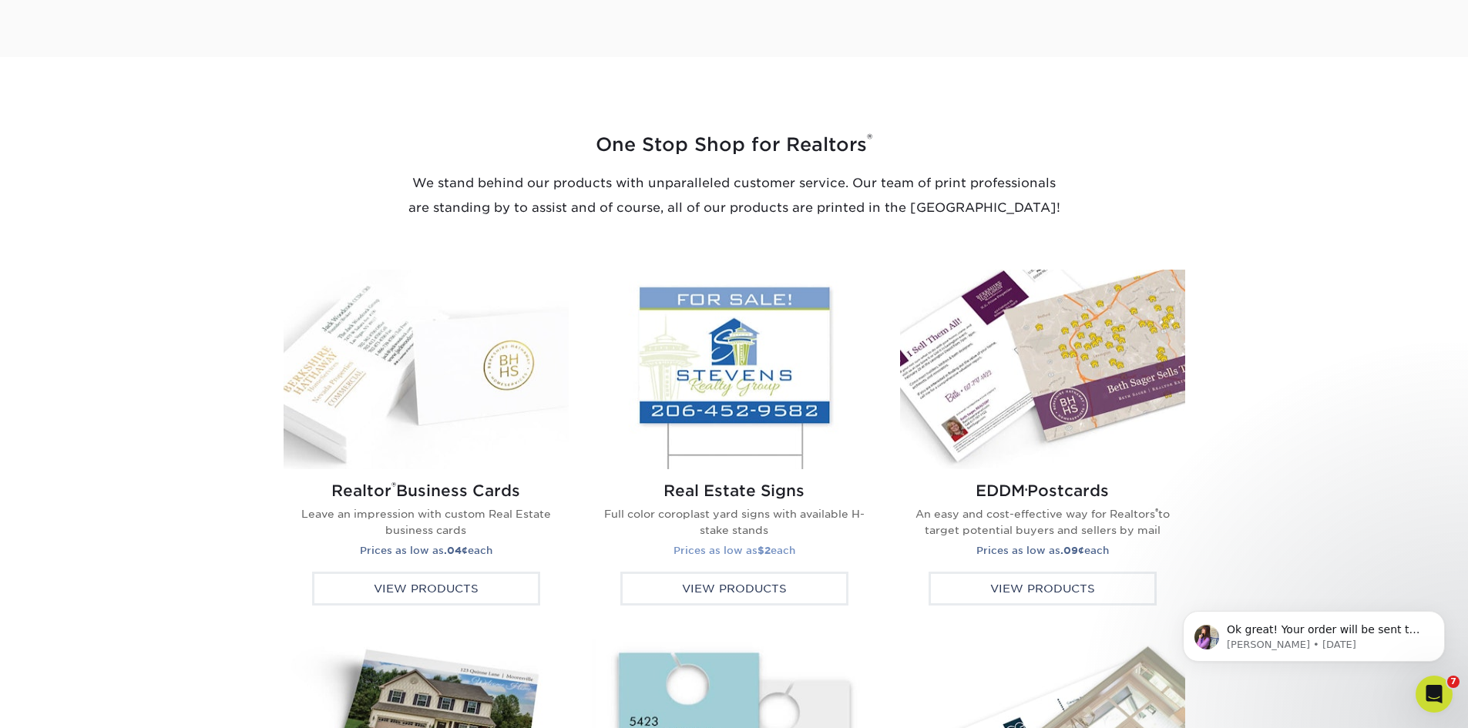
click at [745, 489] on h2 "Real Estate Signs" at bounding box center [734, 491] width 261 height 18
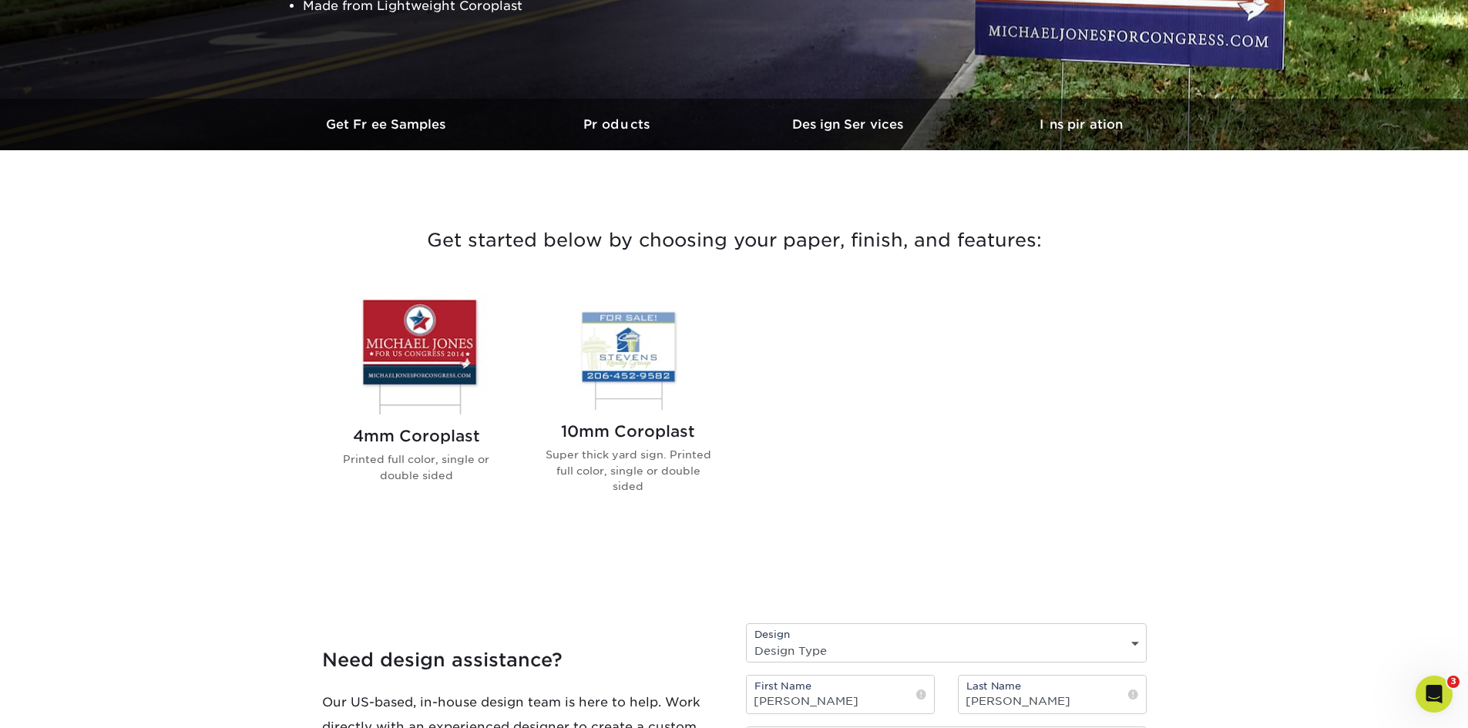
click at [432, 395] on img at bounding box center [416, 354] width 175 height 121
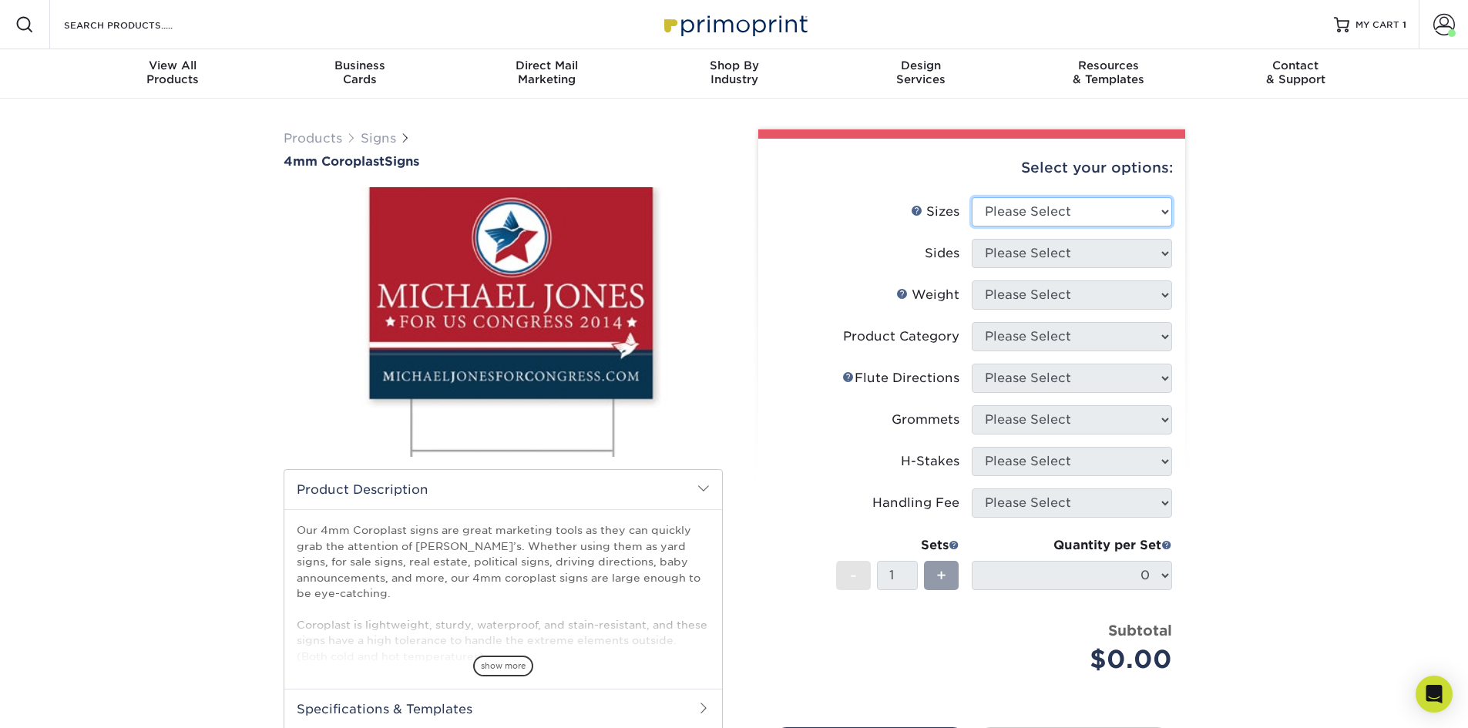
click at [1081, 198] on select "Please Select 12" x 18" 18" x 24" 24" x 24" 24" x 36"" at bounding box center [1072, 211] width 200 height 29
select select "18.00x24.00"
click at [972, 197] on select "Please Select 12" x 18" 18" x 24" 24" x 24" 24" x 36"" at bounding box center [1072, 211] width 200 height 29
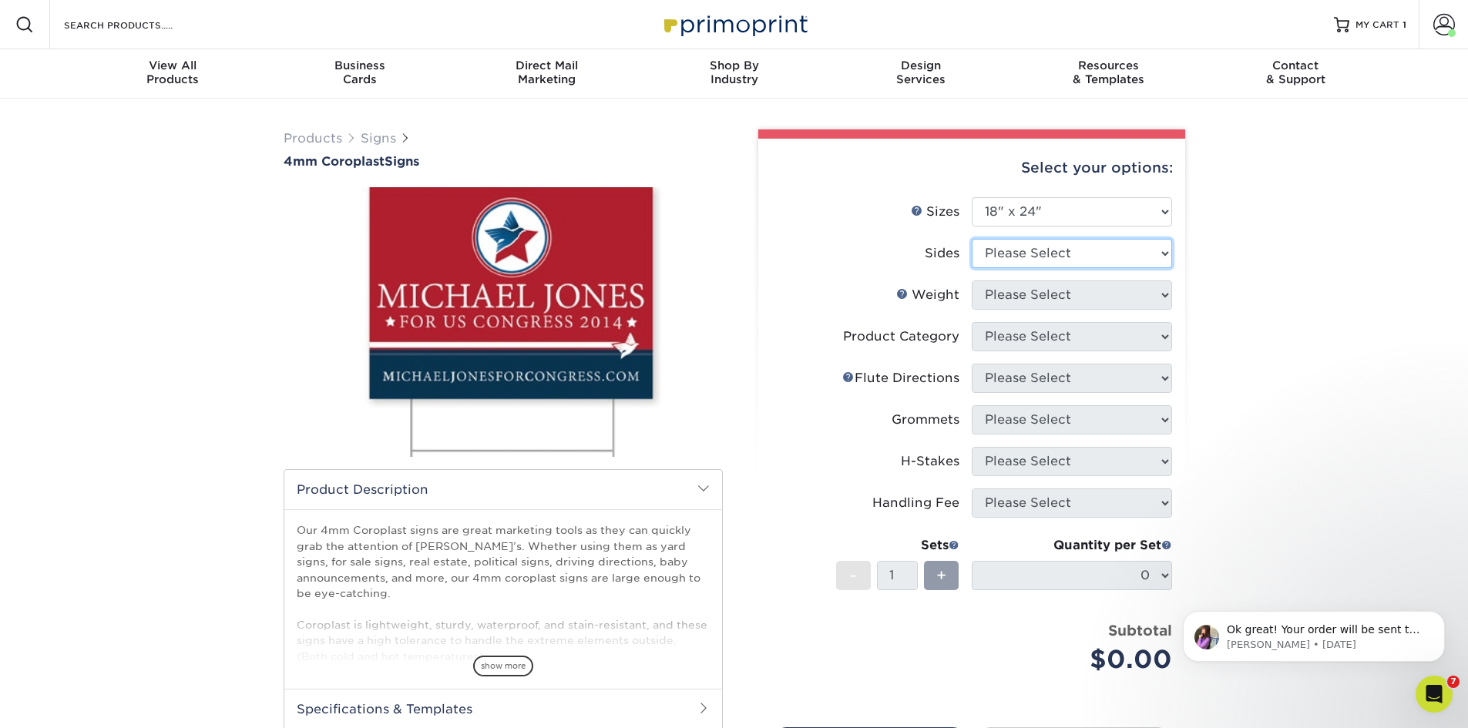
click at [1055, 261] on select "Please Select Print Both Sides Print Front Only" at bounding box center [1072, 253] width 200 height 29
select select "13abbda7-1d64-4f25-8bb2-c179b224825d"
click at [972, 239] on select "Please Select Print Both Sides Print Front Only" at bounding box center [1072, 253] width 200 height 29
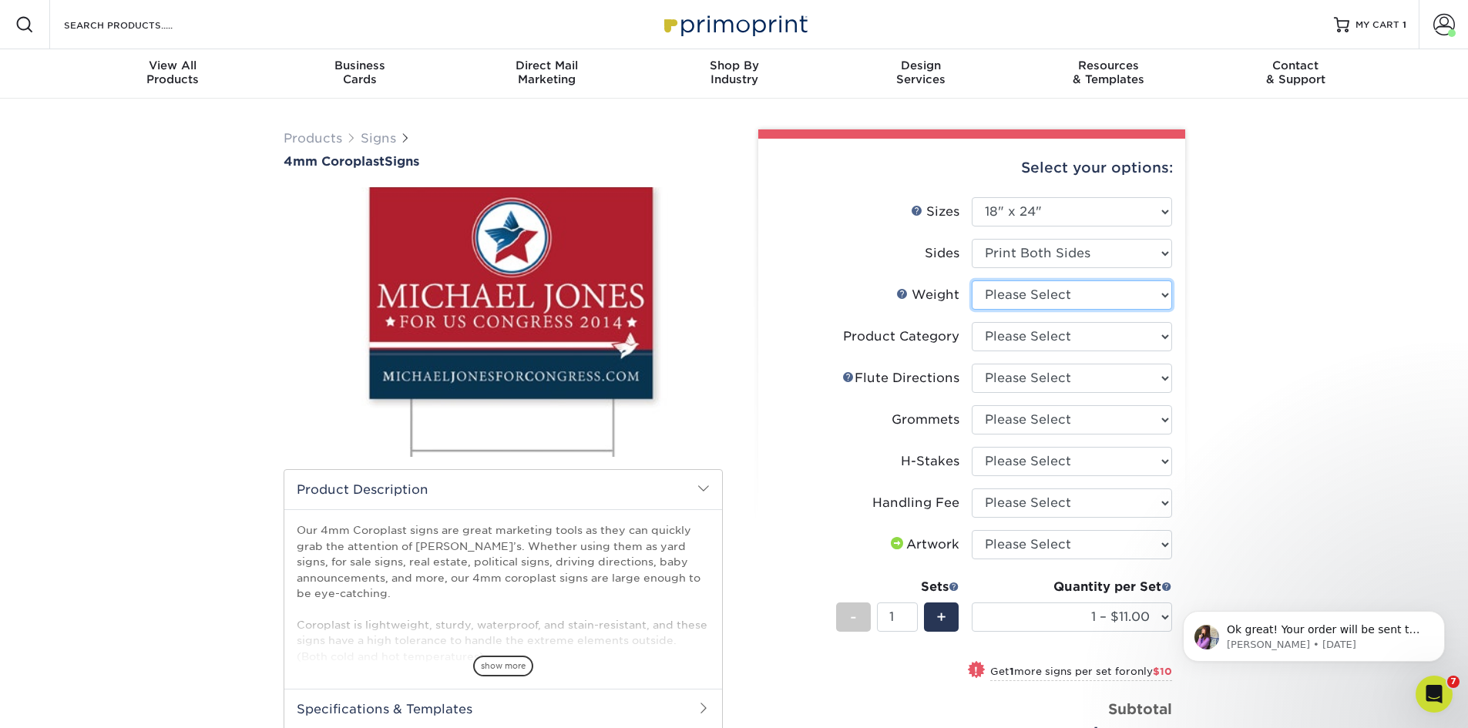
click at [1081, 294] on select "Please Select 4CORO" at bounding box center [1072, 295] width 200 height 29
select select "4CORO"
click at [972, 281] on select "Please Select 4CORO" at bounding box center [1072, 295] width 200 height 29
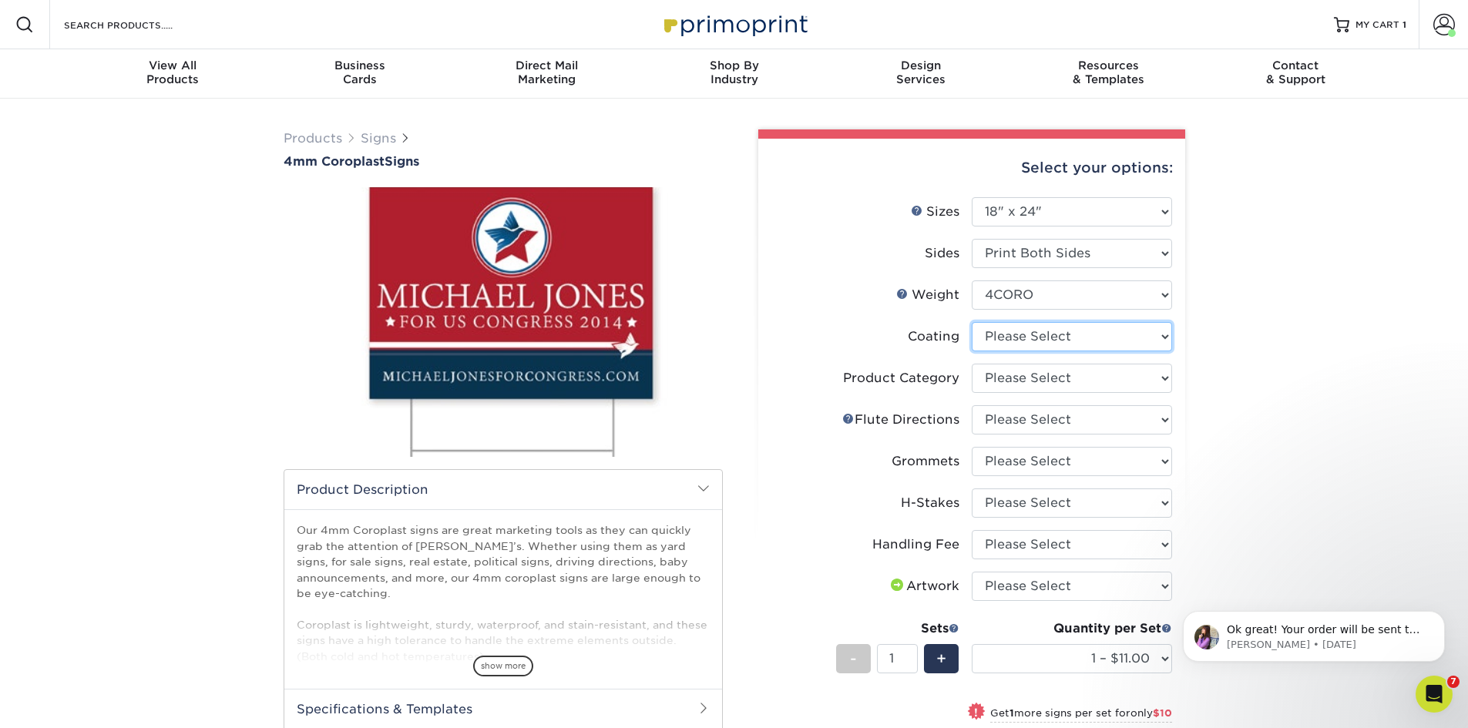
click at [1076, 345] on select at bounding box center [1072, 336] width 200 height 29
select select "3e7618de-abca-4bda-9f97-8b9129e913d8"
click at [972, 322] on select at bounding box center [1072, 336] width 200 height 29
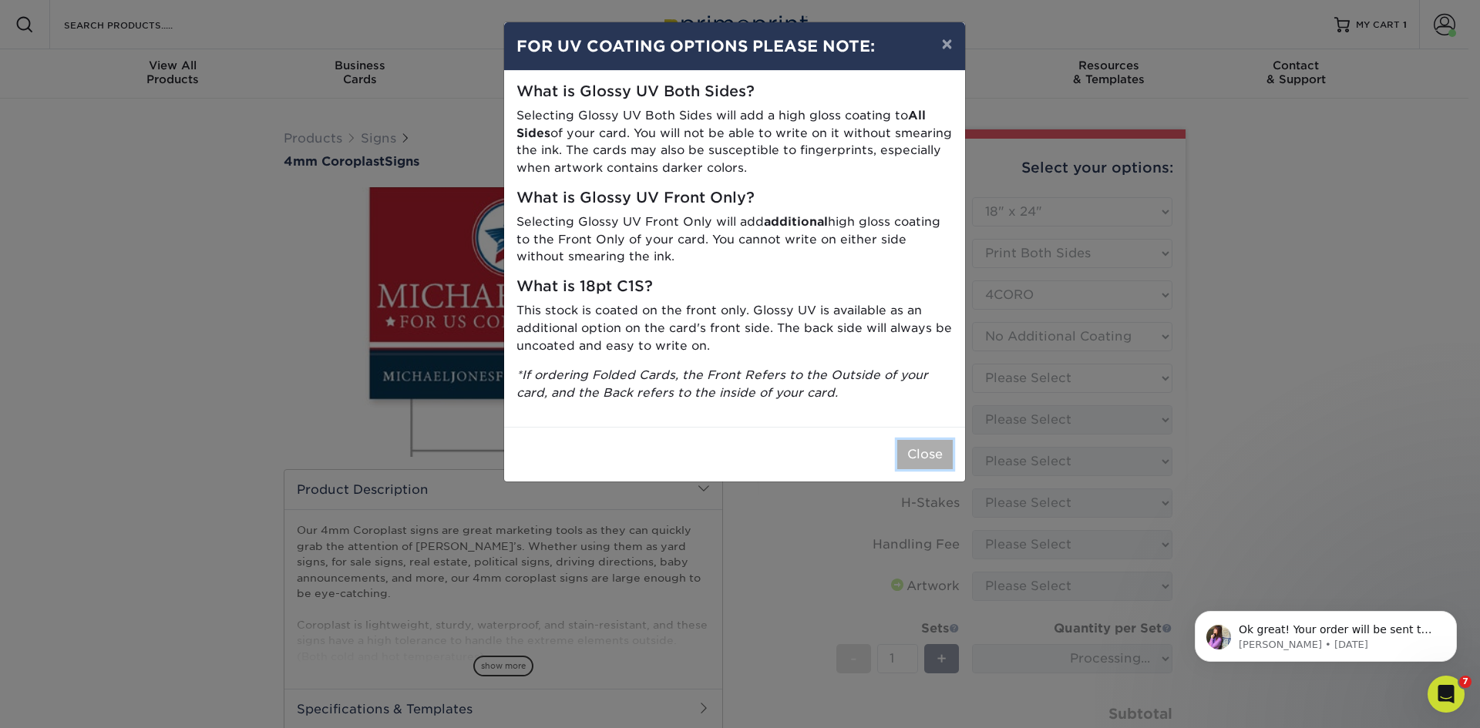
click at [929, 454] on button "Close" at bounding box center [924, 454] width 55 height 29
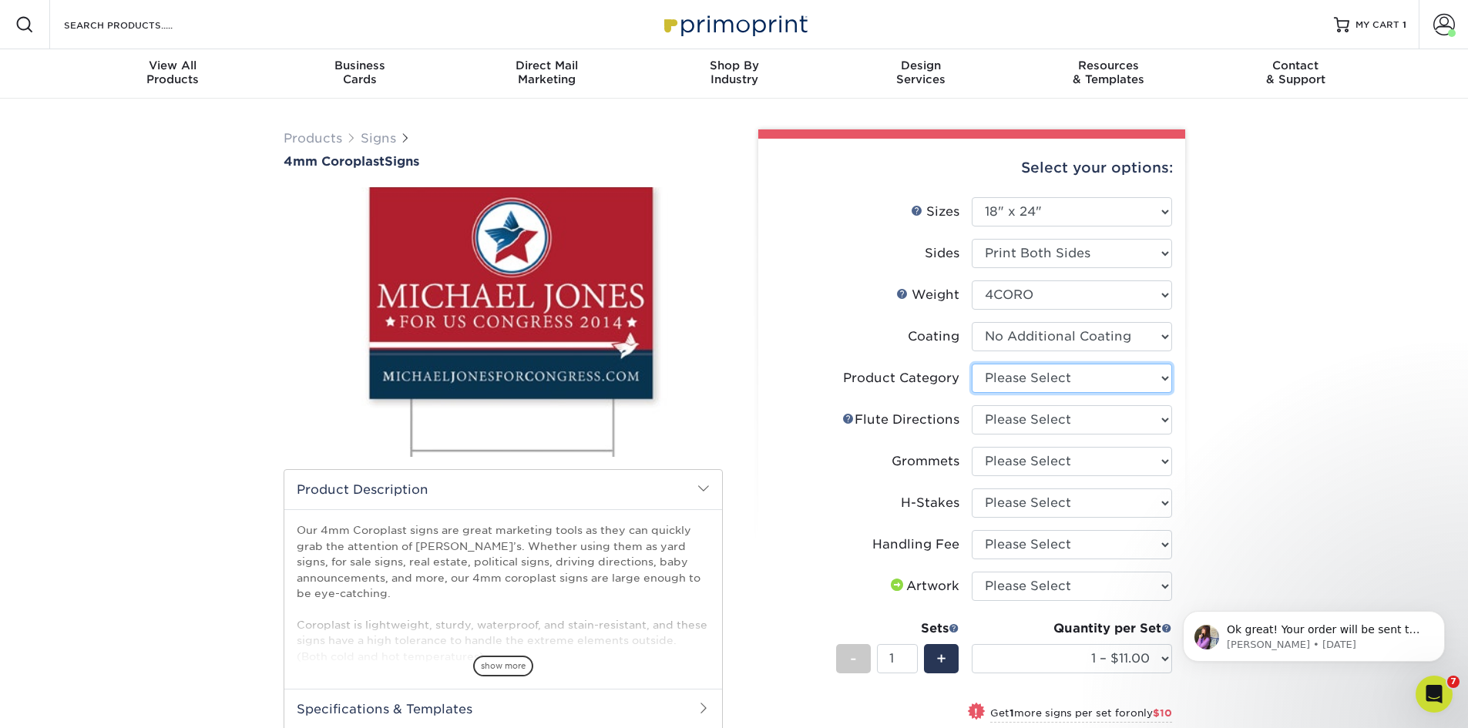
click at [1034, 378] on select "Please Select Coroplast Signs" at bounding box center [1072, 378] width 200 height 29
select select "b3582ed5-6912-492c-8440-2cc51afdb8e1"
click at [972, 364] on select "Please Select Coroplast Signs" at bounding box center [1072, 378] width 200 height 29
click at [1034, 429] on select "Please Select Flute Direction (Horizontal) Flute Direction (Vertical)" at bounding box center [1072, 419] width 200 height 29
select select "b9474d6d-25b7-40b8-b284-85b7690982f8"
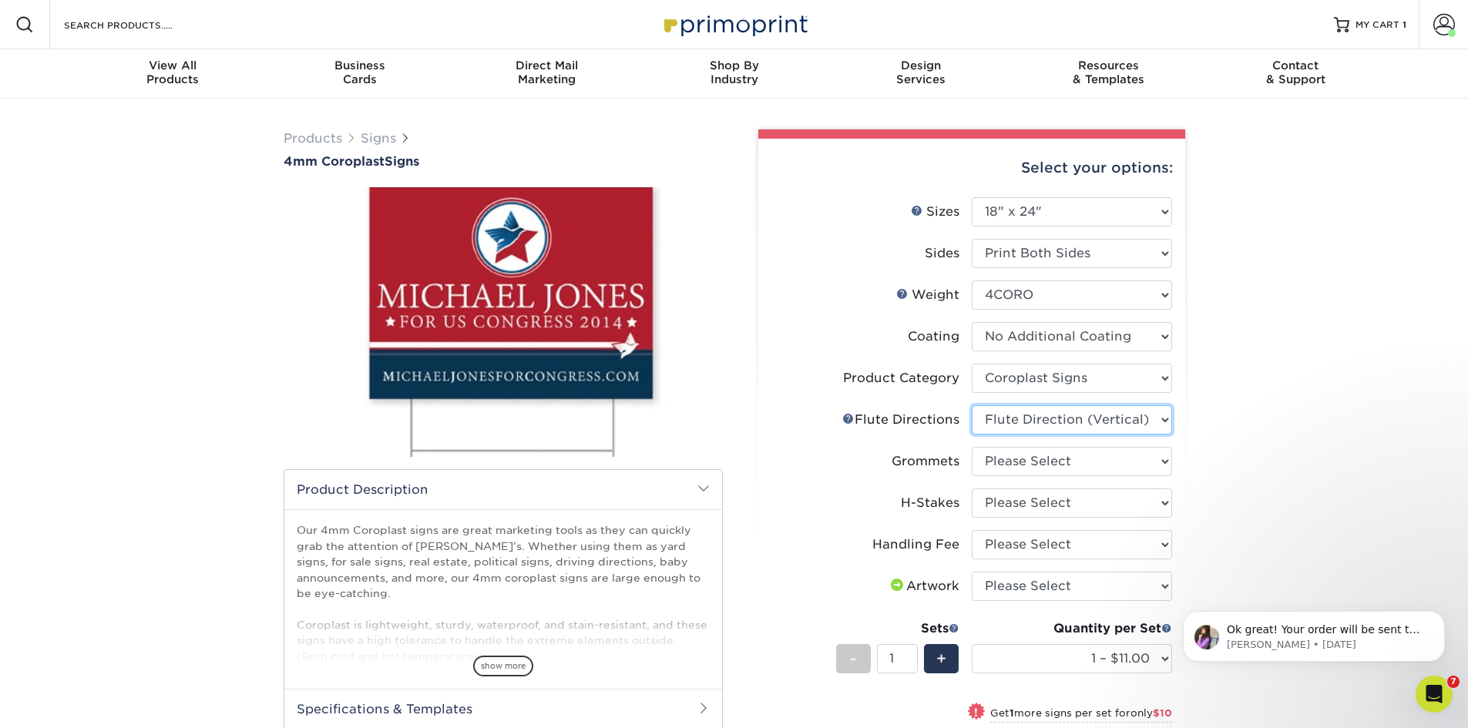
click at [972, 405] on select "Please Select Flute Direction (Horizontal) Flute Direction (Vertical)" at bounding box center [1072, 419] width 200 height 29
click at [1031, 460] on select "Please Select No Grommets Yes, Grommet All 4 Corners Yes, Grommets Top Corners …" at bounding box center [1072, 461] width 200 height 29
select select "90d329df-db80-4206-b821-ff9d3f363977"
click at [972, 447] on select "Please Select No Grommets Yes, Grommet All 4 Corners Yes, Grommets Top Corners …" at bounding box center [1072, 461] width 200 height 29
click at [1024, 499] on select "Please Select No H-Stakes Yes" at bounding box center [1072, 503] width 200 height 29
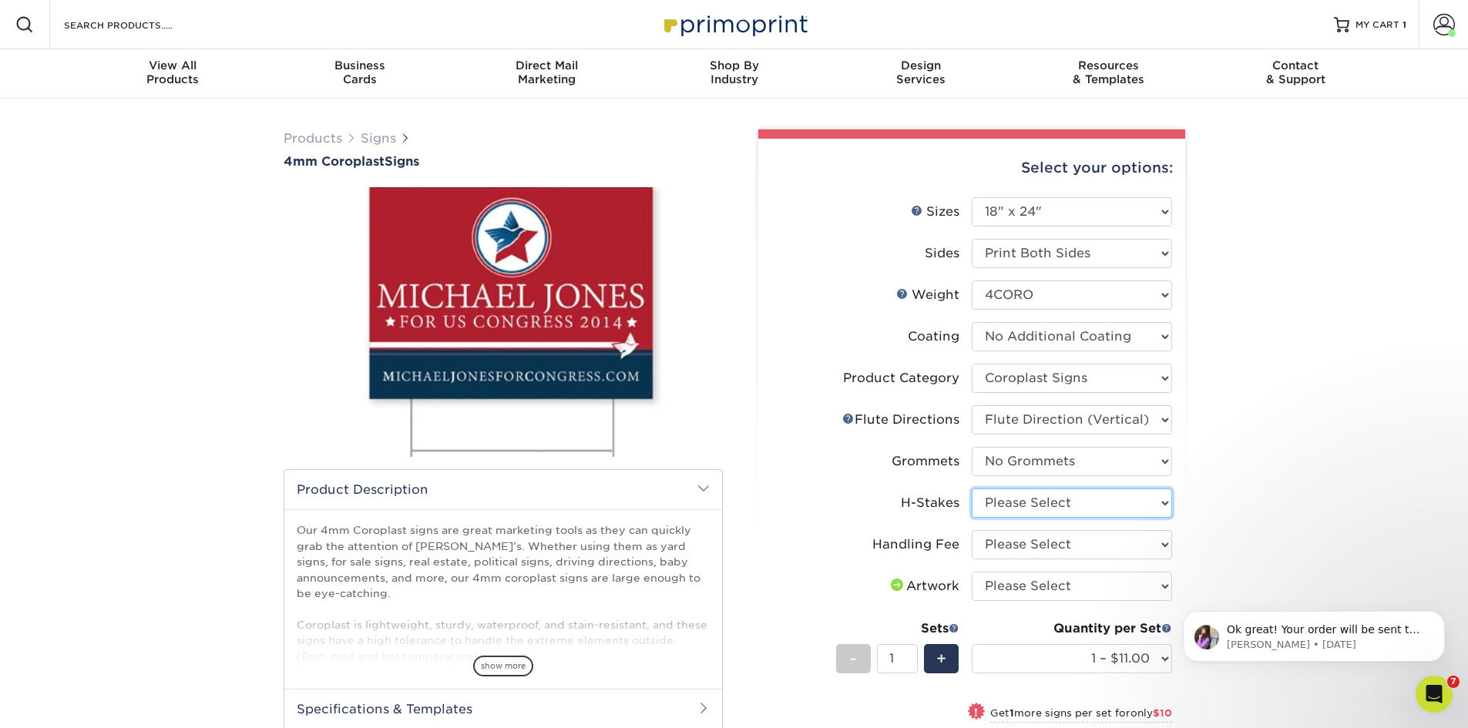
select select "8c85e97e-8b3a-46d2-b88d-acee5fa20222"
click at [972, 489] on select "Please Select No H-Stakes Yes" at bounding box center [1072, 503] width 200 height 29
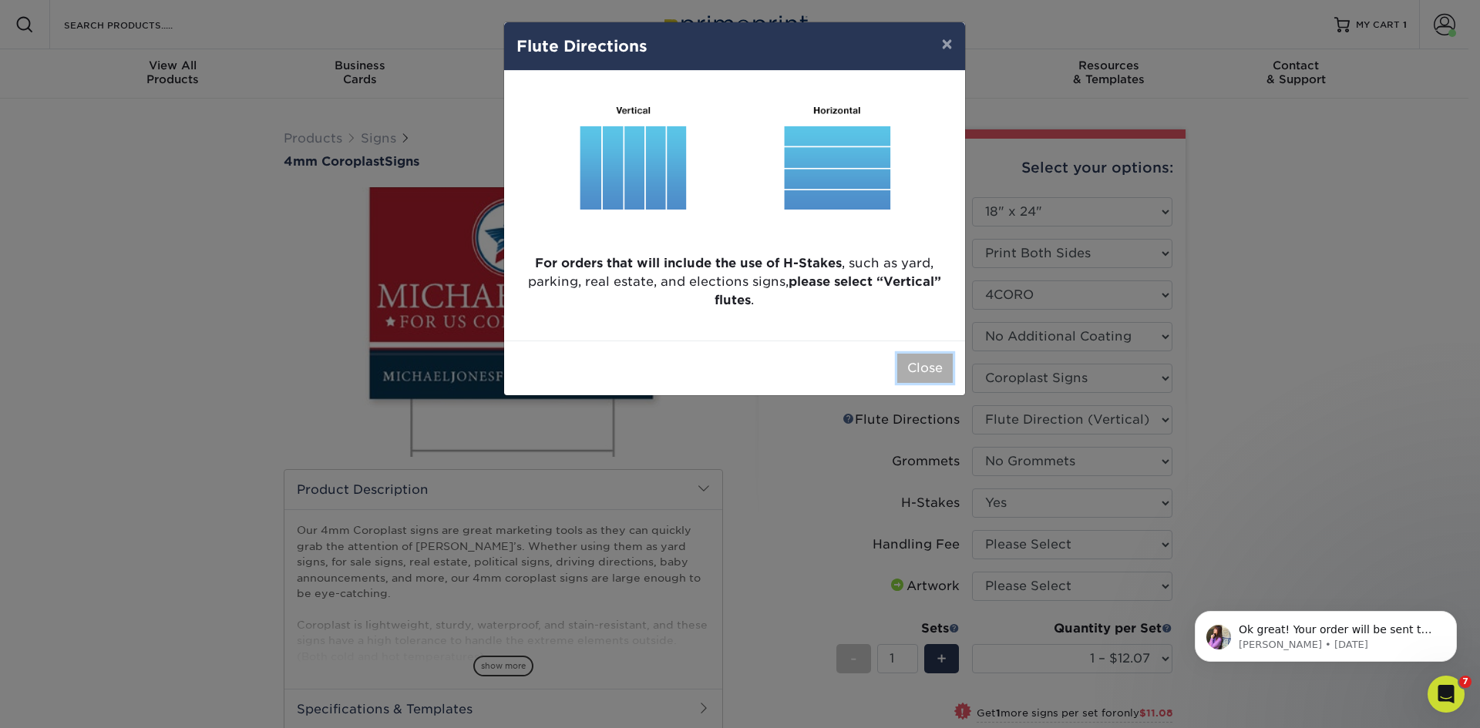
click at [920, 373] on button "Close" at bounding box center [924, 368] width 55 height 29
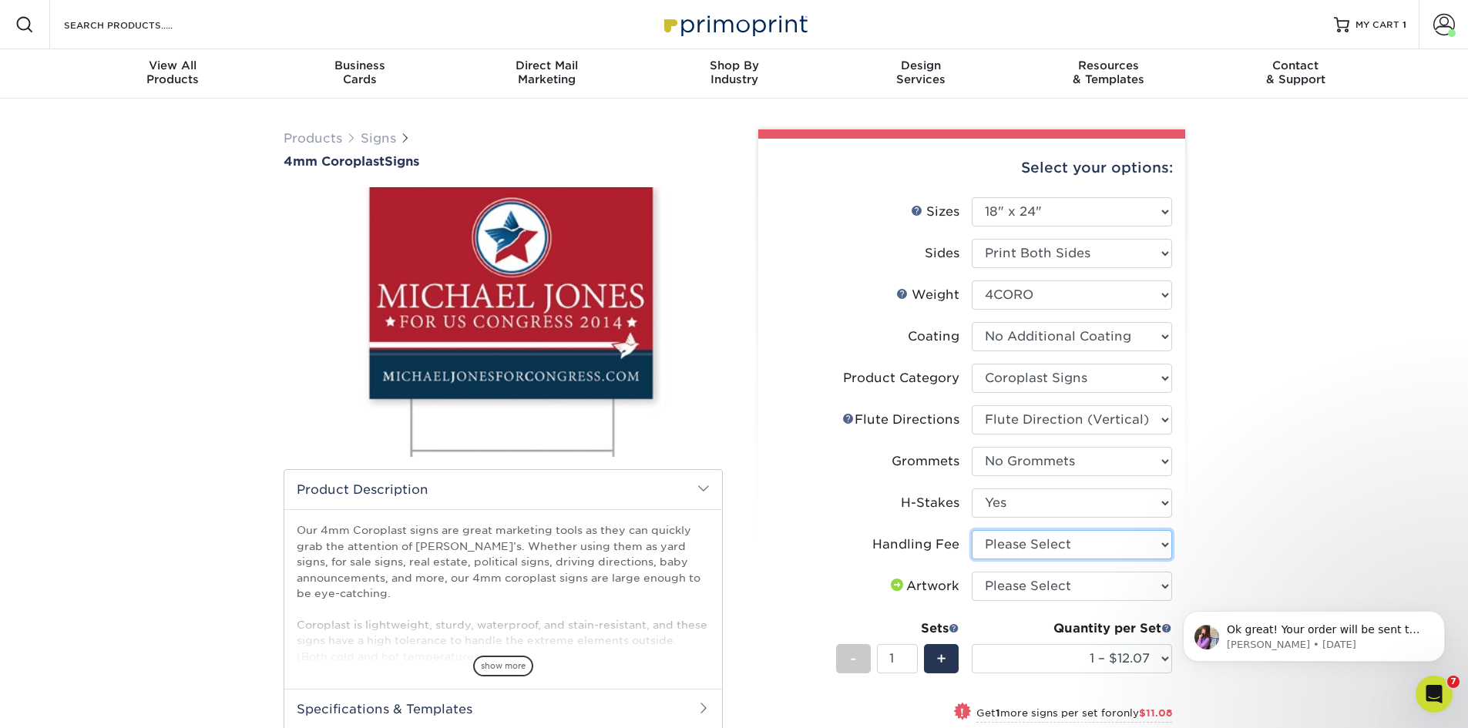
click at [1014, 547] on select "Please Select Handling Fee" at bounding box center [1072, 544] width 200 height 29
select select "ab74c079-444c-4260-ae6a-e09bdee8073c"
click at [972, 530] on select "Please Select Handling Fee" at bounding box center [1072, 544] width 200 height 29
click at [1015, 591] on select "Please Select I will upload files I need a design - $50" at bounding box center [1072, 586] width 200 height 29
select select "upload"
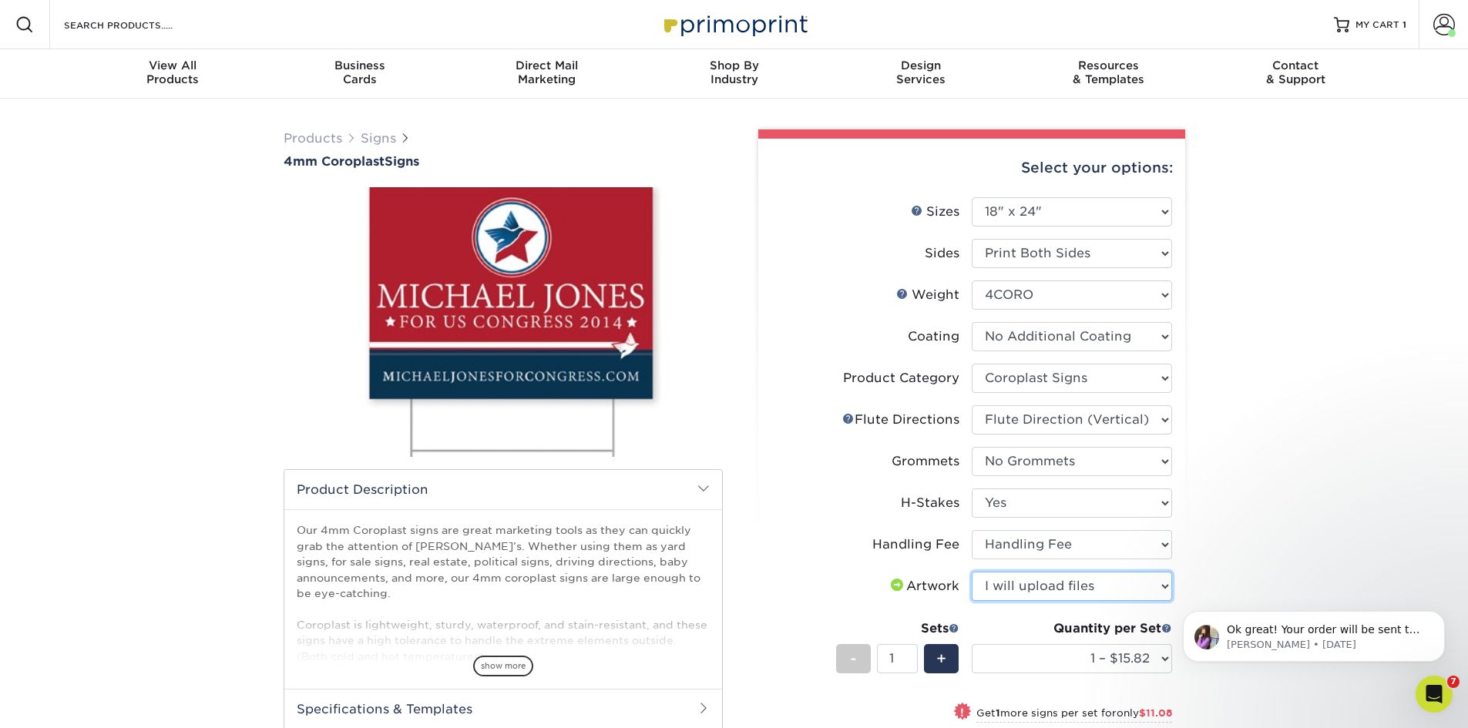
click at [972, 572] on select "Please Select I will upload files I need a design - $50" at bounding box center [1072, 586] width 200 height 29
click at [1112, 658] on select "1 – $15.82 2 – $26.90 3 – $38.97 4 – $46.29 5 – $58.37 6 – $69.44 7 – $81.51 8 …" at bounding box center [1072, 658] width 200 height 29
select select "5 – $58.37"
click at [972, 644] on select "1 – $15.82 2 – $26.90 3 – $38.97 4 – $46.29 5 – $58.37 6 – $69.44 7 – $81.51 8 …" at bounding box center [1072, 658] width 200 height 29
click at [1301, 316] on div "Products Signs 4mm Coroplast Signs /" at bounding box center [734, 563] width 1468 height 929
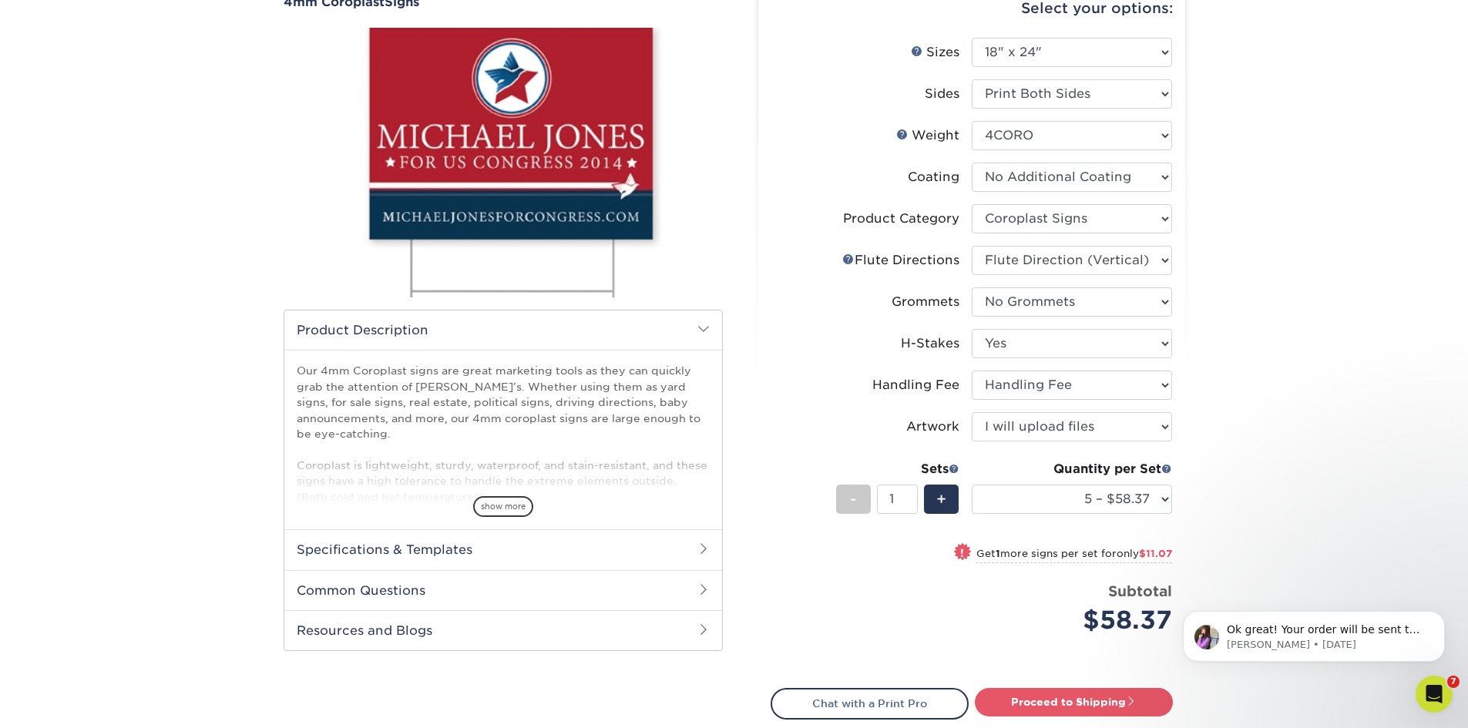
scroll to position [231, 0]
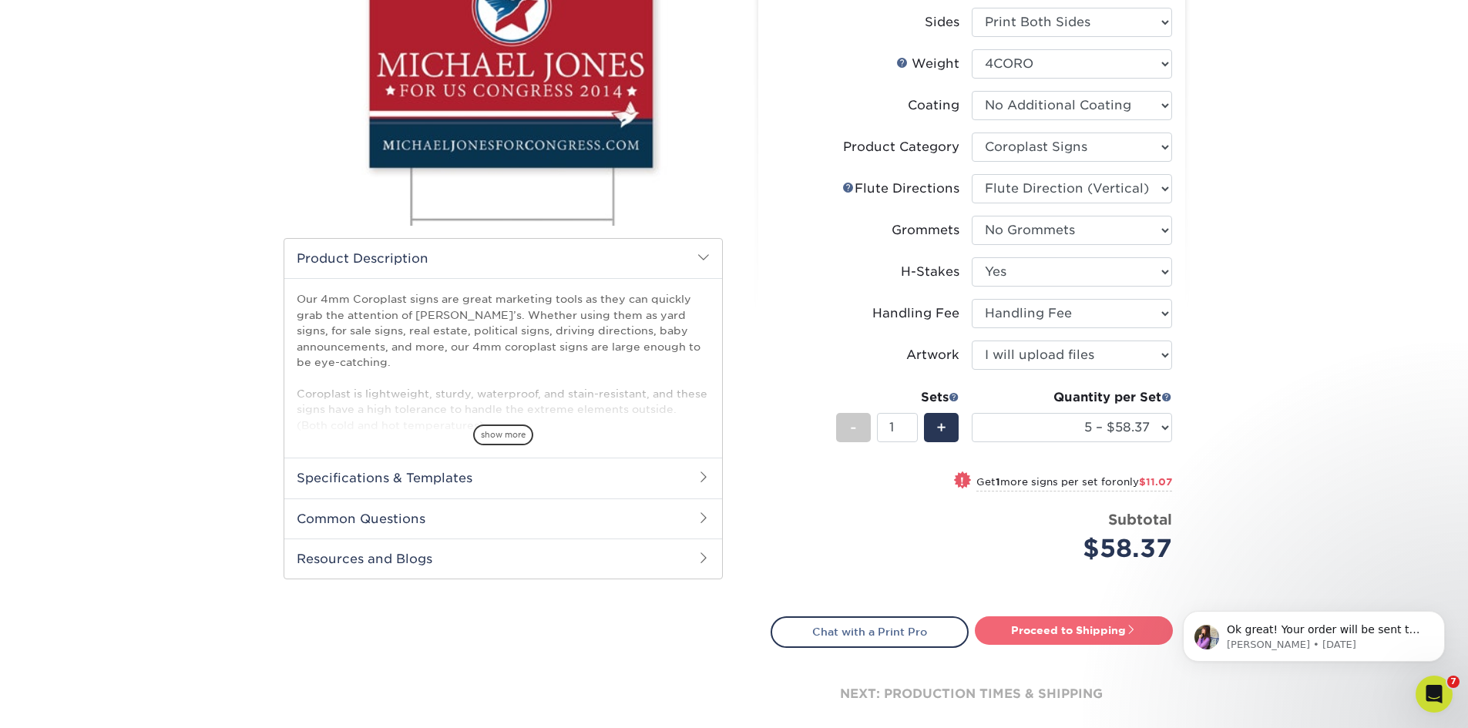
click at [1088, 631] on link "Proceed to Shipping" at bounding box center [1074, 631] width 198 height 28
type input "Set 1"
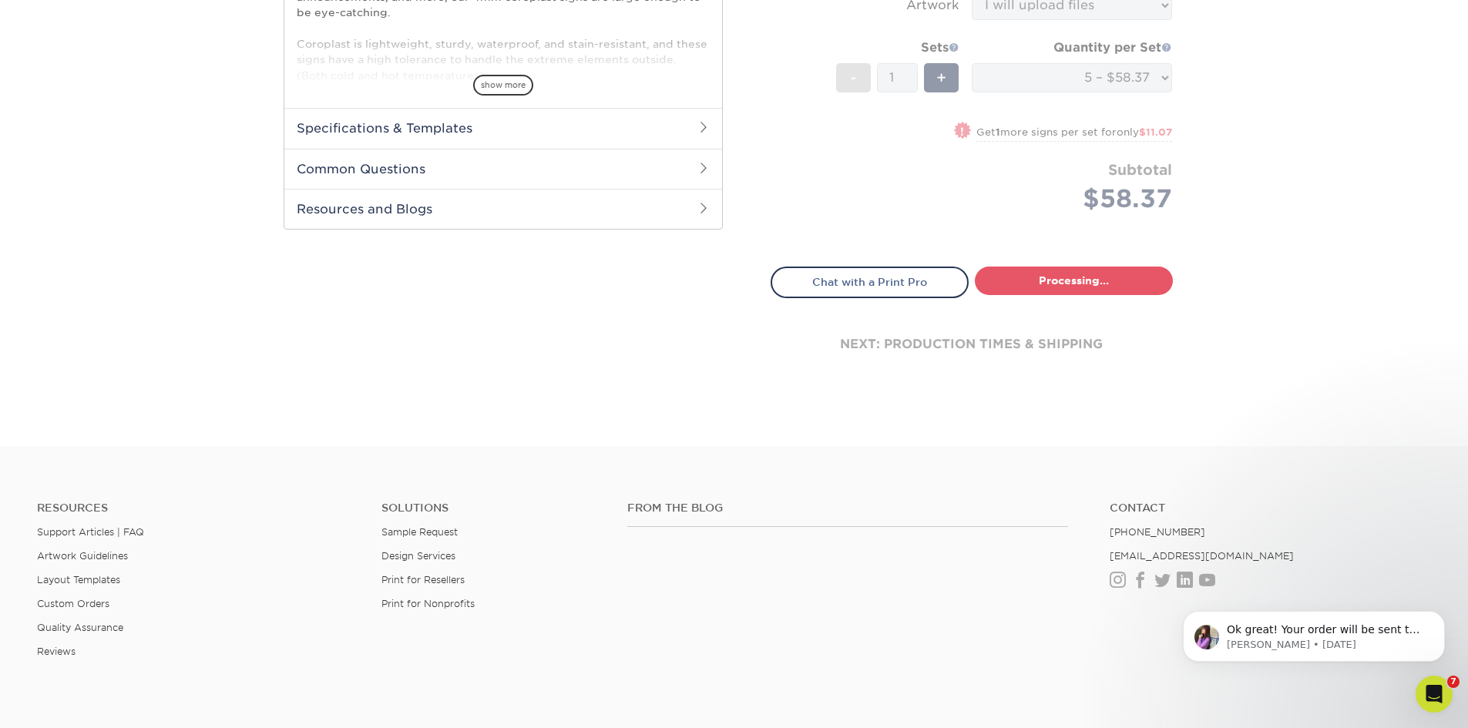
select select "94251bcf-7dae-4826-b72d-9f48af02e22a"
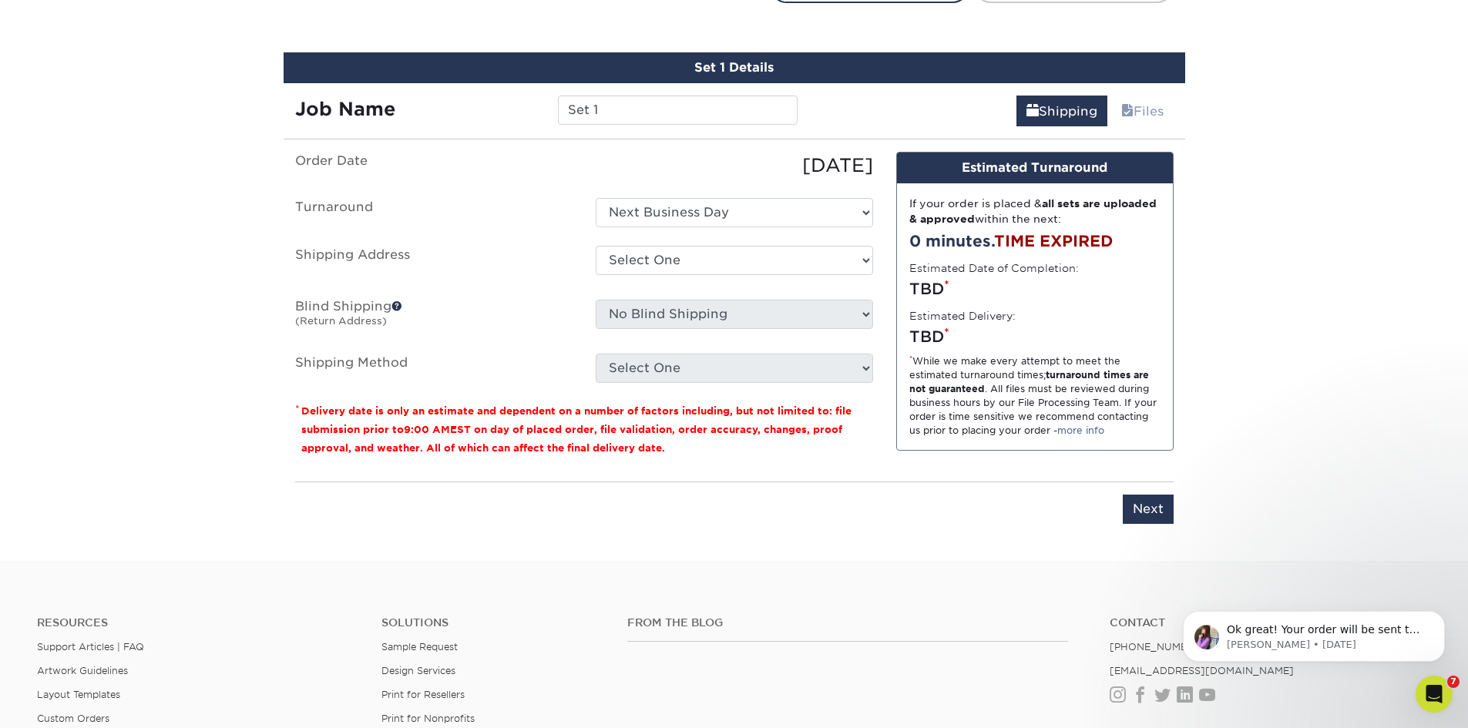
scroll to position [890, 0]
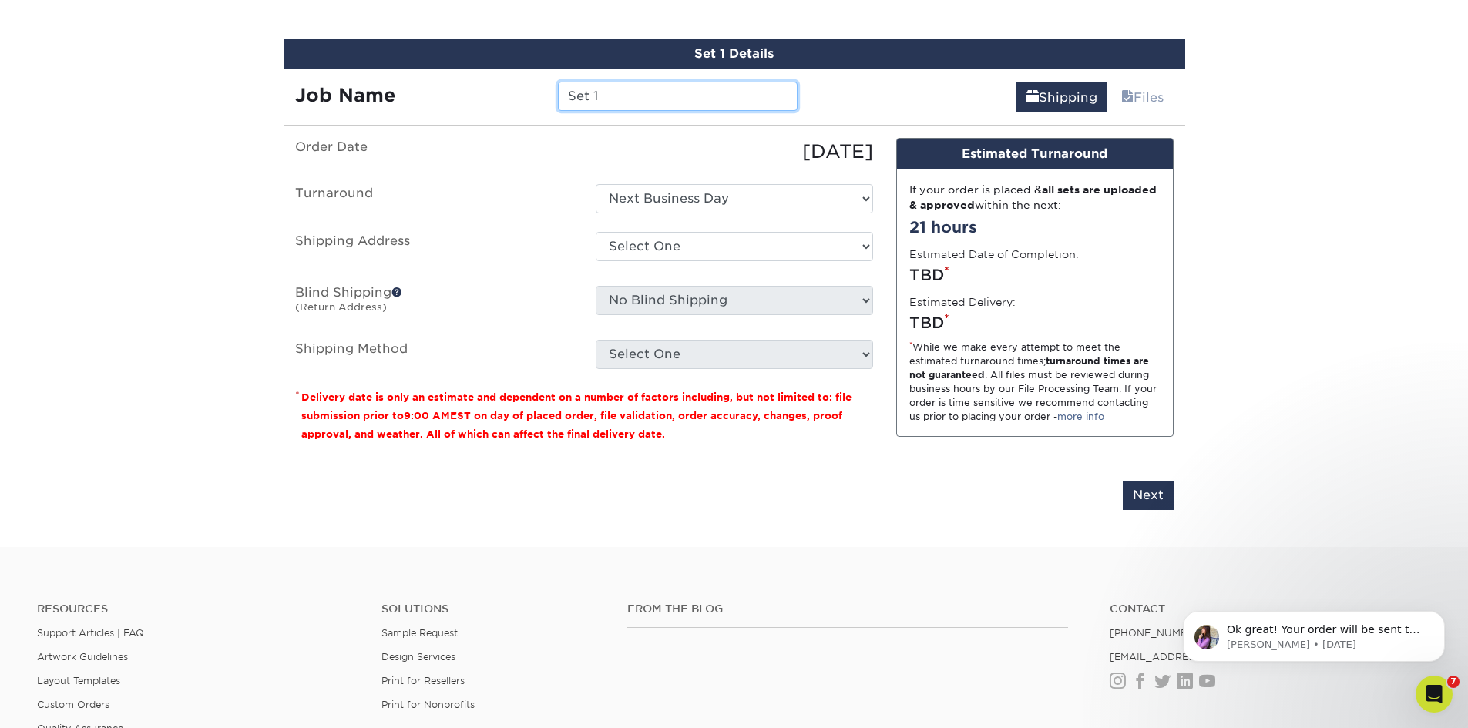
drag, startPoint x: 665, startPoint y: 95, endPoint x: 412, endPoint y: 112, distance: 253.4
click at [412, 112] on div "Job Name Set 1" at bounding box center [547, 90] width 526 height 43
type input "[PERSON_NAME] OH Signs (prize won)"
click at [755, 180] on ul "Order Date 08/21/2025 Turnaround Select One Next Business Day Shipping Address …" at bounding box center [584, 253] width 578 height 231
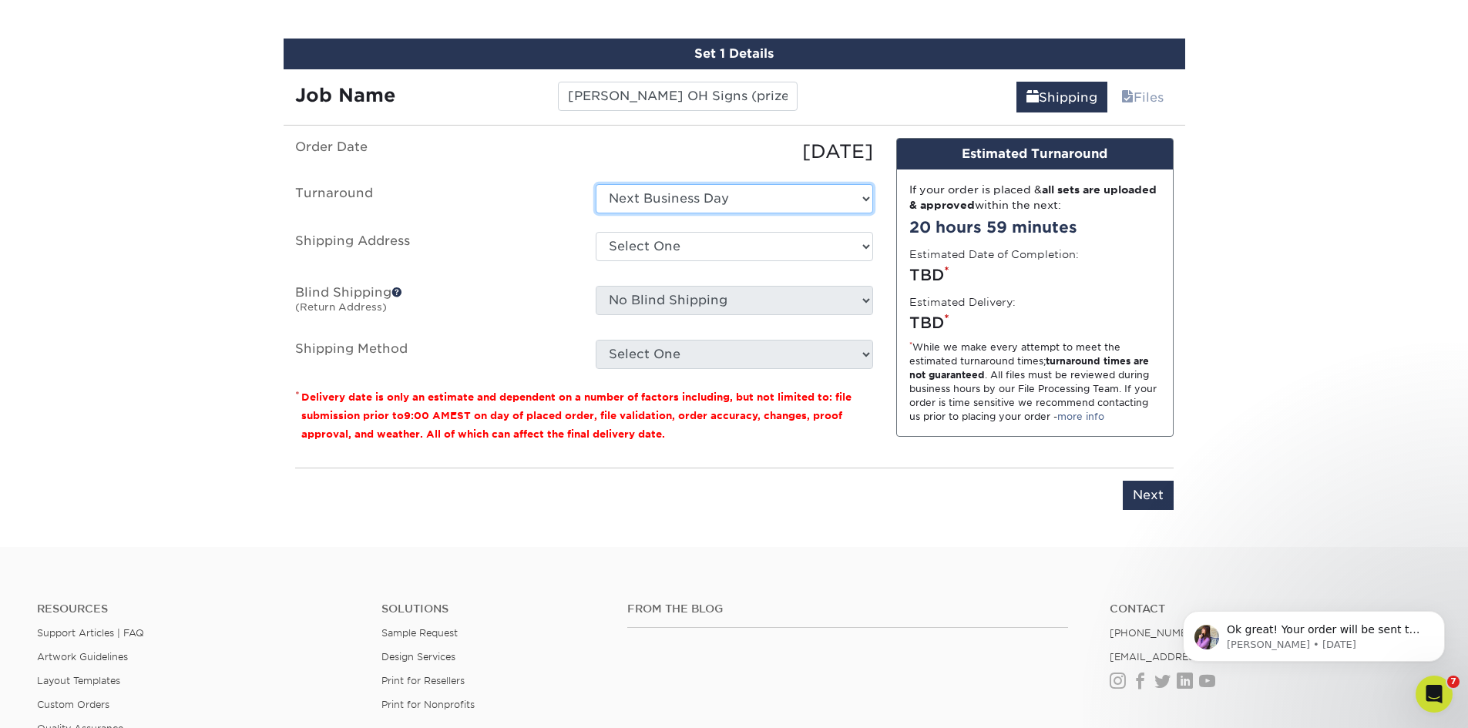
click at [752, 204] on select "Select One Next Business Day" at bounding box center [734, 198] width 277 height 29
click at [596, 184] on select "Select One Next Business Day" at bounding box center [734, 198] width 277 height 29
click at [726, 259] on select "Select One FH+A Office + Add New Address" at bounding box center [734, 246] width 277 height 29
select select "146956"
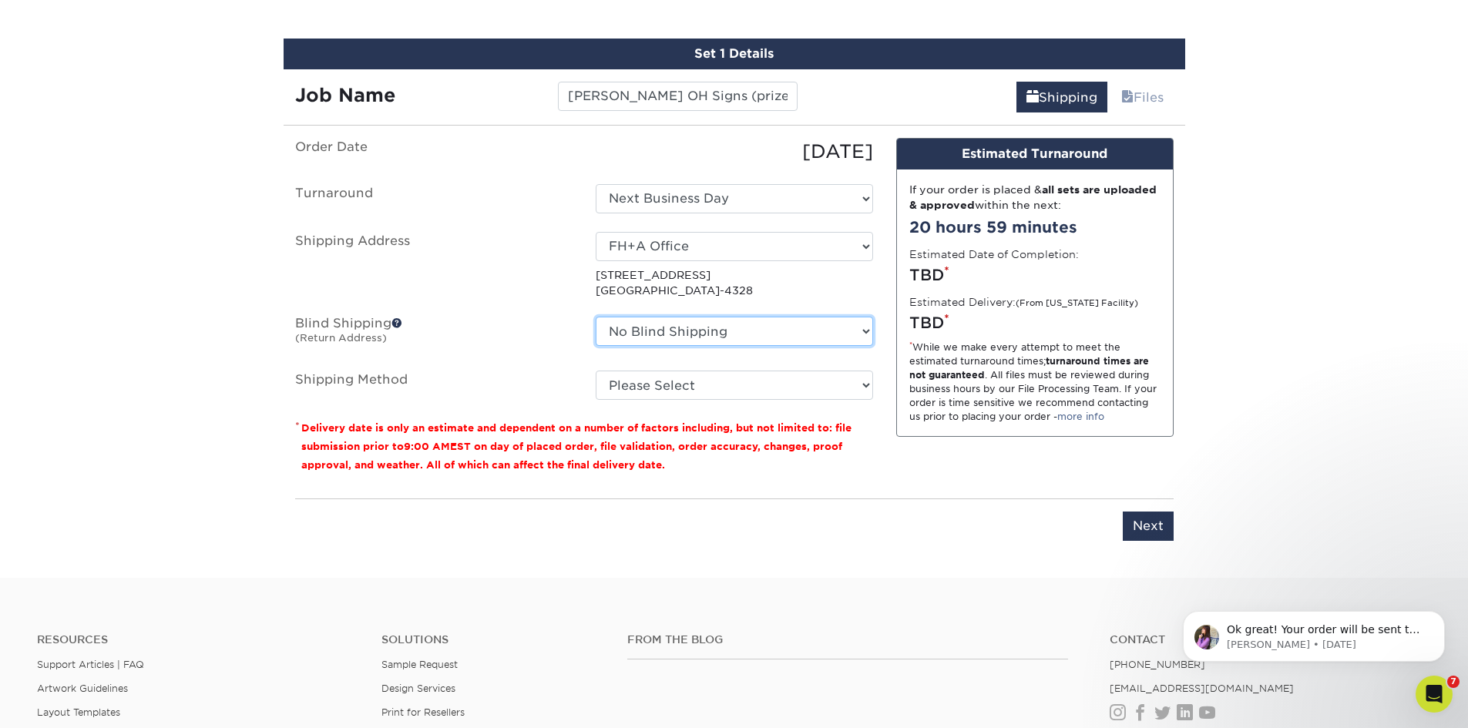
click at [726, 323] on select "No Blind Shipping FH+A Office + Add New Address" at bounding box center [734, 331] width 277 height 29
select select "146956"
click at [596, 317] on select "No Blind Shipping FH+A Office + Add New Address" at bounding box center [734, 331] width 277 height 29
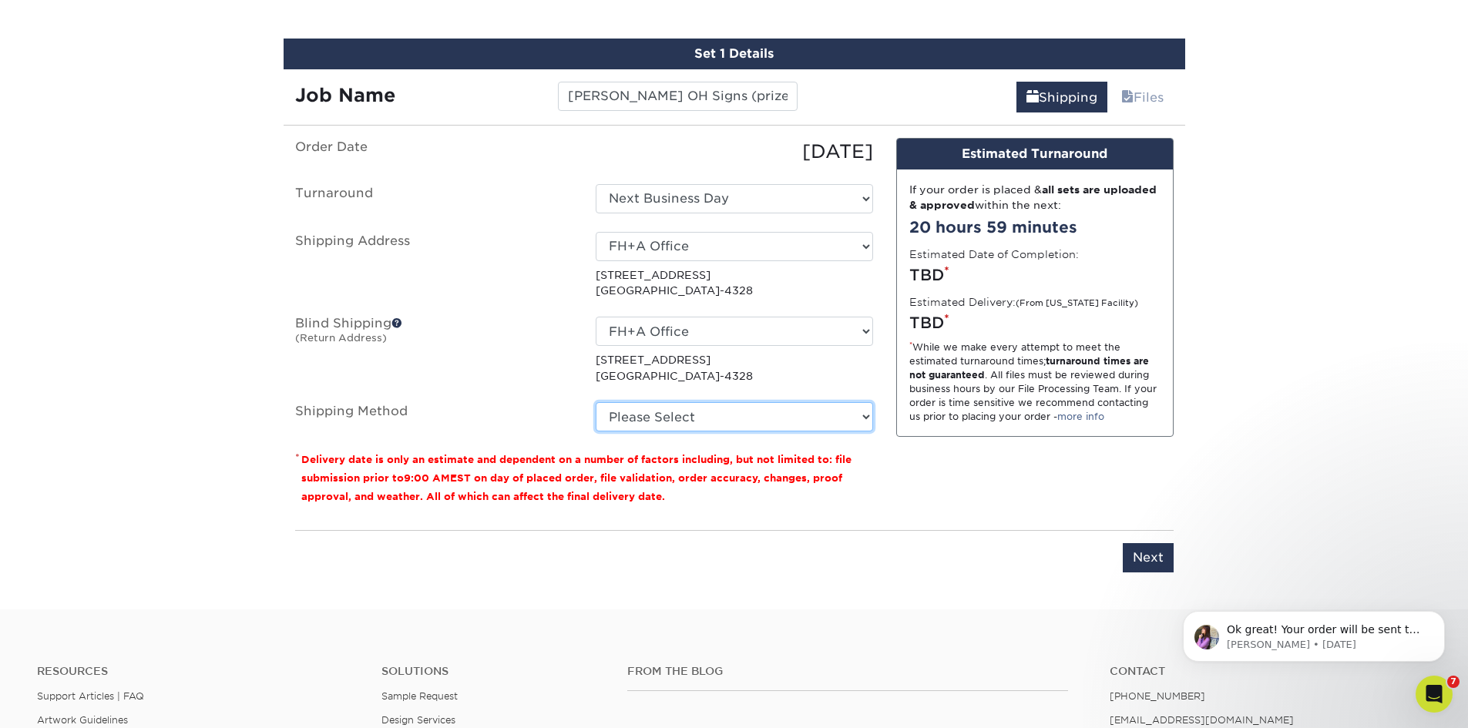
click at [725, 419] on select "Please Select Next Day Everywhere (+$11.20) Ground Shipping (+$26.01) 3 Day Shi…" at bounding box center [734, 416] width 277 height 29
select select "NEXTDAYEVERYWHERE"
click at [596, 402] on select "Please Select Next Day Everywhere (+$11.20) Ground Shipping (+$26.01) 3 Day Shi…" at bounding box center [734, 416] width 277 height 29
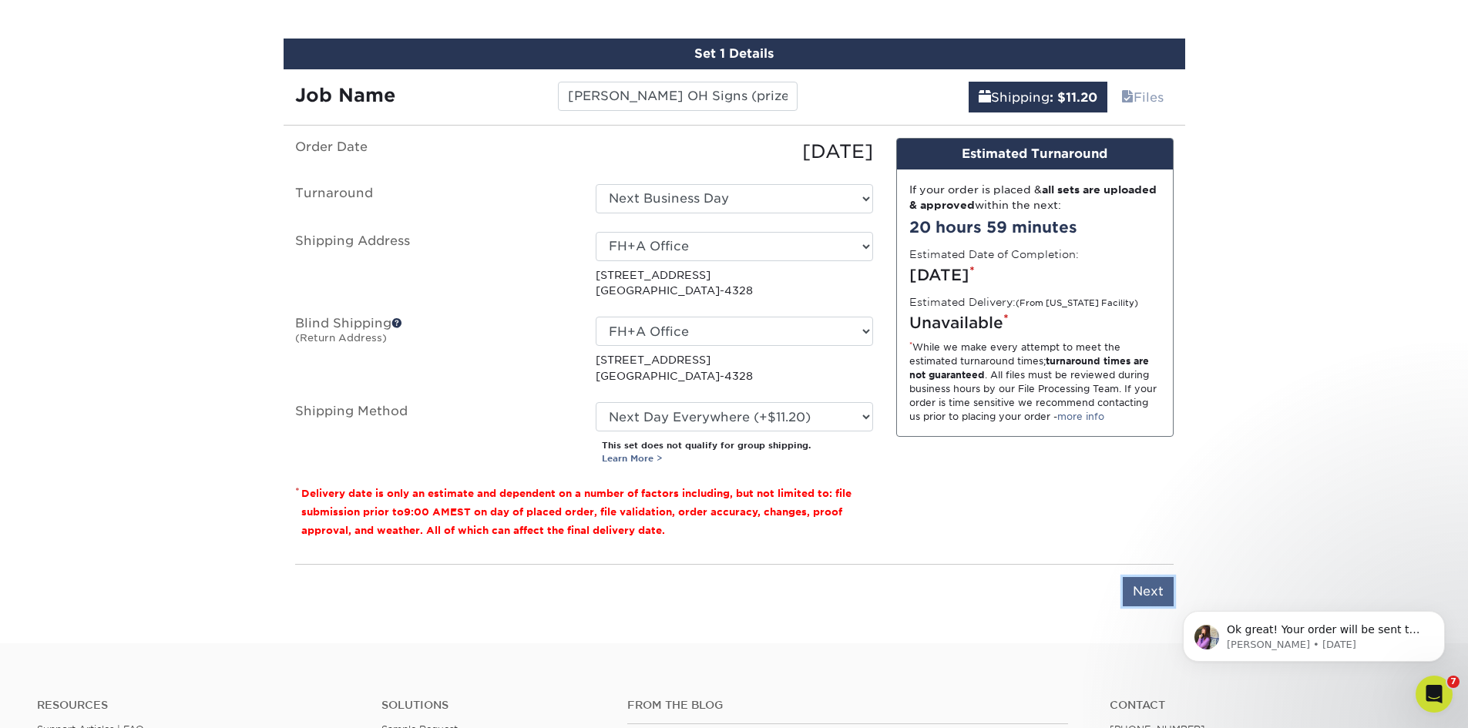
click at [1137, 594] on input "Next" at bounding box center [1148, 591] width 51 height 29
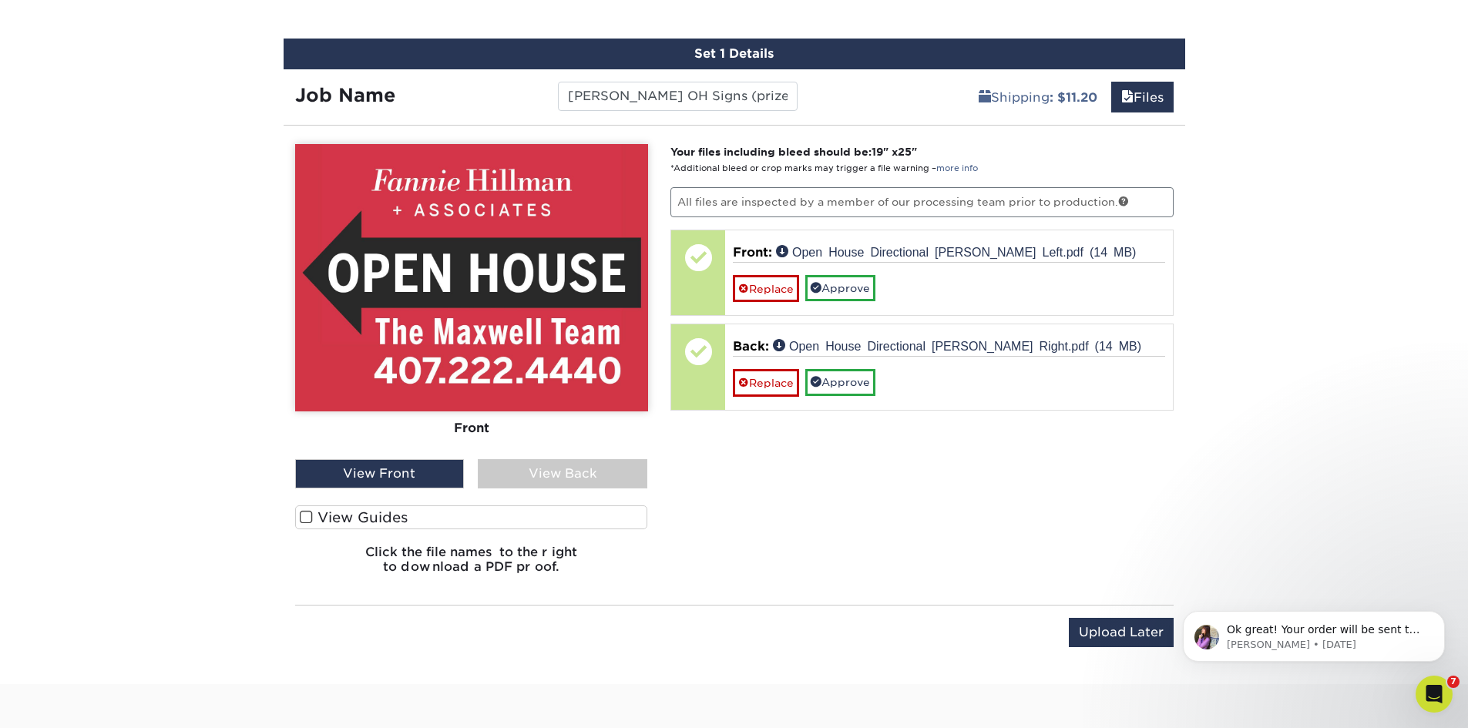
click at [532, 478] on div "View Back" at bounding box center [563, 473] width 170 height 29
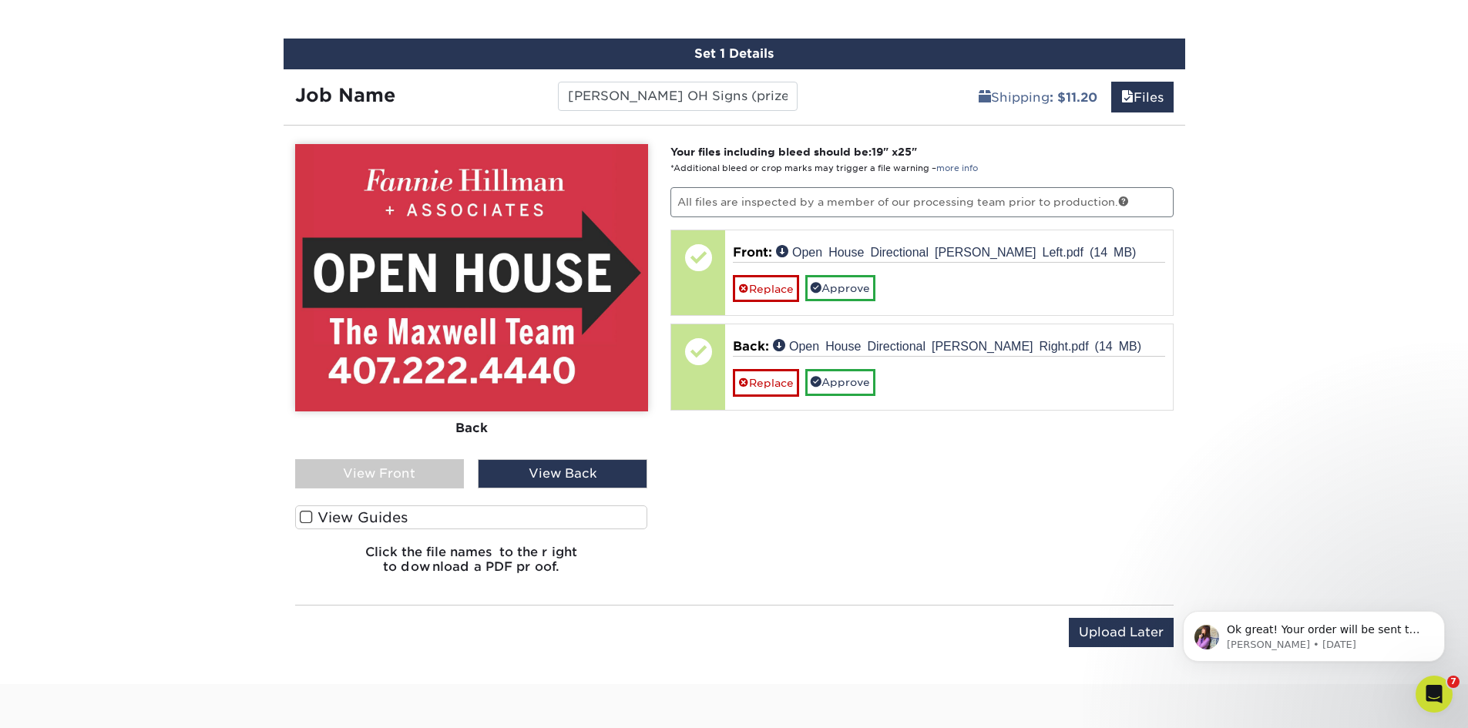
click at [446, 480] on div "View Front" at bounding box center [380, 473] width 170 height 29
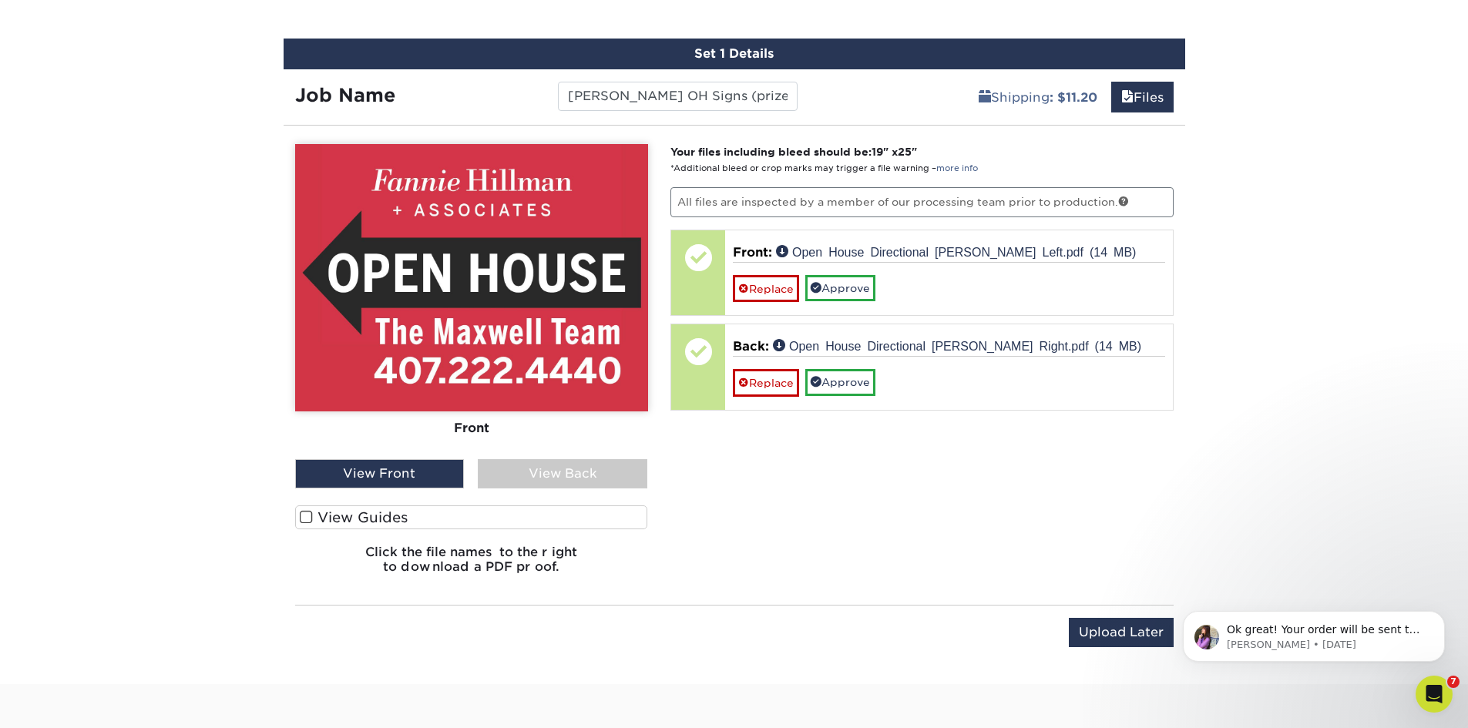
click at [543, 467] on div "View Back" at bounding box center [563, 473] width 170 height 29
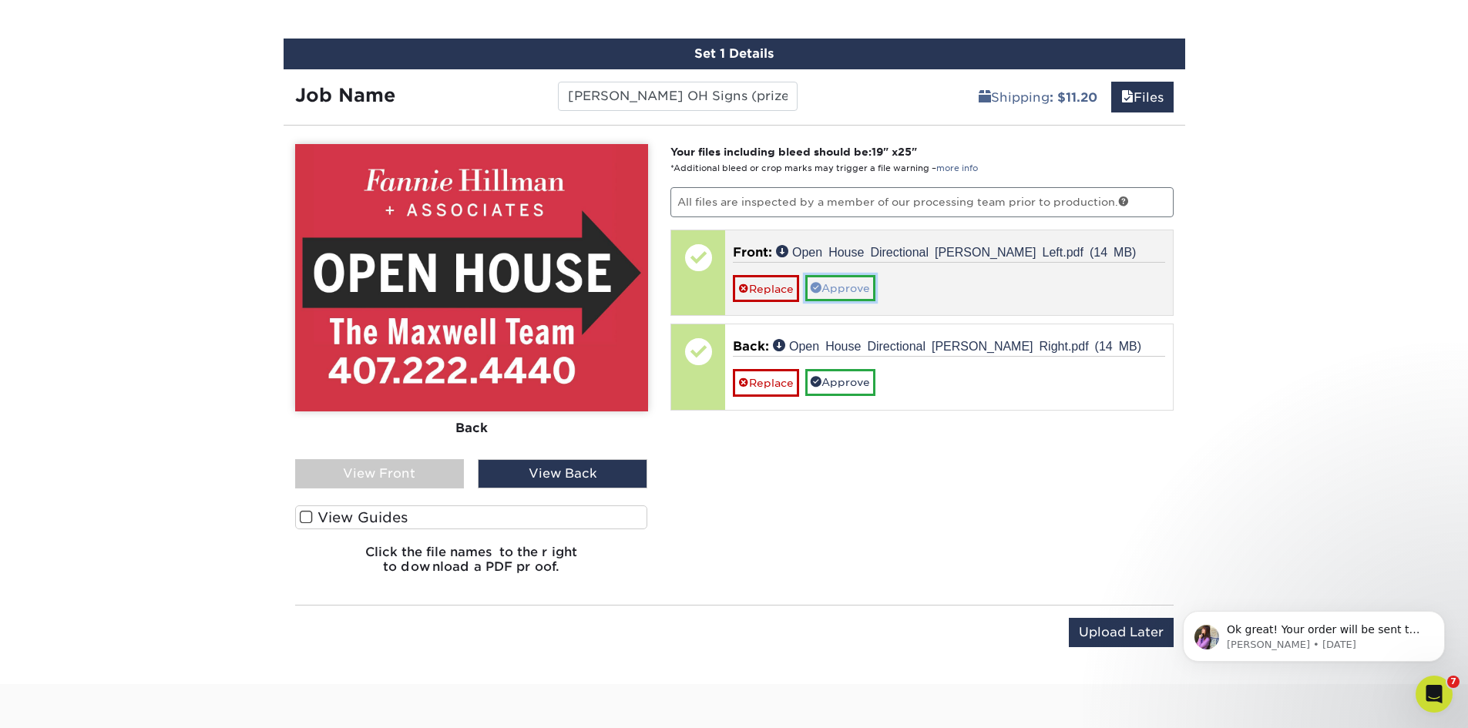
click at [844, 289] on link "Approve" at bounding box center [840, 288] width 70 height 26
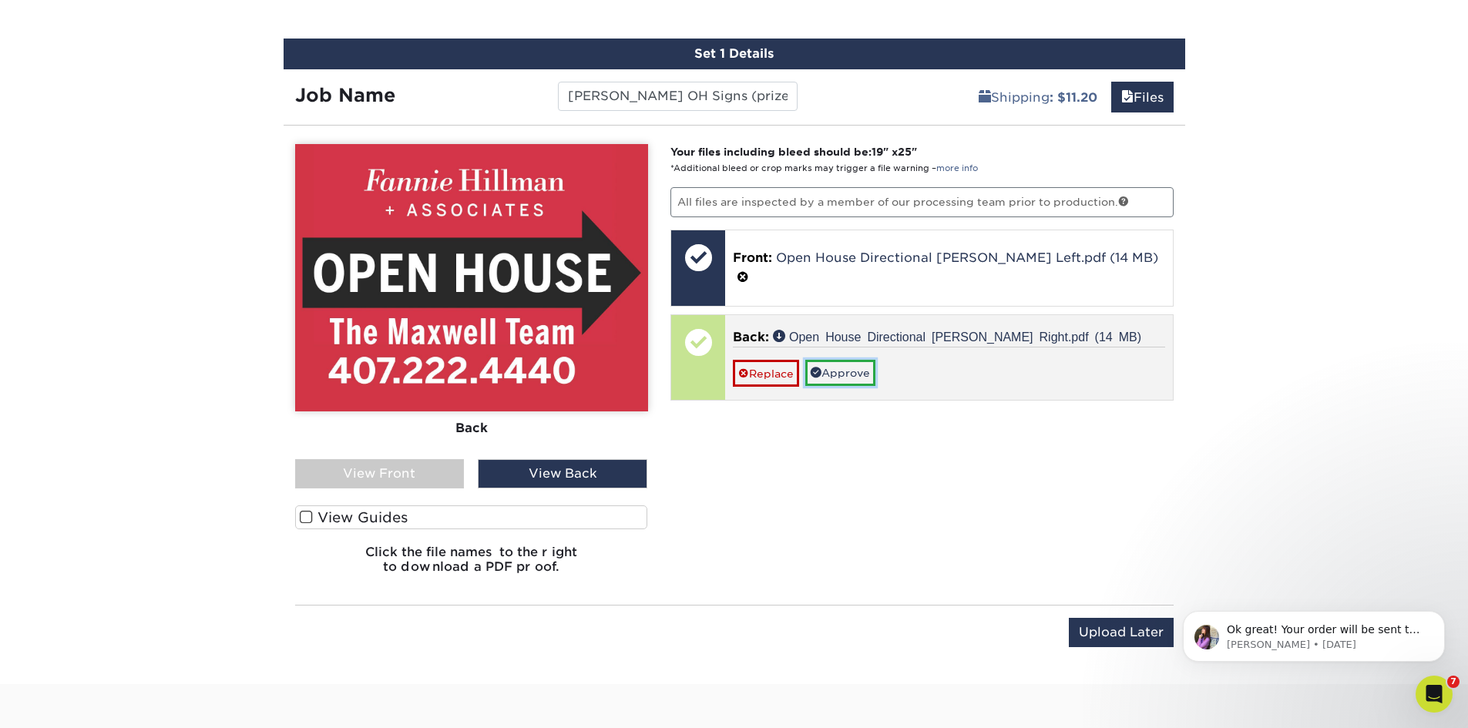
click at [839, 360] on link "Approve" at bounding box center [840, 373] width 70 height 26
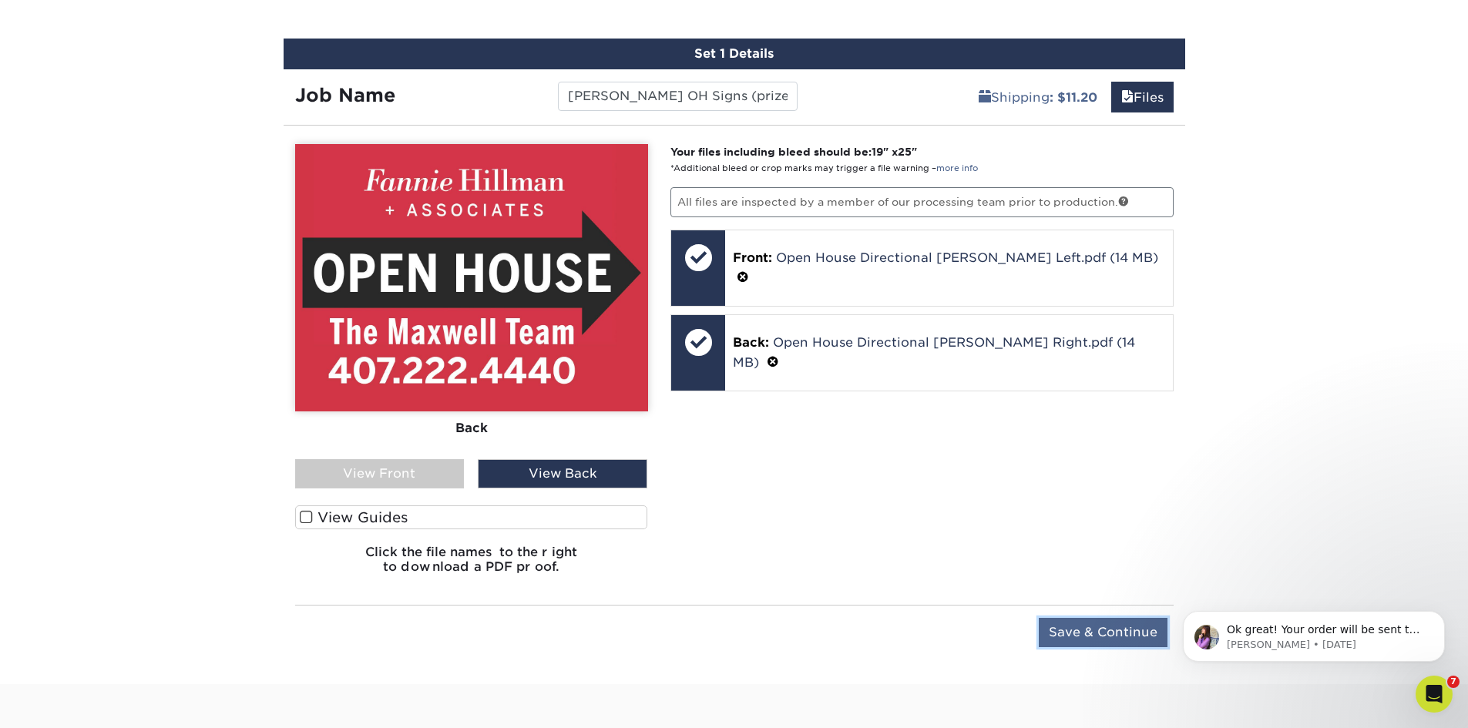
click at [1108, 623] on input "Save & Continue" at bounding box center [1103, 632] width 129 height 29
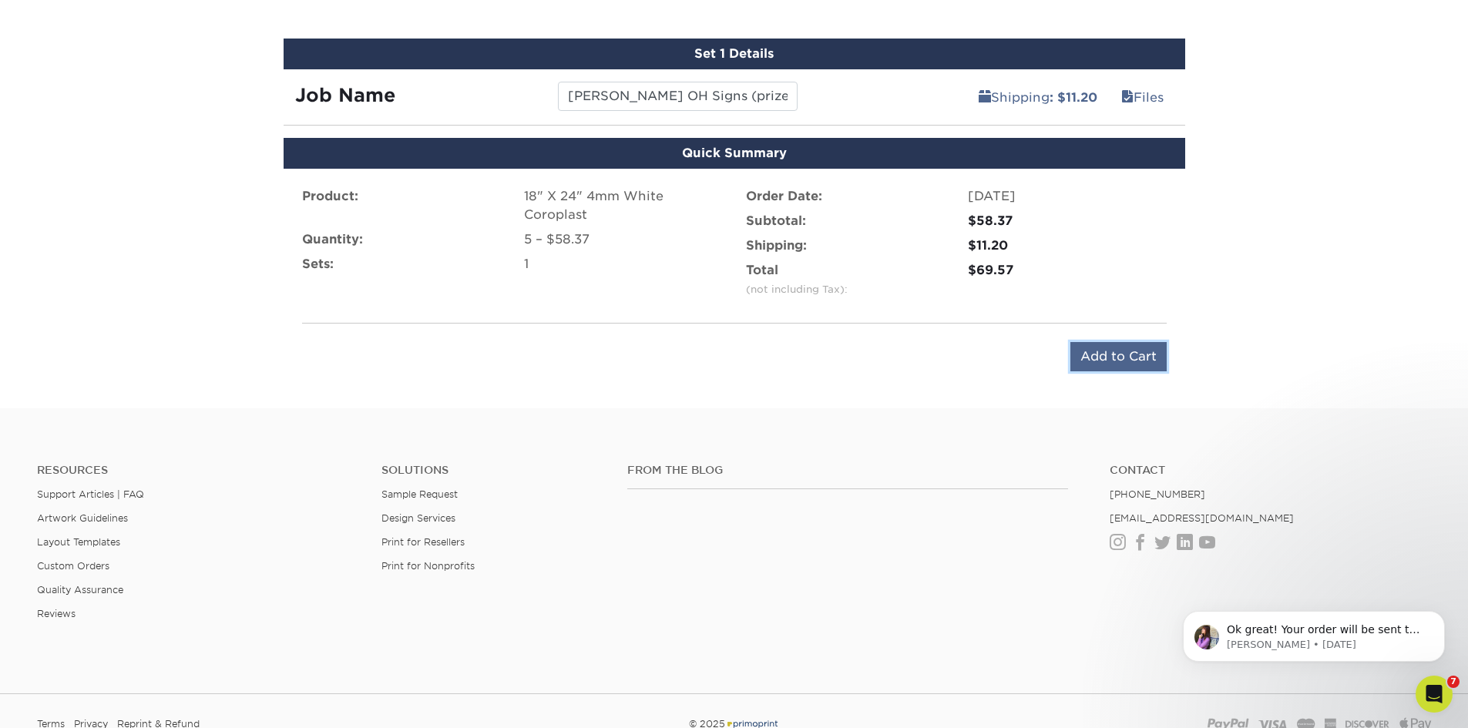
click at [1116, 357] on input "Add to Cart" at bounding box center [1119, 356] width 96 height 29
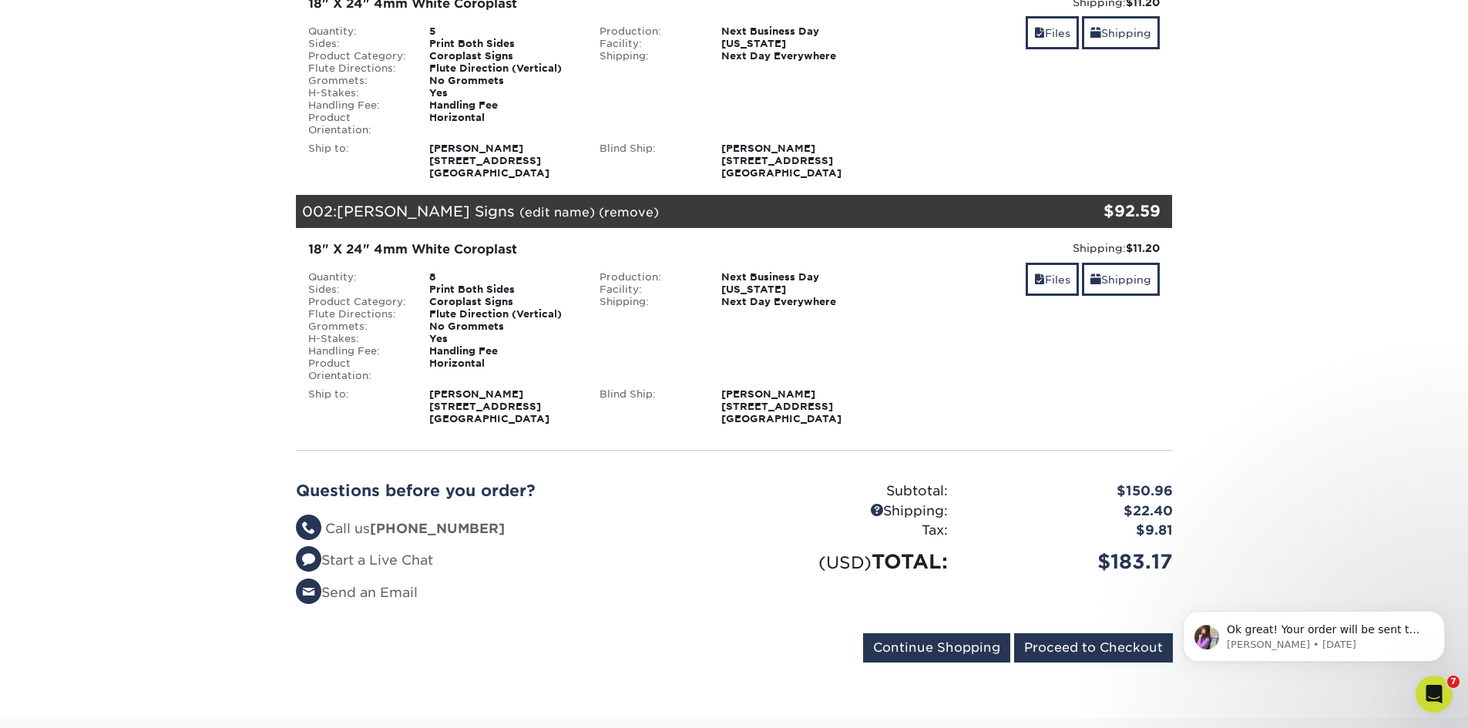
scroll to position [77, 0]
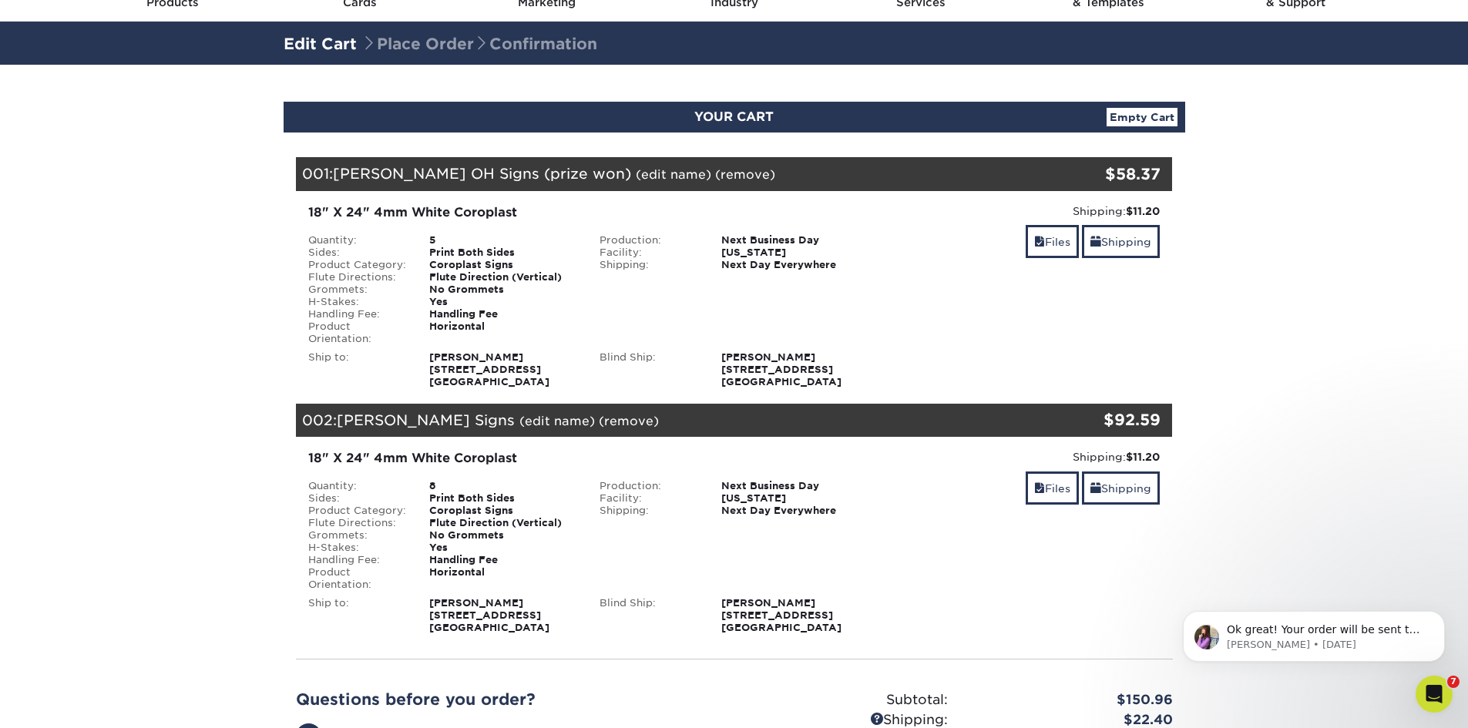
click at [1358, 365] on section "YOUR CART Empty Cart Your Cart is Empty View Account Active Orders Order Histor…" at bounding box center [734, 496] width 1468 height 863
